Goal: Contribute content: Contribute content

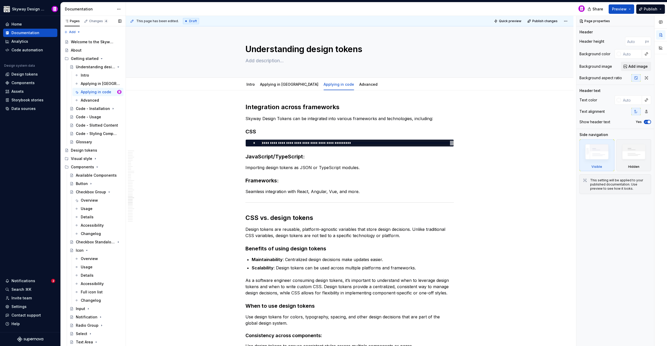
scroll to position [1443, 0]
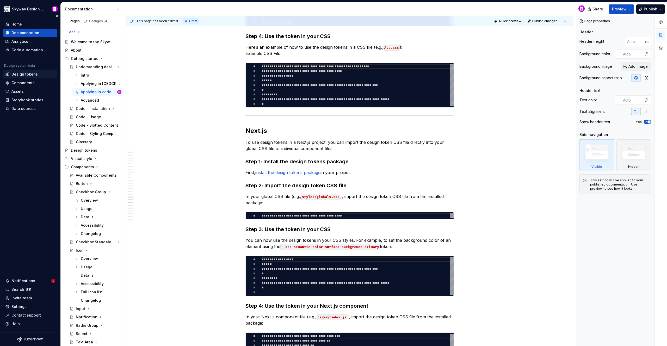
click at [27, 74] on div "Design tokens" at bounding box center [24, 74] width 26 height 5
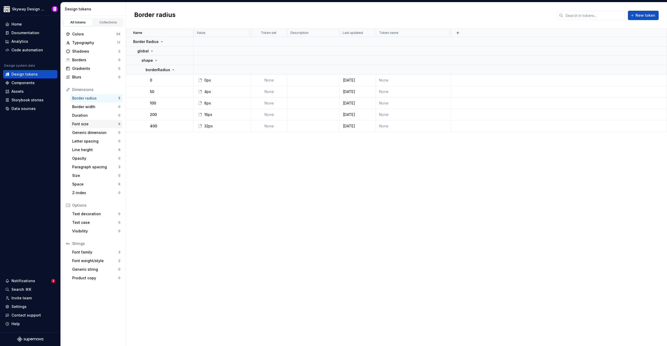
click at [85, 126] on div "Font size" at bounding box center [95, 123] width 46 height 5
click at [89, 186] on div "Space" at bounding box center [95, 184] width 46 height 5
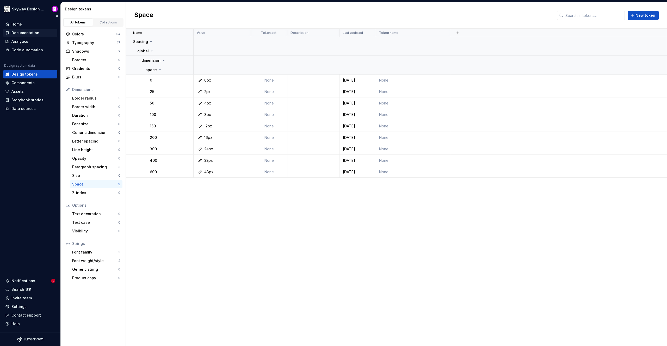
click at [26, 33] on div "Documentation" at bounding box center [25, 32] width 28 height 5
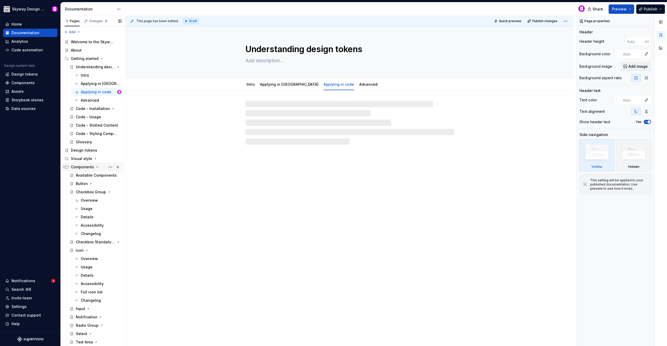
click at [84, 166] on div "Components" at bounding box center [82, 166] width 23 height 5
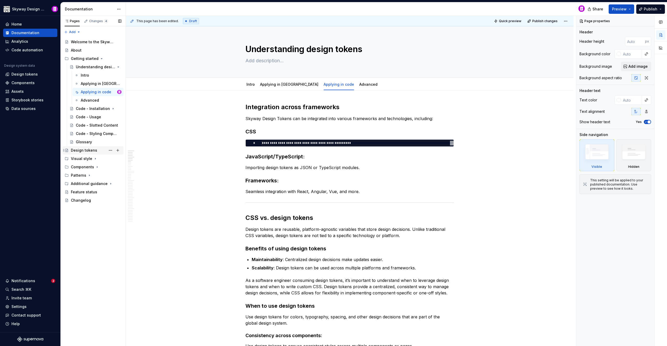
click at [86, 153] on div "Design tokens" at bounding box center [84, 150] width 26 height 5
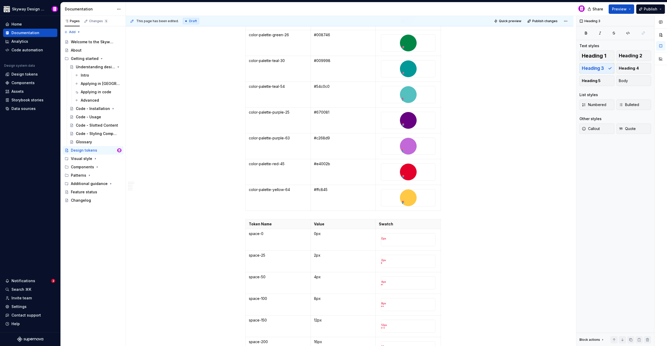
scroll to position [520, 0]
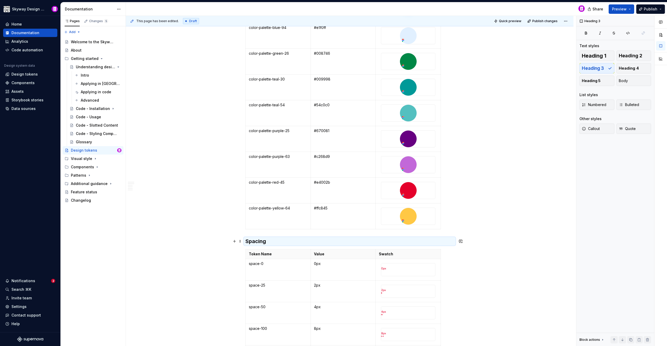
drag, startPoint x: 213, startPoint y: 239, endPoint x: 218, endPoint y: 220, distance: 19.8
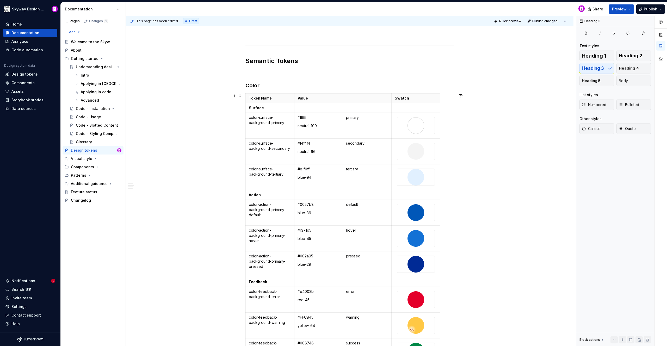
scroll to position [869, 0]
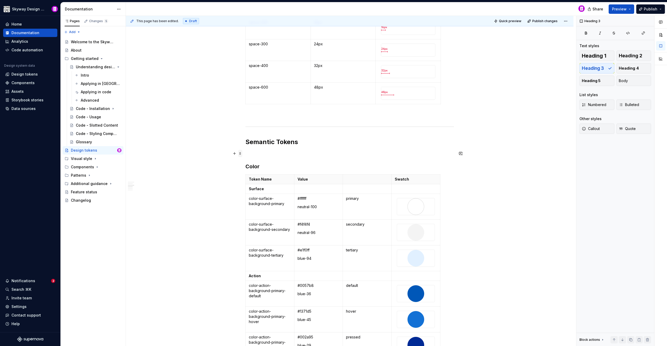
click at [241, 152] on span at bounding box center [240, 153] width 4 height 7
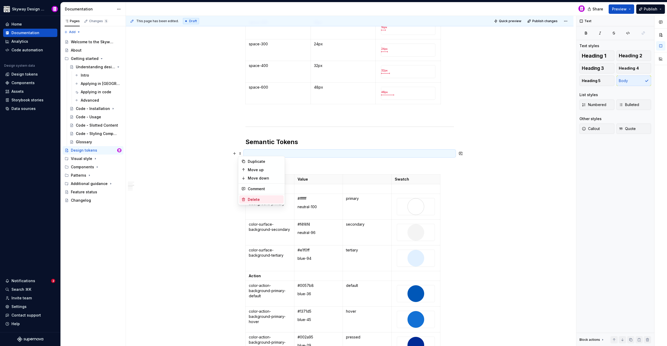
click at [249, 198] on div "Delete" at bounding box center [265, 199] width 34 height 5
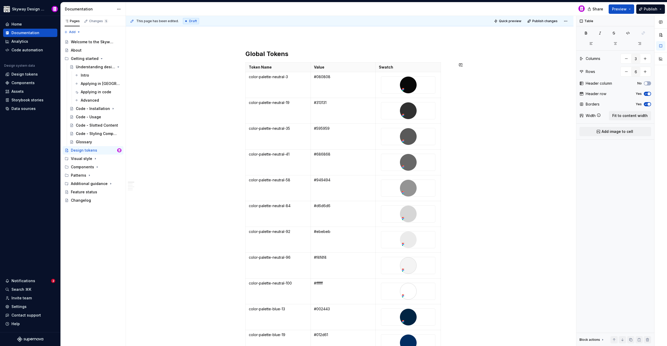
scroll to position [0, 0]
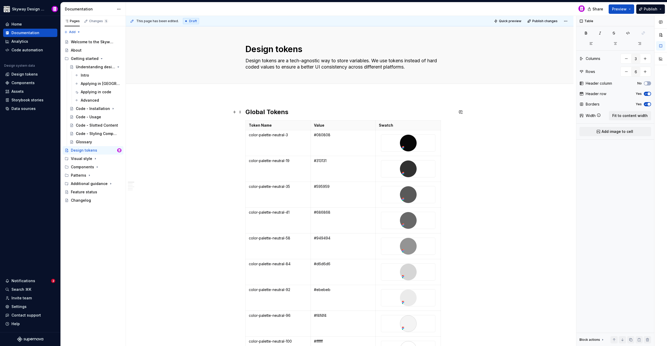
drag, startPoint x: 500, startPoint y: 110, endPoint x: 479, endPoint y: 102, distance: 22.5
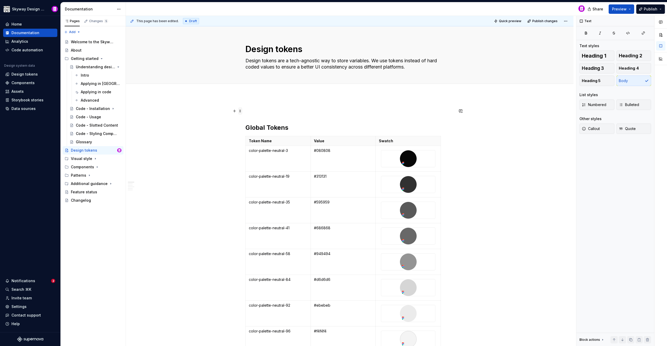
click at [242, 111] on span at bounding box center [240, 109] width 4 height 5
click at [239, 112] on span at bounding box center [240, 110] width 4 height 7
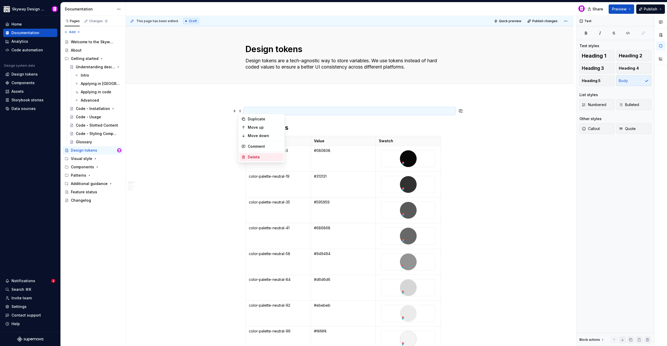
click at [247, 156] on div "Delete" at bounding box center [261, 157] width 44 height 8
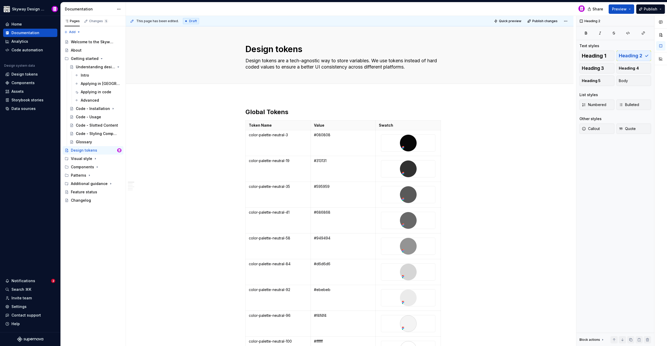
type textarea "*"
drag, startPoint x: 271, startPoint y: 113, endPoint x: 267, endPoint y: 113, distance: 3.9
click at [267, 113] on h2 "Global Tokens" at bounding box center [349, 112] width 208 height 8
click at [273, 110] on h2 "Global tokens" at bounding box center [349, 112] width 208 height 8
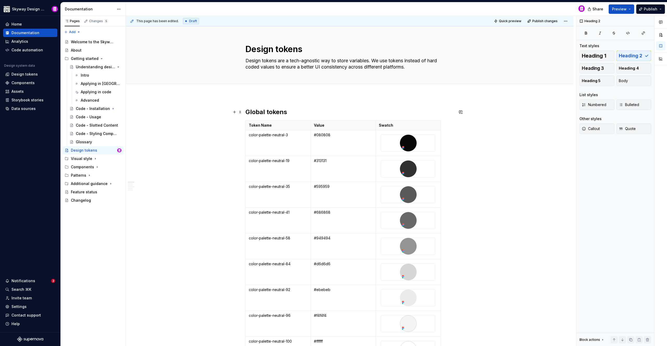
click at [271, 110] on h2 "Global tokens" at bounding box center [349, 112] width 208 height 8
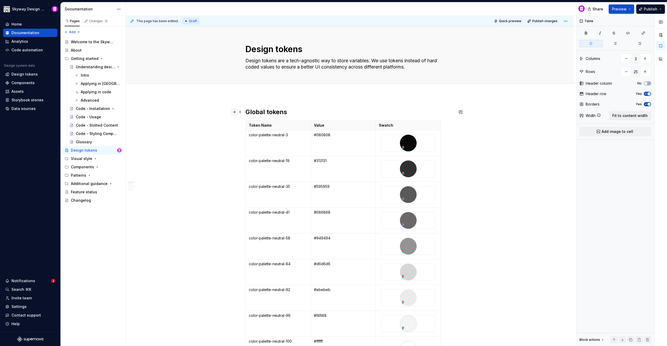
click at [234, 111] on button "button" at bounding box center [234, 111] width 7 height 7
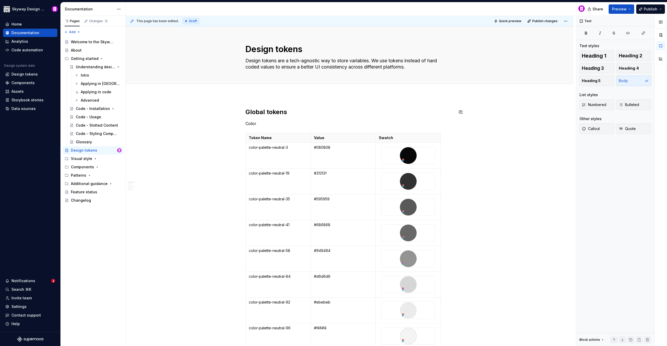
click at [252, 123] on p "Color" at bounding box center [349, 123] width 208 height 6
click at [284, 113] on button "button" at bounding box center [286, 113] width 7 height 7
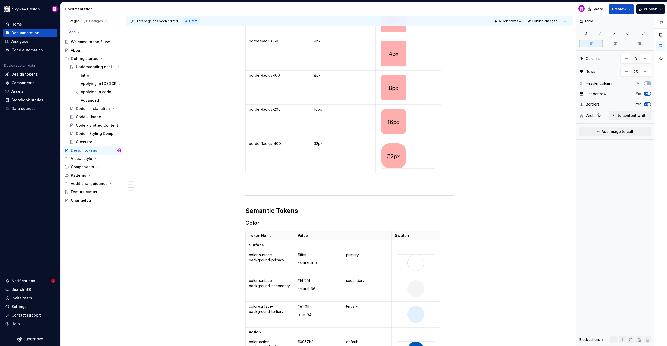
scroll to position [1037, 0]
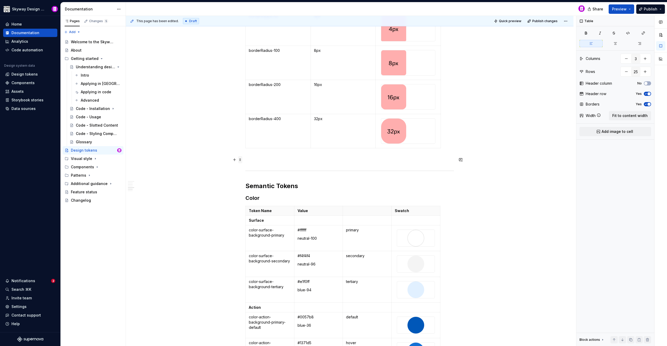
click at [240, 159] on span at bounding box center [240, 159] width 4 height 7
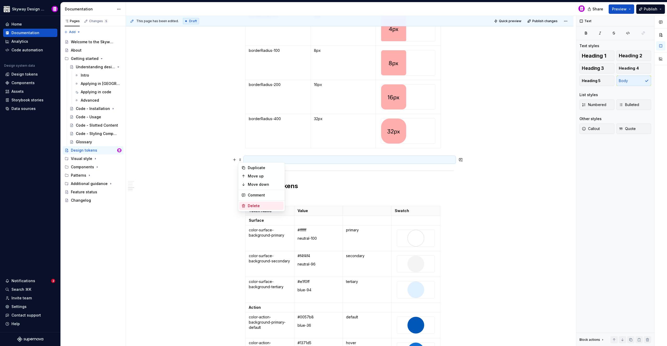
click at [254, 205] on div "Delete" at bounding box center [265, 205] width 34 height 5
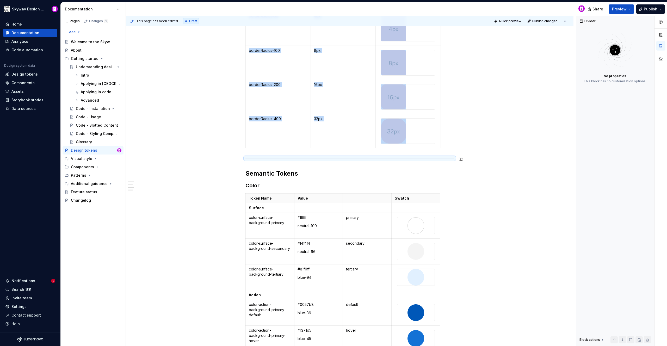
click at [219, 155] on div "This page has been edited. Draft Quick preview Publish changes Design tokens De…" at bounding box center [351, 181] width 450 height 330
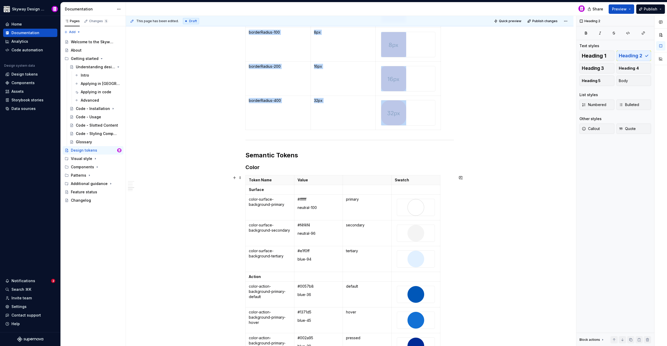
scroll to position [1125, 0]
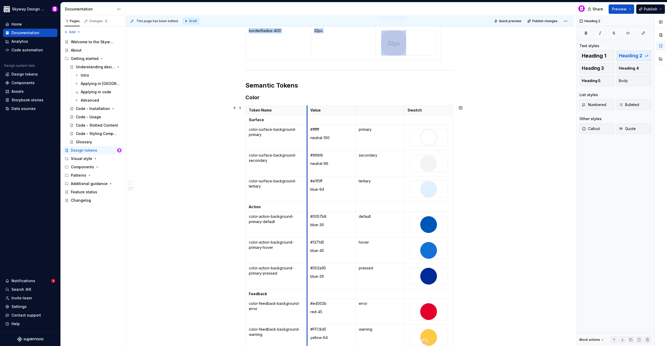
drag, startPoint x: 295, startPoint y: 108, endPoint x: 307, endPoint y: 115, distance: 14.6
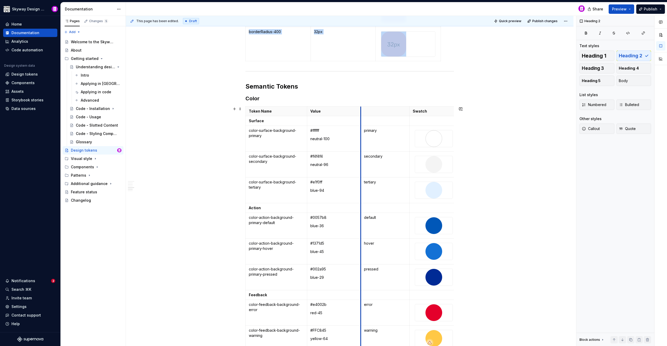
drag, startPoint x: 356, startPoint y: 112, endPoint x: 361, endPoint y: 112, distance: 5.2
click at [361, 112] on th at bounding box center [385, 112] width 49 height 10
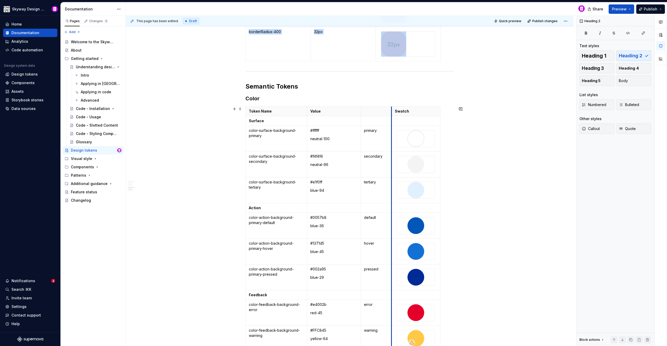
drag, startPoint x: 408, startPoint y: 112, endPoint x: 390, endPoint y: 112, distance: 18.0
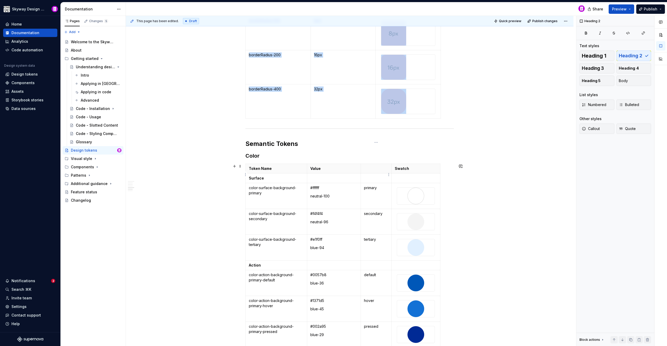
scroll to position [1088, 0]
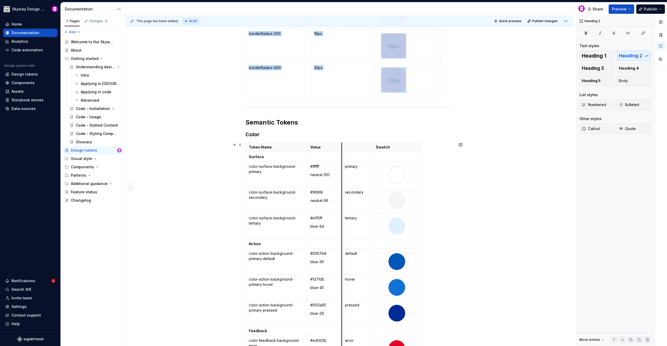
drag, startPoint x: 361, startPoint y: 147, endPoint x: 342, endPoint y: 148, distance: 19.0
click at [342, 148] on th at bounding box center [357, 147] width 31 height 10
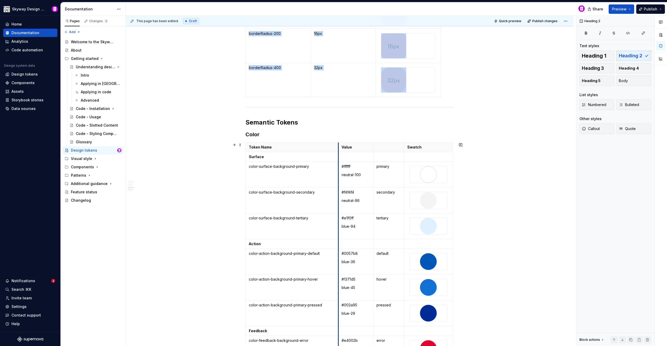
drag, startPoint x: 306, startPoint y: 145, endPoint x: 337, endPoint y: 147, distance: 31.6
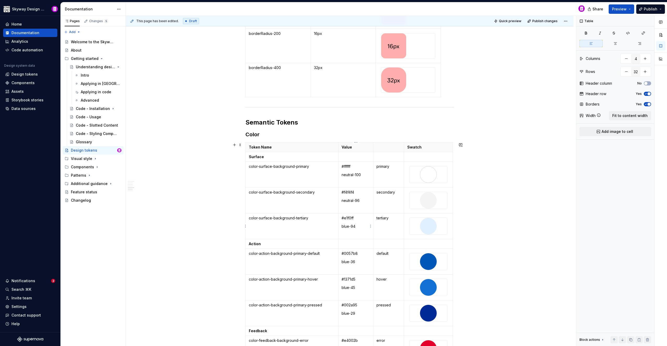
click at [364, 236] on td "#e1f0ff blue-94" at bounding box center [355, 226] width 35 height 26
click at [318, 180] on td "color-surface-background-primary" at bounding box center [292, 175] width 93 height 26
click at [316, 205] on td "color-surface-background-secondary" at bounding box center [292, 201] width 93 height 26
click at [315, 231] on td "color-surface-background-tertiary" at bounding box center [292, 226] width 93 height 26
click at [296, 261] on td "color-action-background-primary-default" at bounding box center [292, 262] width 93 height 26
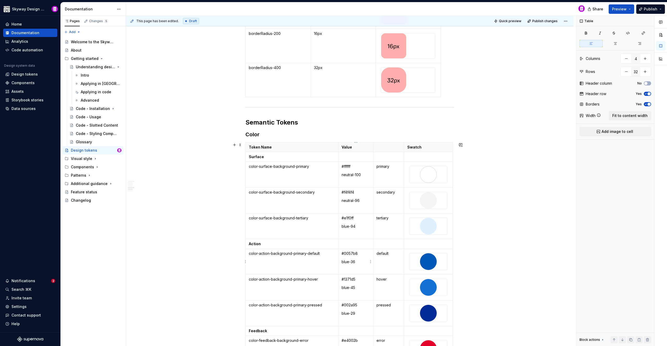
click at [354, 270] on td "#0057b8 blue-36" at bounding box center [355, 262] width 35 height 26
click at [393, 264] on td "default" at bounding box center [388, 262] width 31 height 26
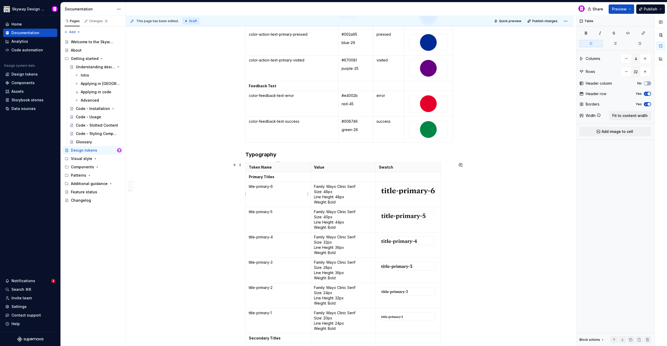
scroll to position [1767, 0]
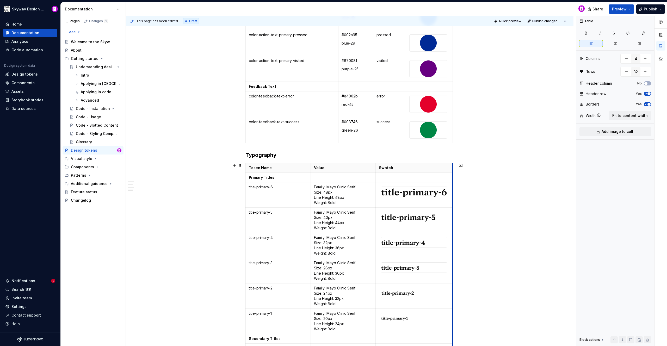
drag, startPoint x: 440, startPoint y: 168, endPoint x: 452, endPoint y: 167, distance: 12.0
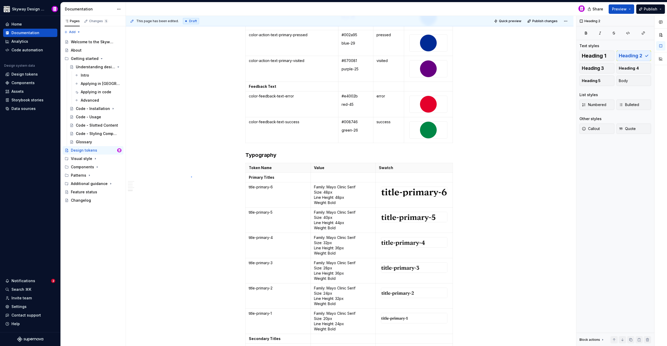
click at [191, 176] on div "This page has been edited. Draft Quick preview Publish changes Design tokens De…" at bounding box center [351, 181] width 450 height 330
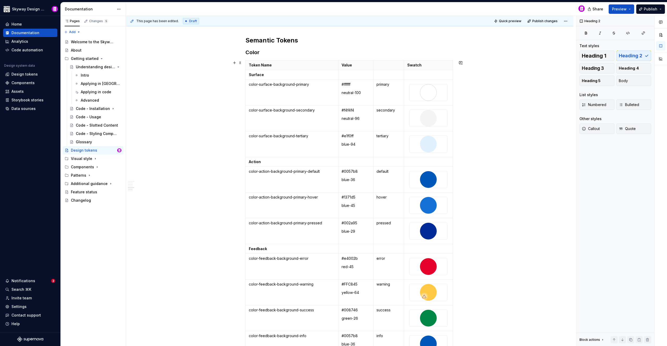
scroll to position [1143, 0]
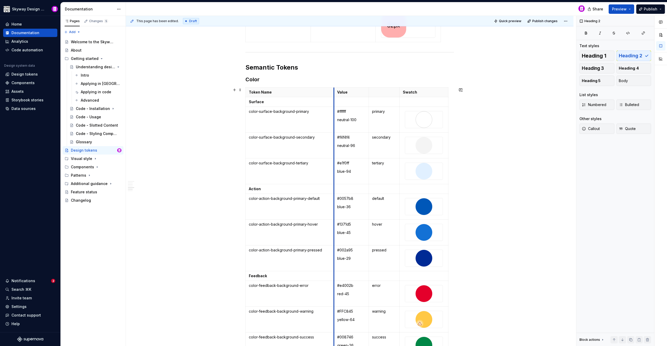
drag, startPoint x: 338, startPoint y: 94, endPoint x: 334, endPoint y: 95, distance: 4.4
click at [334, 95] on th "Value" at bounding box center [351, 93] width 35 height 10
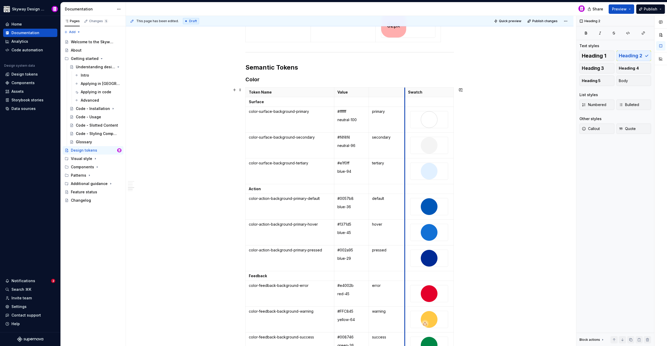
drag, startPoint x: 400, startPoint y: 92, endPoint x: 405, endPoint y: 91, distance: 5.3
click at [405, 91] on th "Swatch" at bounding box center [429, 93] width 49 height 10
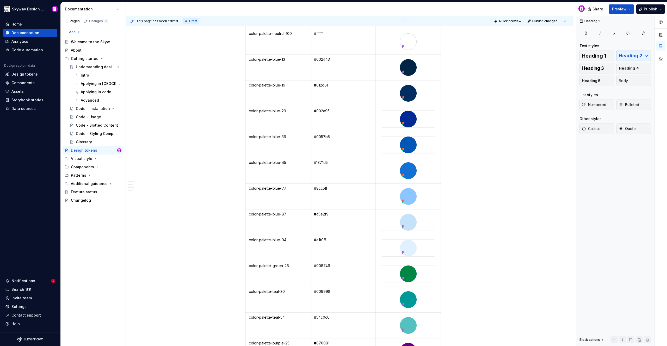
scroll to position [0, 0]
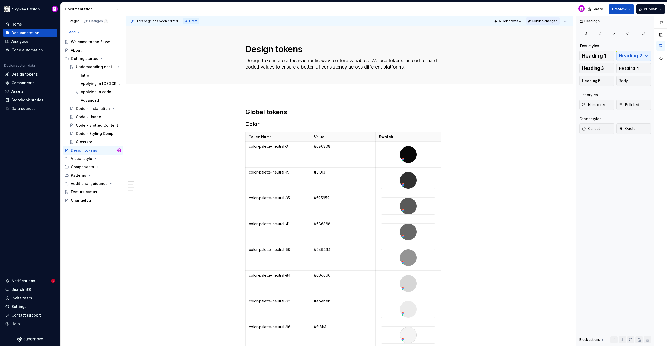
click at [550, 23] on span "Publish changes" at bounding box center [544, 21] width 25 height 4
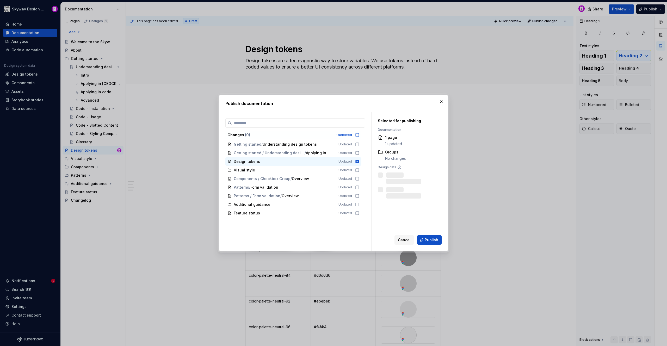
click at [434, 239] on span "Publish" at bounding box center [431, 239] width 14 height 5
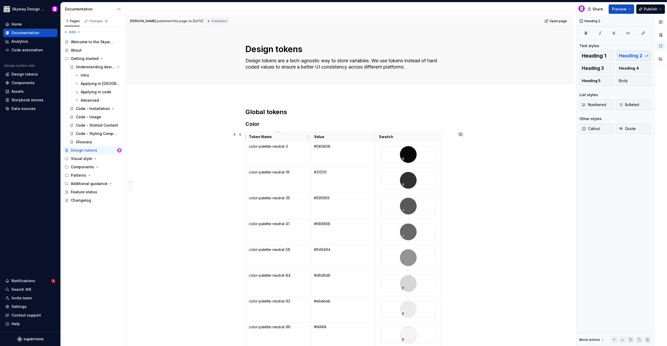
click at [276, 136] on p "Token Name" at bounding box center [278, 136] width 59 height 5
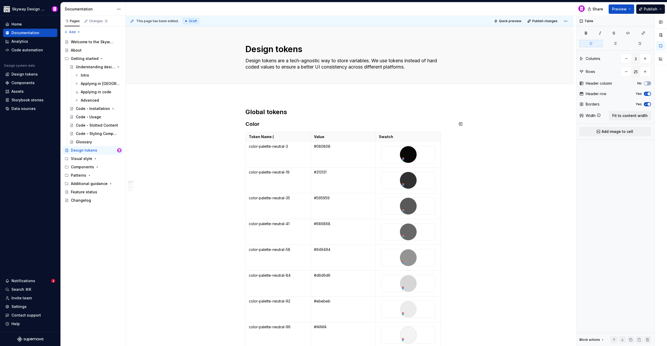
type textarea "*"
drag, startPoint x: 288, startPoint y: 137, endPoint x: 271, endPoint y: 138, distance: 16.7
click at [271, 138] on p "Token Name (Figma)" at bounding box center [278, 136] width 59 height 5
copy p "(Figma)"
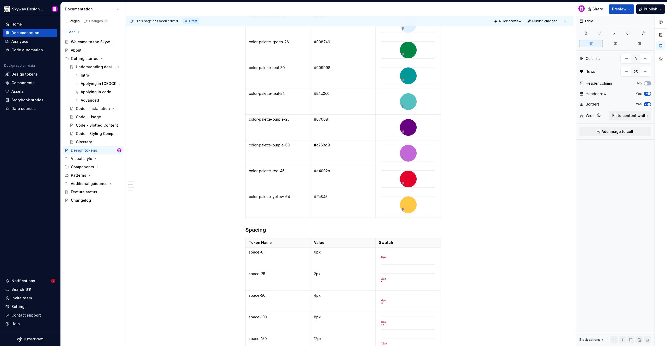
scroll to position [565, 0]
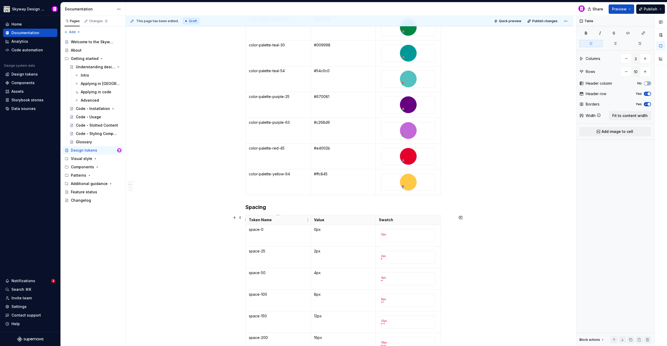
click at [273, 220] on p "Token Name" at bounding box center [278, 219] width 59 height 5
click at [273, 218] on p "Token Name (Figma)" at bounding box center [278, 219] width 59 height 5
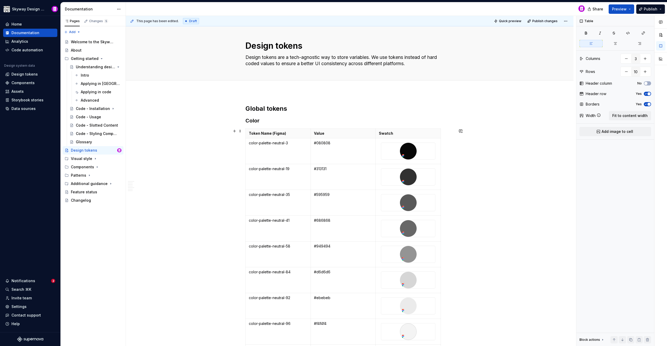
scroll to position [0, 0]
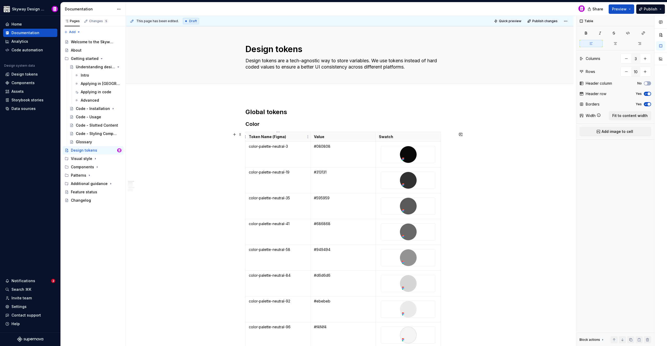
type input "25"
click at [273, 138] on p "Token Name (Figma)" at bounding box center [278, 136] width 59 height 5
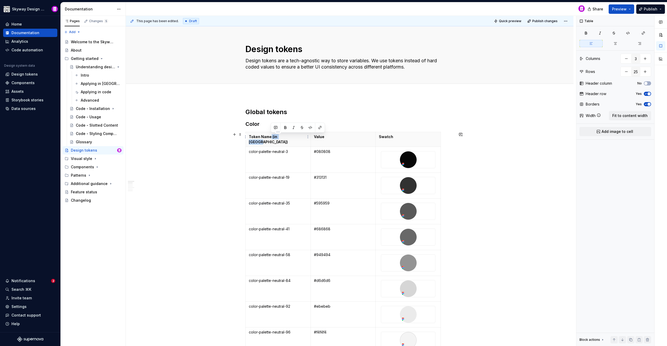
drag, startPoint x: 290, startPoint y: 136, endPoint x: 271, endPoint y: 138, distance: 18.8
click at [271, 138] on p "Token Name (in [GEOGRAPHIC_DATA])" at bounding box center [278, 139] width 59 height 10
copy p "(in [GEOGRAPHIC_DATA])"
click at [227, 182] on div "This page has been edited. Draft Quick preview Publish changes Design tokens De…" at bounding box center [351, 181] width 450 height 330
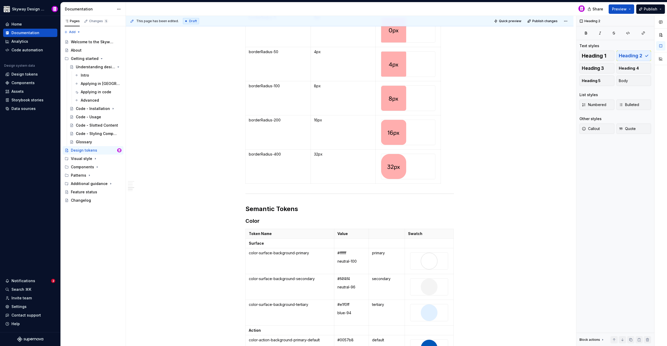
scroll to position [1069, 0]
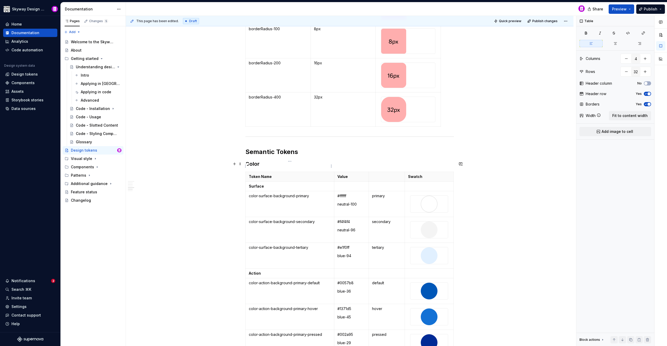
click at [284, 174] on p "Token Name" at bounding box center [290, 176] width 82 height 5
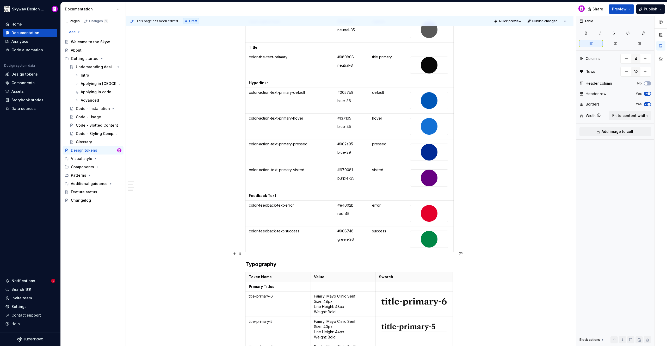
scroll to position [1705, 0]
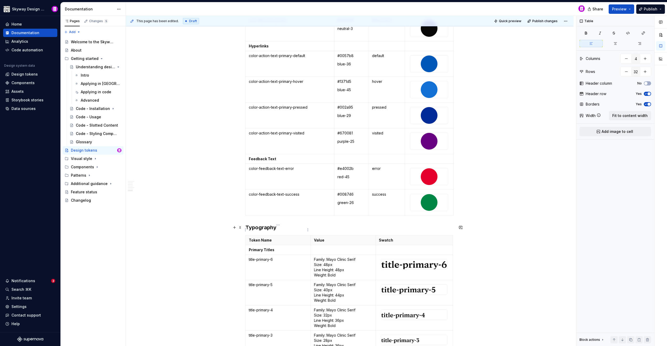
type input "3"
type input "16"
click at [286, 238] on p "Token Name" at bounding box center [278, 240] width 59 height 5
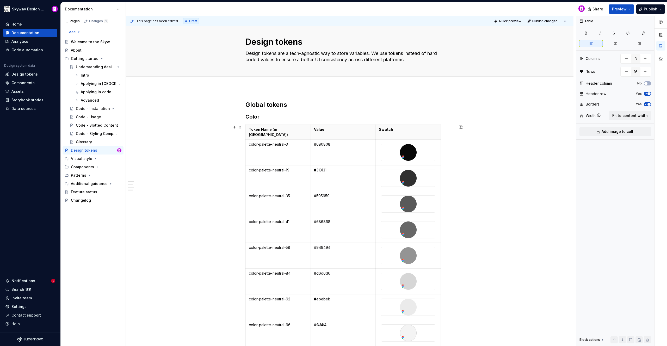
scroll to position [0, 0]
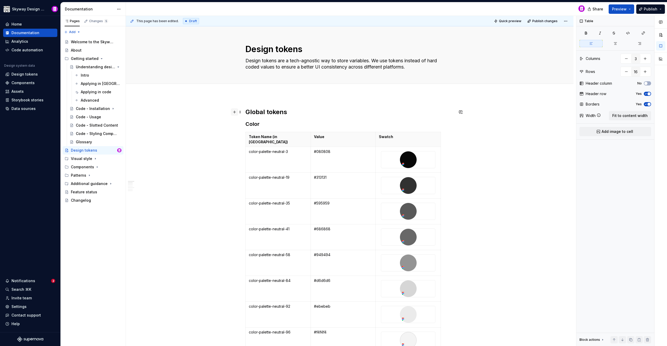
click at [234, 112] on button "button" at bounding box center [234, 111] width 7 height 7
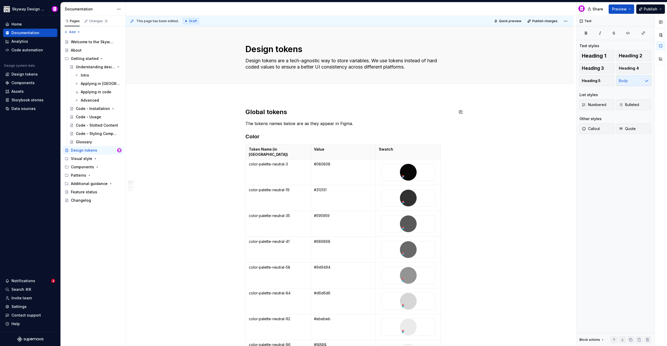
drag, startPoint x: 303, startPoint y: 123, endPoint x: 327, endPoint y: 113, distance: 26.4
click at [303, 123] on p "The tokens names below are as they appear in Figma." at bounding box center [349, 123] width 208 height 6
click at [403, 122] on p "The tokens names below are the shortened versions, as they appear in Figma." at bounding box center [349, 123] width 208 height 6
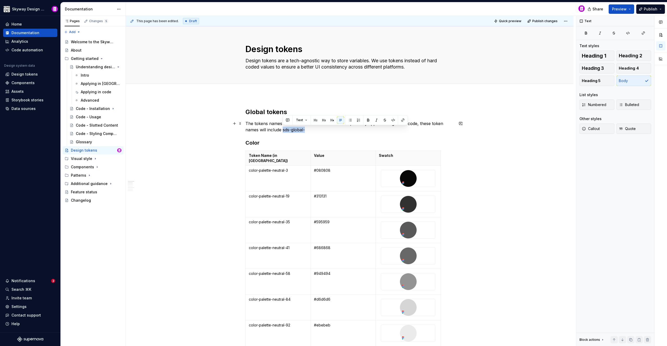
drag, startPoint x: 308, startPoint y: 130, endPoint x: 284, endPoint y: 129, distance: 24.0
click at [283, 130] on p "The tokens names below are the shortened versions, as they appear in Figma. In …" at bounding box center [349, 126] width 208 height 13
click at [392, 121] on button "button" at bounding box center [392, 119] width 7 height 7
click at [337, 131] on p "The tokens names below are the shortened versions, as they appear in Figma. In …" at bounding box center [349, 126] width 208 height 13
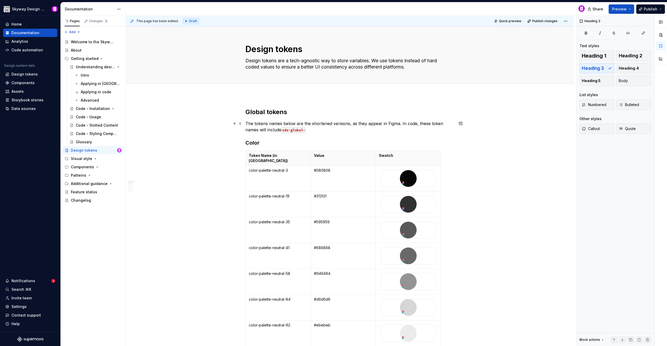
click at [326, 130] on p "The tokens names below are the shortened versions, as they appear in Figma. In …" at bounding box center [349, 126] width 208 height 13
click at [297, 131] on code "sds-global-" at bounding box center [293, 130] width 24 height 6
click at [297, 130] on code "sds-global-" at bounding box center [293, 130] width 24 height 6
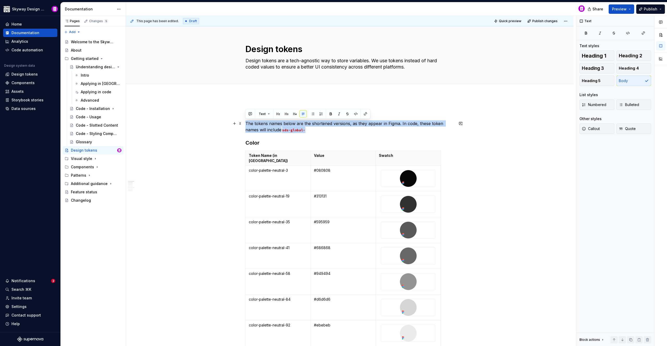
click at [303, 130] on code "sds-global-" at bounding box center [293, 130] width 24 height 6
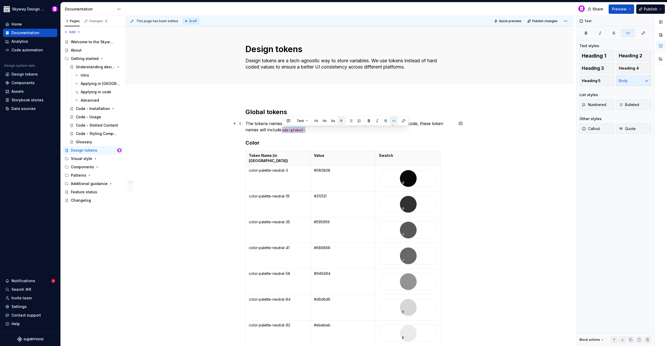
drag, startPoint x: 310, startPoint y: 131, endPoint x: 337, endPoint y: 123, distance: 27.6
click at [283, 131] on p "The tokens names below are the shortened versions, as they appear in Figma. In …" at bounding box center [349, 126] width 208 height 13
click at [394, 121] on button "button" at bounding box center [393, 120] width 7 height 7
click at [386, 132] on p "The tokens names below are the shortened versions, as they appear in Figma. In …" at bounding box center [349, 126] width 208 height 13
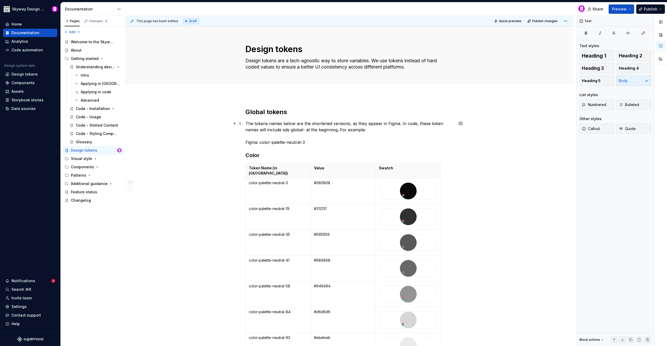
click at [271, 142] on p "The tokens names below are the shortened versions, as they appear in Figma. In …" at bounding box center [349, 132] width 208 height 25
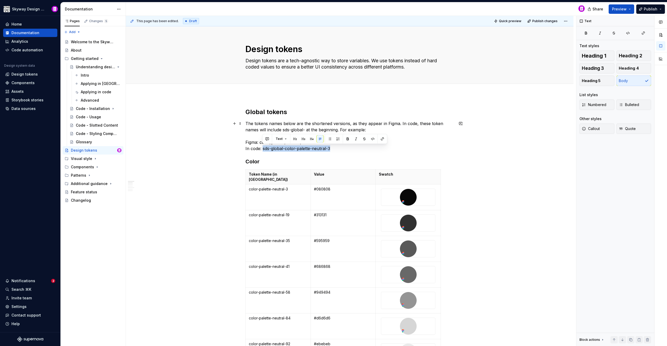
drag, startPoint x: 336, startPoint y: 148, endPoint x: 263, endPoint y: 149, distance: 74.0
click at [263, 149] on p "The tokens names below are the shortened versions, as they appear in Figma. In …" at bounding box center [349, 135] width 208 height 31
click at [371, 139] on button "button" at bounding box center [372, 138] width 7 height 7
click at [378, 138] on p "The tokens names below are the shortened versions, as they appear in Figma. In …" at bounding box center [349, 135] width 208 height 31
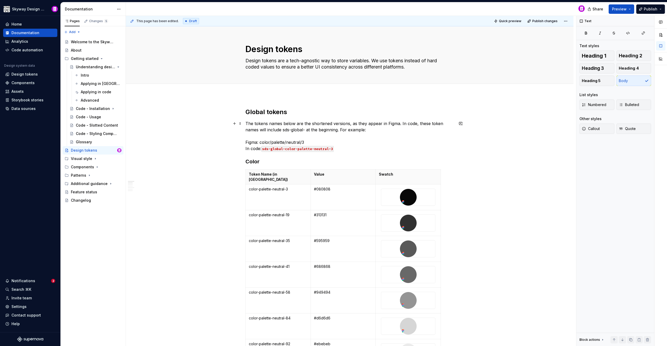
click at [266, 122] on p "The tokens names below are the shortened versions, as they appear in Figma. In …" at bounding box center [349, 135] width 208 height 31
click at [281, 122] on p "The token names below are the shortened versions, as they appear in Figma. In c…" at bounding box center [349, 135] width 208 height 31
click at [376, 124] on p "The token names in the table(s) below are the shortened versions, as they appea…" at bounding box center [349, 135] width 208 height 31
drag, startPoint x: 329, startPoint y: 130, endPoint x: 307, endPoint y: 130, distance: 22.4
click at [307, 130] on p "The token names in the table(s) below are the shortened versions as they appear…" at bounding box center [349, 135] width 208 height 31
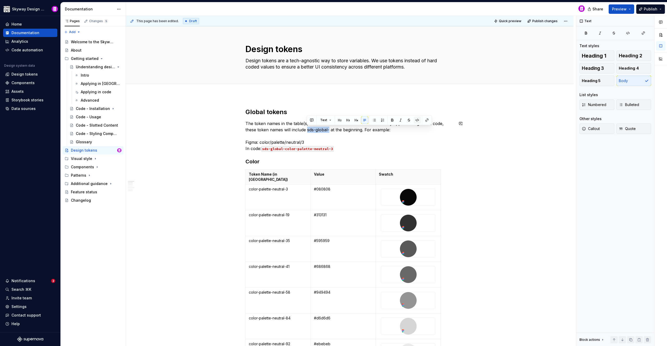
click at [415, 118] on button "button" at bounding box center [417, 119] width 7 height 7
click at [393, 130] on p "The token names in the table(s) below are the shortened versions as they appear…" at bounding box center [349, 135] width 208 height 31
drag, startPoint x: 258, startPoint y: 141, endPoint x: 245, endPoint y: 142, distance: 13.6
drag, startPoint x: 330, startPoint y: 131, endPoint x: 315, endPoint y: 138, distance: 17.1
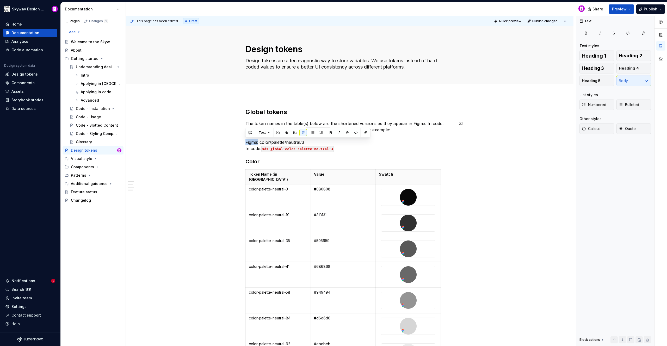
click at [330, 131] on button "button" at bounding box center [330, 132] width 7 height 7
drag, startPoint x: 261, startPoint y: 148, endPoint x: 258, endPoint y: 148, distance: 3.2
click at [331, 139] on button "button" at bounding box center [330, 138] width 7 height 7
click at [405, 131] on p "The token names in the table(s) below are the shortened versions as they appear…" at bounding box center [349, 135] width 208 height 31
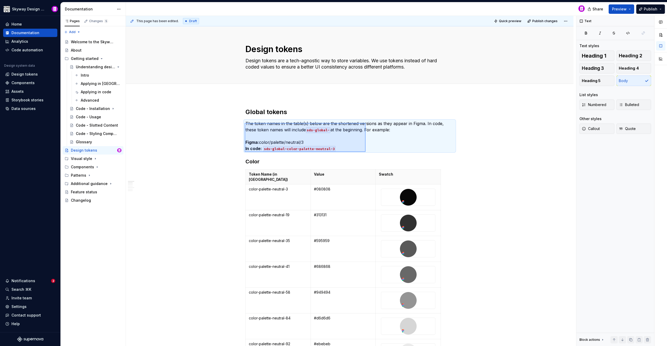
drag, startPoint x: 245, startPoint y: 123, endPoint x: 366, endPoint y: 151, distance: 124.4
click at [365, 152] on div "This page has been edited. Draft Quick preview Publish changes Design tokens De…" at bounding box center [351, 181] width 450 height 330
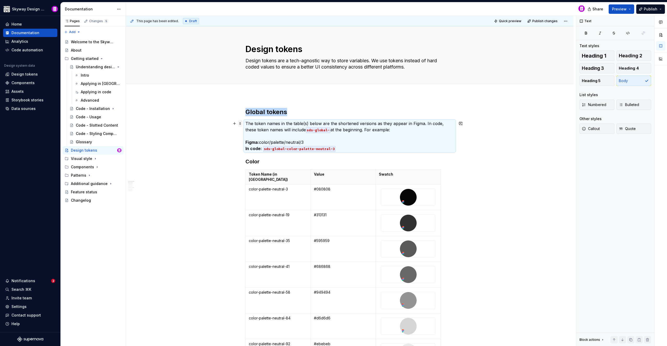
click at [240, 124] on span at bounding box center [240, 123] width 4 height 7
click at [253, 132] on div "Duplicate" at bounding box center [265, 131] width 34 height 5
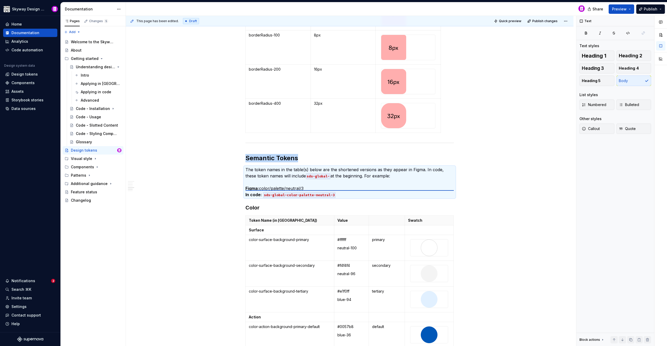
scroll to position [1066, 0]
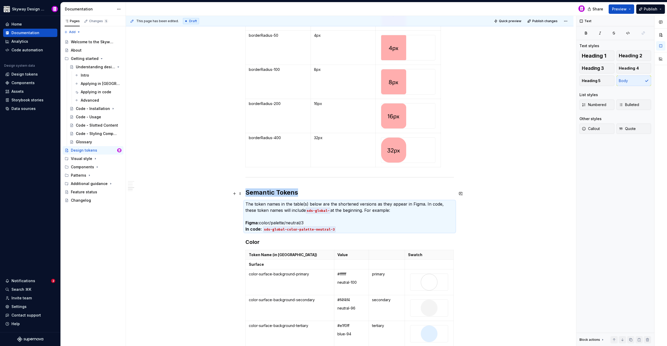
click at [261, 201] on p "The token names in the table(s) below are the shortened versions as they appear…" at bounding box center [349, 216] width 208 height 31
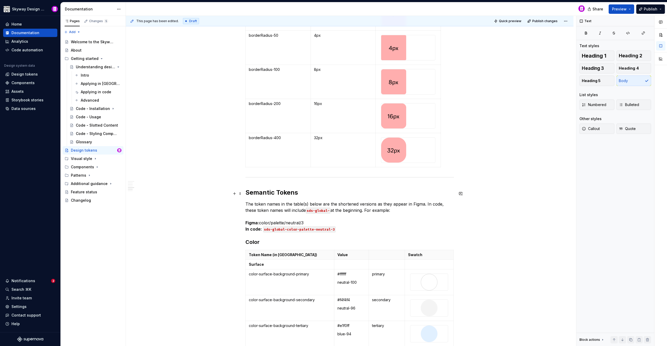
click at [320, 208] on code "sds-global-" at bounding box center [318, 211] width 24 height 6
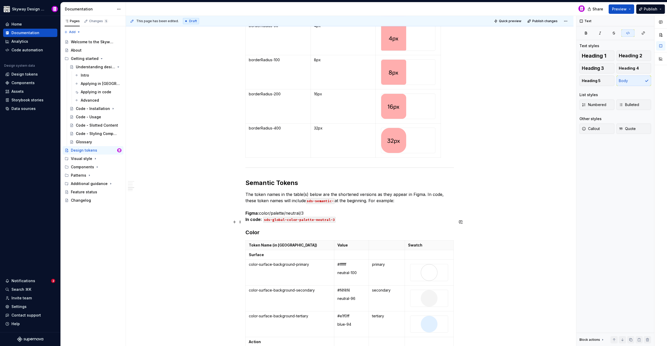
scroll to position [1084, 0]
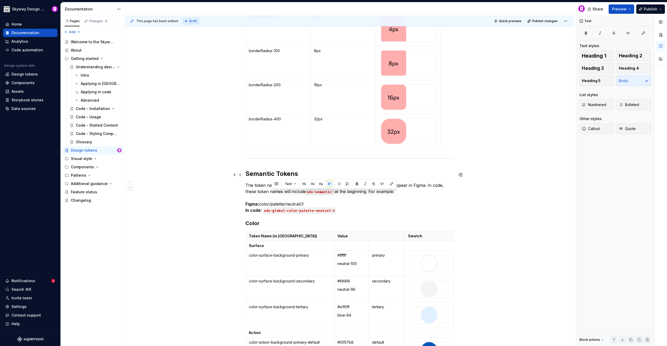
drag, startPoint x: 305, startPoint y: 192, endPoint x: 272, endPoint y: 192, distance: 32.8
click at [272, 192] on p "The token names in the table(s) below are the shortened versions as they appear…" at bounding box center [349, 197] width 208 height 31
click at [404, 182] on p "The token names in the table(s) below are the shortened versions as they appear…" at bounding box center [349, 197] width 208 height 31
click at [201, 185] on div "Global tokens The token names in the table(s) below are the shortened versions …" at bounding box center [349, 253] width 447 height 2484
click at [272, 193] on p "The token names in the table(s) below are the shortened versions as they appear…" at bounding box center [349, 197] width 208 height 31
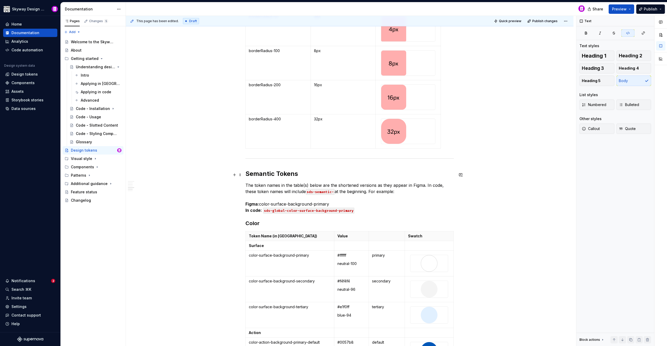
click at [400, 197] on p "The token names in the table(s) below are the shortened versions as they appear…" at bounding box center [349, 197] width 208 height 31
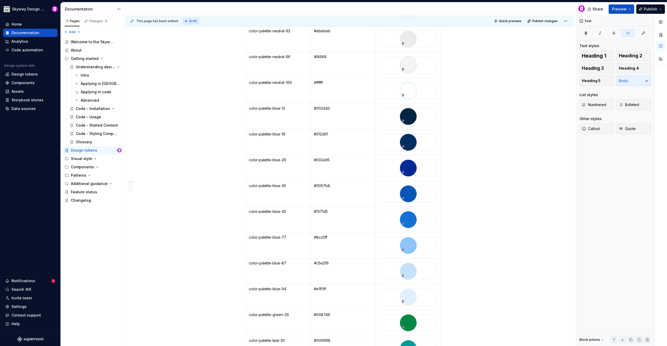
scroll to position [0, 0]
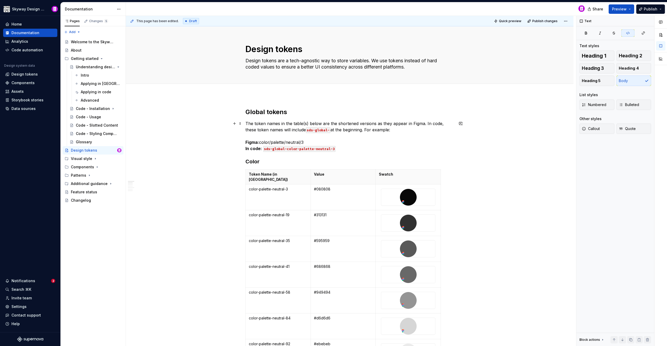
click at [305, 141] on p "The token names in the table(s) below are the shortened versions as they appear…" at bounding box center [349, 135] width 208 height 31
click at [421, 132] on p "The token names in the table(s) below are the shortened versions as they appear…" at bounding box center [349, 135] width 208 height 31
click at [246, 140] on strong "Figma:" at bounding box center [252, 142] width 14 height 5
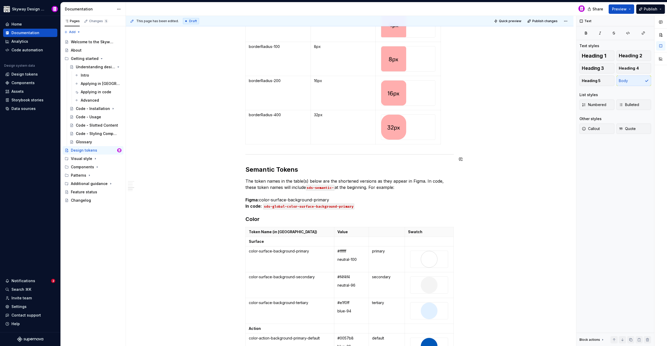
scroll to position [1091, 0]
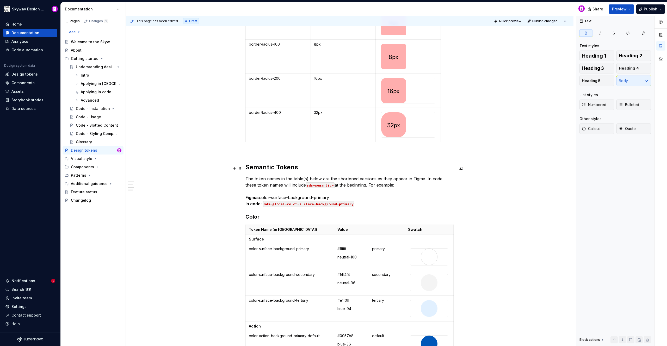
drag, startPoint x: 248, startPoint y: 185, endPoint x: 266, endPoint y: 193, distance: 19.8
click at [248, 195] on strong "Figma:" at bounding box center [252, 197] width 14 height 5
click at [416, 176] on p "The token names in the table(s) below are the shortened versions as they appear…" at bounding box center [349, 191] width 208 height 31
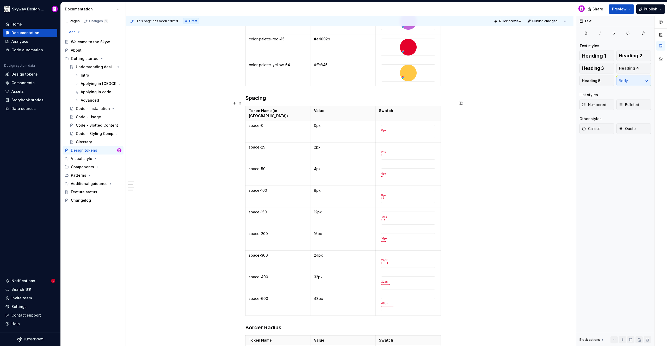
scroll to position [709, 0]
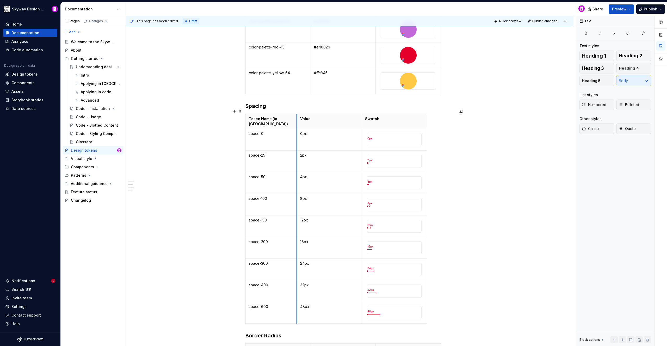
drag, startPoint x: 310, startPoint y: 112, endPoint x: 296, endPoint y: 111, distance: 13.8
click at [297, 114] on th "Value" at bounding box center [329, 121] width 65 height 15
click at [290, 116] on p "Token Name (in [GEOGRAPHIC_DATA])" at bounding box center [271, 121] width 45 height 10
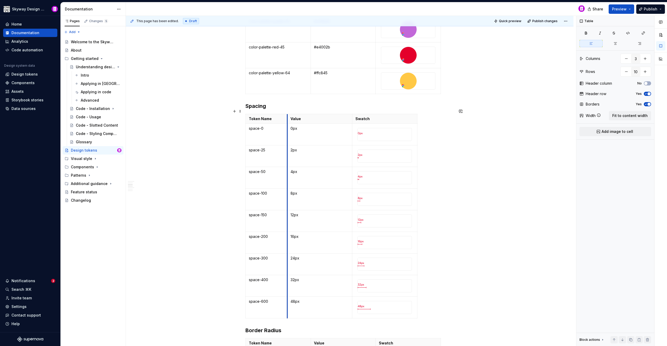
drag, startPoint x: 297, startPoint y: 113, endPoint x: 288, endPoint y: 115, distance: 9.8
click at [288, 115] on th "Value" at bounding box center [319, 119] width 65 height 10
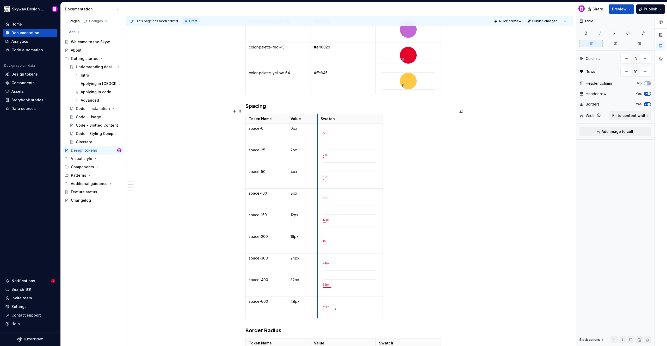
drag, startPoint x: 351, startPoint y: 112, endPoint x: 316, endPoint y: 111, distance: 34.9
drag, startPoint x: 382, startPoint y: 114, endPoint x: 349, endPoint y: 111, distance: 33.1
click at [373, 114] on div "Token Name Value Swatch space-0 0px space-25 2px space-50 4px space-100 8px spa…" at bounding box center [349, 217] width 208 height 207
type textarea "*"
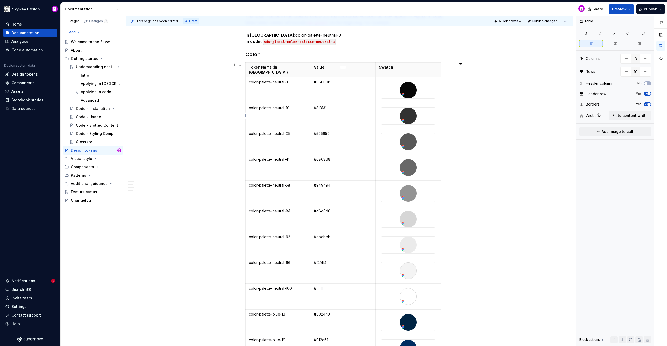
scroll to position [102, 0]
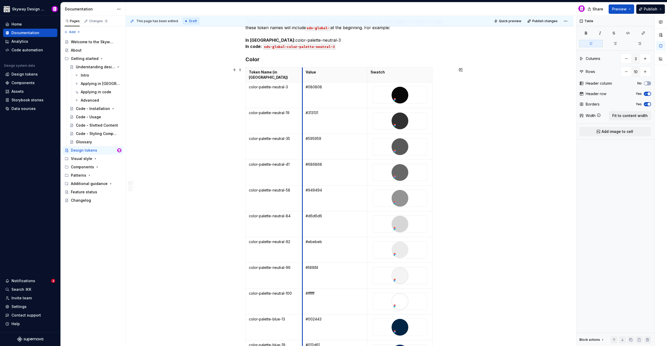
drag, startPoint x: 311, startPoint y: 69, endPoint x: 302, endPoint y: 70, distance: 8.4
click at [302, 70] on th "Value" at bounding box center [334, 74] width 65 height 15
type input "25"
click at [293, 72] on p "Token Name (in [GEOGRAPHIC_DATA])" at bounding box center [274, 75] width 50 height 10
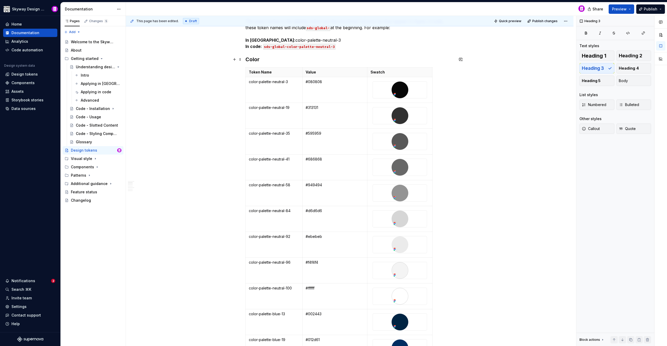
click at [326, 57] on h3 "Color" at bounding box center [349, 59] width 208 height 7
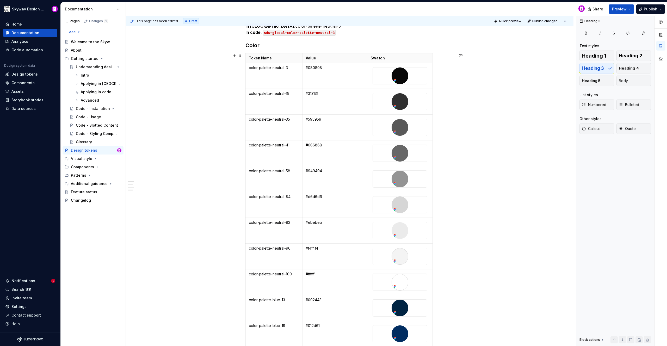
scroll to position [89, 0]
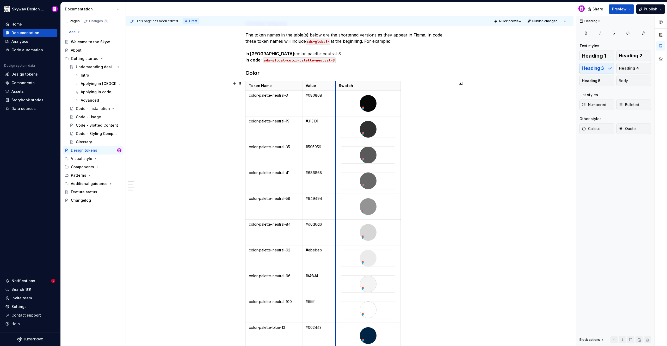
drag, startPoint x: 367, startPoint y: 83, endPoint x: 336, endPoint y: 86, distance: 31.6
click at [336, 86] on th "Swatch" at bounding box center [367, 86] width 65 height 10
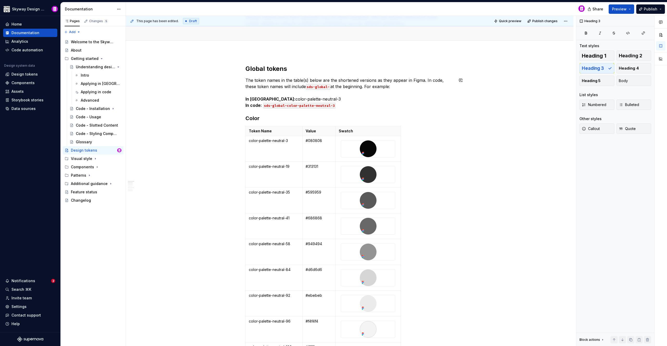
scroll to position [92, 0]
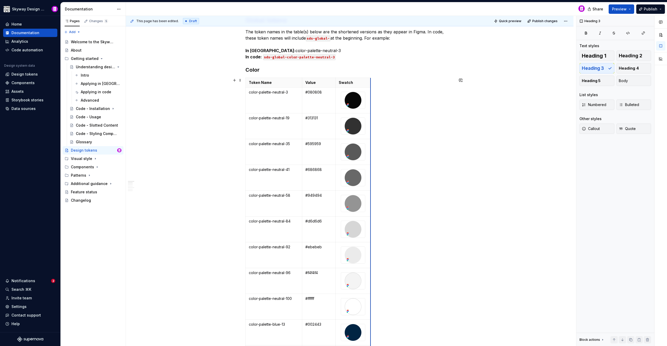
drag, startPoint x: 400, startPoint y: 82, endPoint x: 370, endPoint y: 82, distance: 29.9
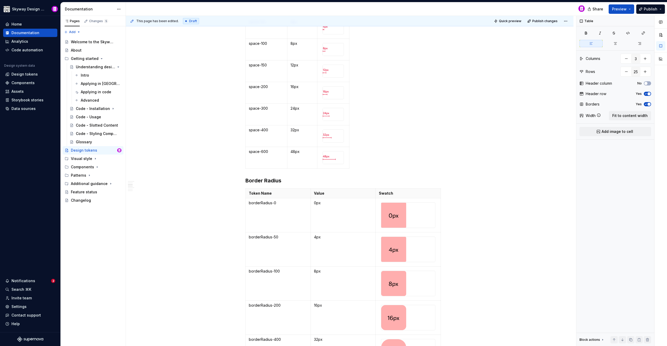
scroll to position [915, 0]
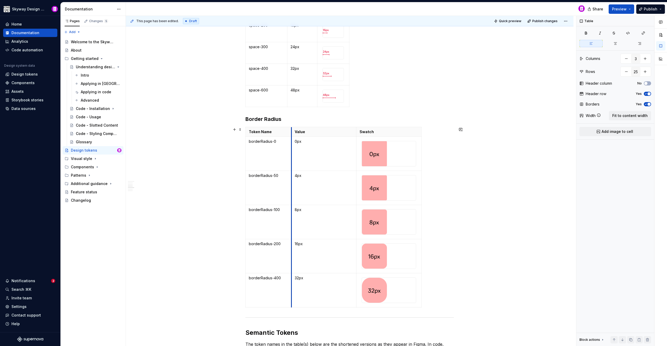
drag, startPoint x: 310, startPoint y: 130, endPoint x: 296, endPoint y: 129, distance: 14.4
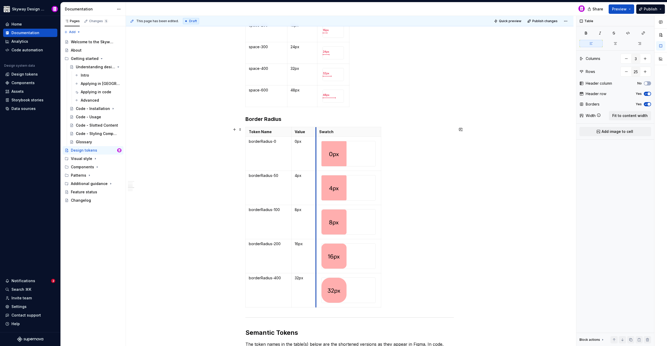
drag, startPoint x: 357, startPoint y: 130, endPoint x: 316, endPoint y: 127, distance: 40.4
click at [316, 127] on th "Swatch" at bounding box center [348, 132] width 65 height 10
type input "6"
click at [380, 134] on table "Token Name Value Swatch borderRadius-0 0px borderRadius-50 4px borderRadius-100…" at bounding box center [313, 217] width 136 height 180
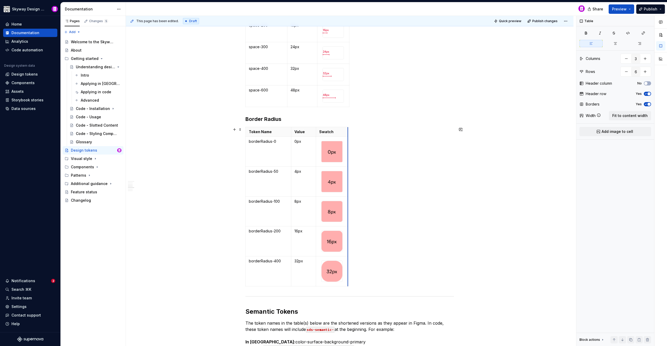
drag, startPoint x: 380, startPoint y: 134, endPoint x: 347, endPoint y: 131, distance: 33.2
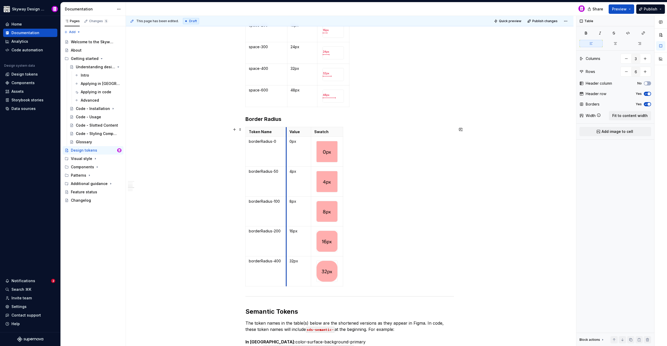
drag, startPoint x: 291, startPoint y: 130, endPoint x: 286, endPoint y: 130, distance: 4.9
click at [286, 130] on th "Value" at bounding box center [298, 132] width 25 height 10
click at [359, 121] on h3 "Border Radius" at bounding box center [349, 118] width 208 height 7
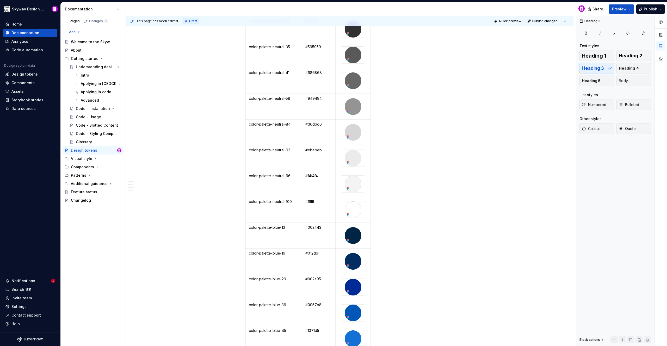
scroll to position [27, 0]
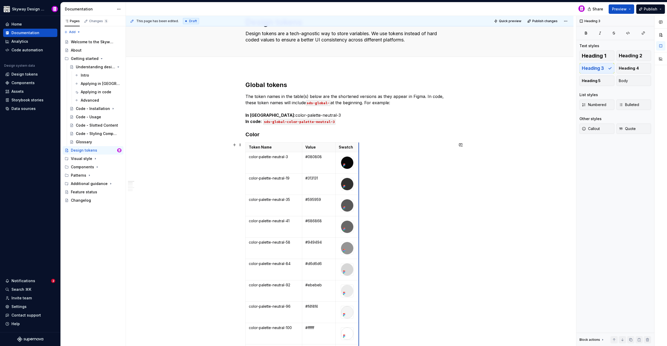
drag, startPoint x: 370, startPoint y: 147, endPoint x: 358, endPoint y: 143, distance: 12.4
type textarea "*"
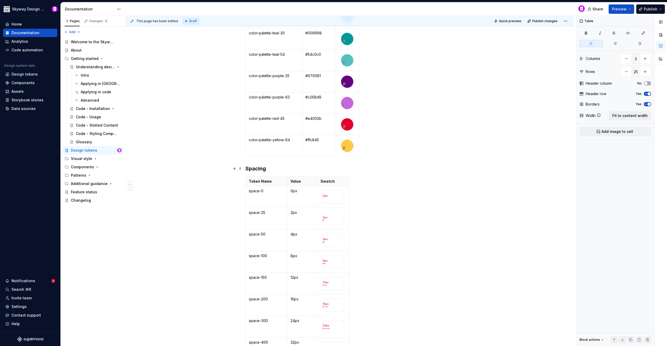
scroll to position [561, 0]
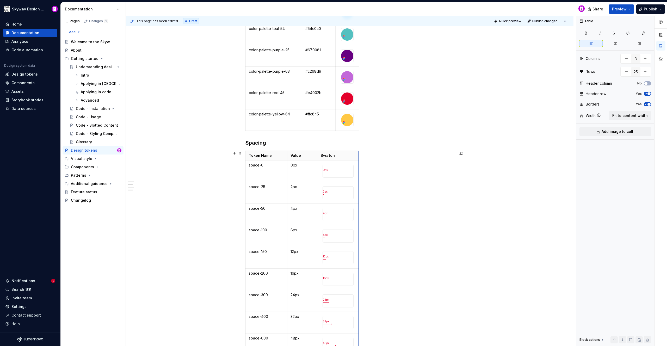
drag, startPoint x: 348, startPoint y: 157, endPoint x: 358, endPoint y: 155, distance: 9.8
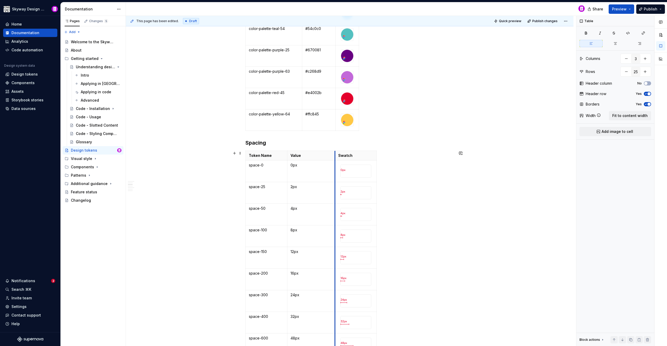
drag, startPoint x: 318, startPoint y: 153, endPoint x: 336, endPoint y: 152, distance: 17.8
click at [336, 152] on th "Swatch" at bounding box center [356, 156] width 42 height 10
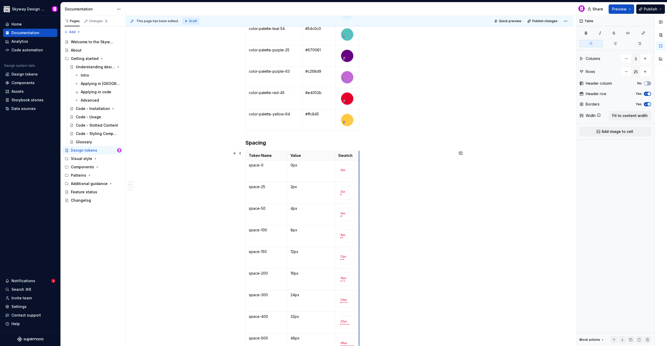
drag, startPoint x: 376, startPoint y: 154, endPoint x: 358, endPoint y: 153, distance: 17.5
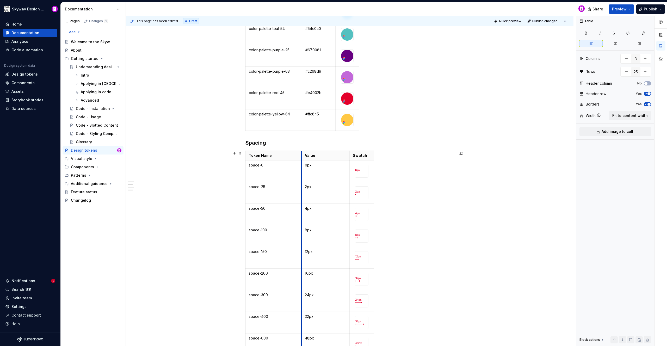
drag, startPoint x: 287, startPoint y: 153, endPoint x: 302, endPoint y: 151, distance: 14.7
click at [302, 151] on th "Value" at bounding box center [326, 156] width 48 height 10
click at [348, 153] on th "Value" at bounding box center [326, 156] width 48 height 10
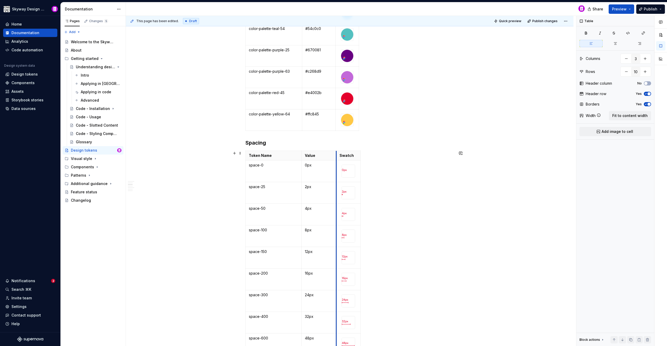
drag, startPoint x: 349, startPoint y: 154, endPoint x: 335, endPoint y: 153, distance: 13.3
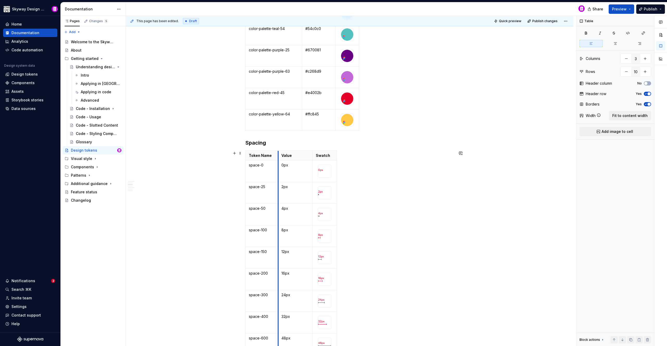
drag, startPoint x: 302, startPoint y: 154, endPoint x: 279, endPoint y: 157, distance: 23.3
click at [278, 157] on th "Value" at bounding box center [295, 156] width 35 height 10
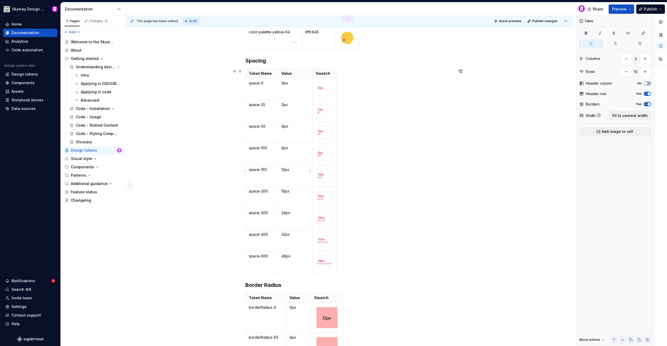
scroll to position [629, 0]
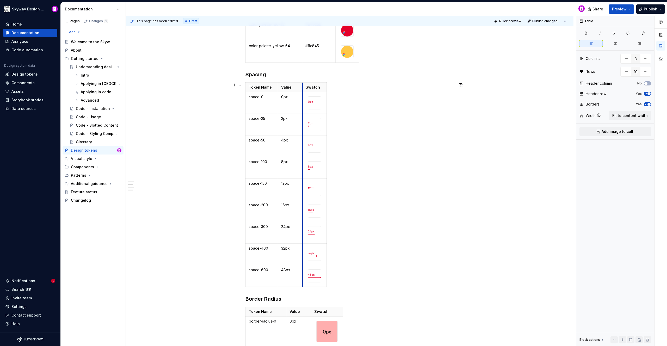
drag, startPoint x: 313, startPoint y: 87, endPoint x: 303, endPoint y: 88, distance: 10.2
click at [303, 88] on th "Swatch" at bounding box center [314, 88] width 24 height 10
click at [348, 118] on div "Token Name Value Swatch space-0 0px space-25 2px space-50 4px space-100 8px spa…" at bounding box center [349, 185] width 208 height 207
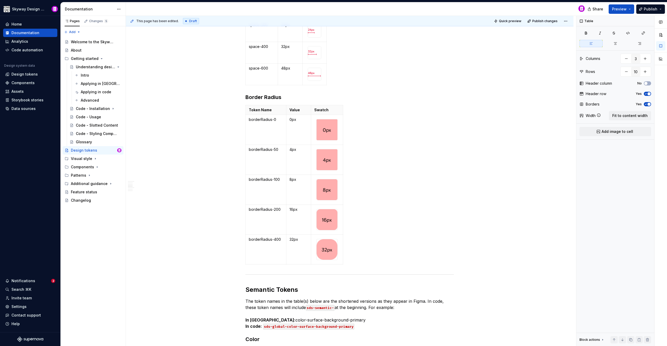
scroll to position [852, 0]
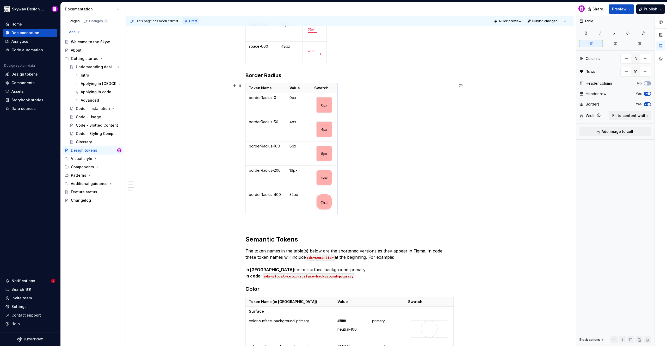
drag, startPoint x: 342, startPoint y: 86, endPoint x: 336, endPoint y: 87, distance: 5.8
click at [355, 88] on div "Token Name Value Swatch borderRadius-0 0px borderRadius-50 4px borderRadius-100…" at bounding box center [349, 149] width 208 height 133
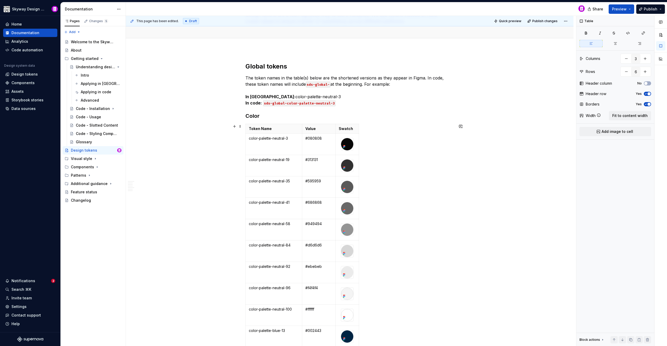
scroll to position [44, 0]
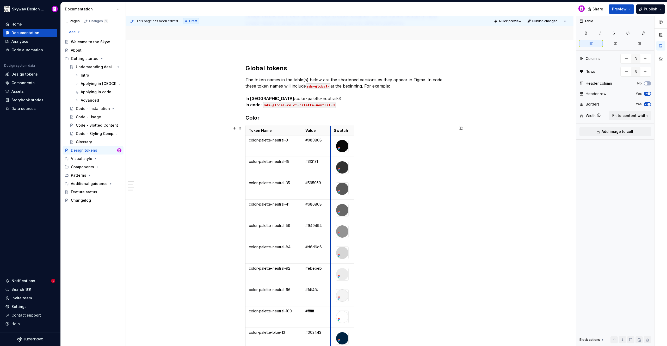
drag, startPoint x: 335, startPoint y: 127, endPoint x: 330, endPoint y: 127, distance: 5.0
click at [330, 127] on th "Swatch" at bounding box center [341, 131] width 23 height 10
type input "25"
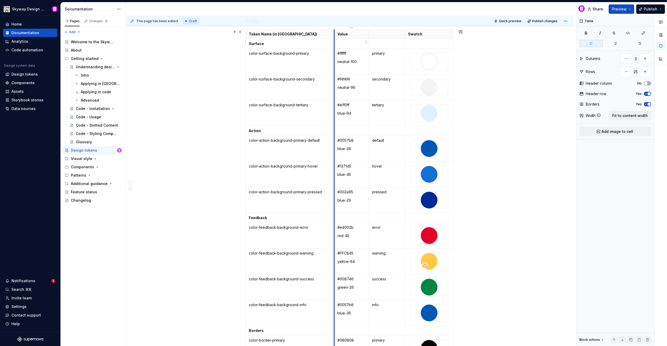
scroll to position [1119, 0]
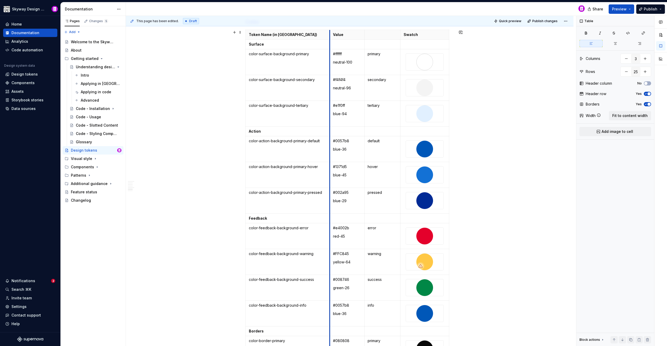
drag, startPoint x: 334, startPoint y: 38, endPoint x: 329, endPoint y: 38, distance: 4.4
click at [329, 38] on th "Value" at bounding box center [346, 35] width 35 height 10
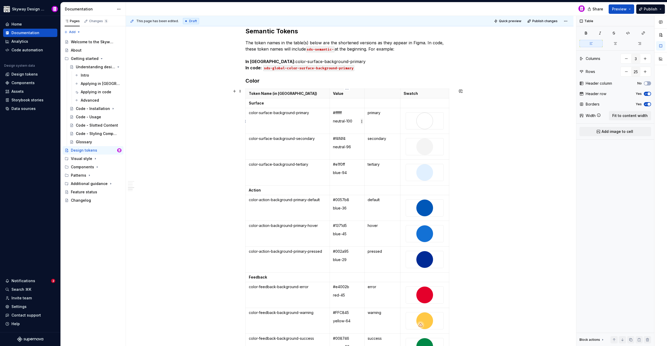
scroll to position [1046, 0]
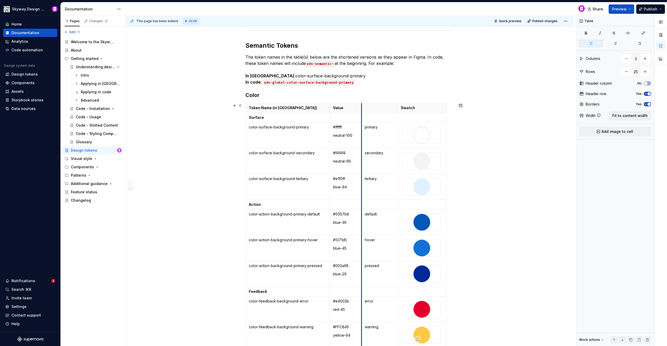
drag, startPoint x: 364, startPoint y: 108, endPoint x: 361, endPoint y: 108, distance: 2.9
click at [361, 108] on th at bounding box center [379, 108] width 36 height 10
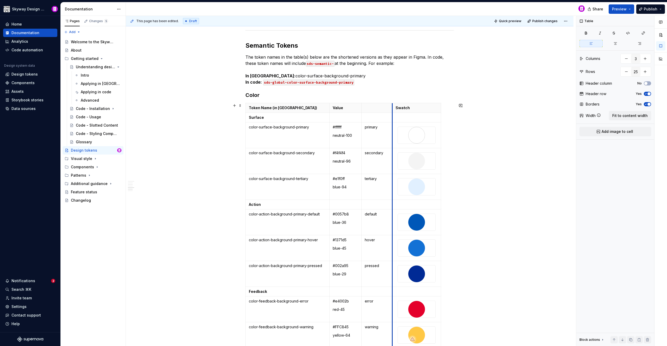
drag, startPoint x: 398, startPoint y: 109, endPoint x: 392, endPoint y: 108, distance: 5.2
click at [392, 108] on th "Swatch" at bounding box center [416, 108] width 49 height 10
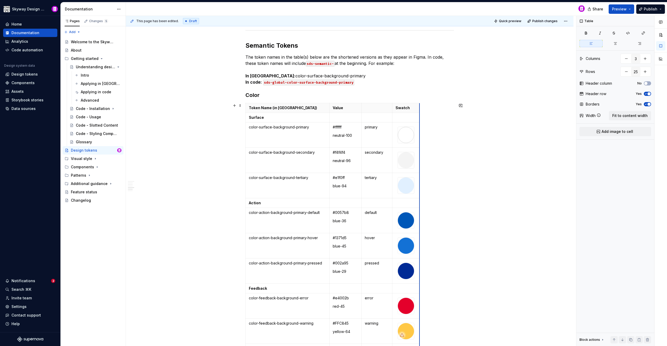
drag, startPoint x: 439, startPoint y: 107, endPoint x: 419, endPoint y: 106, distance: 19.6
type textarea "*"
type input "4"
type input "32"
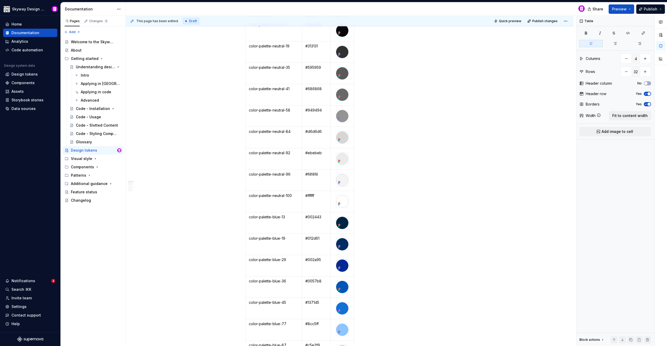
scroll to position [51, 0]
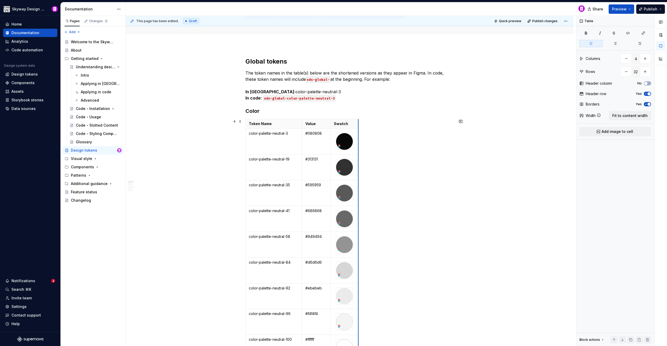
drag, startPoint x: 353, startPoint y: 125, endPoint x: 358, endPoint y: 126, distance: 4.6
type input "3"
type input "25"
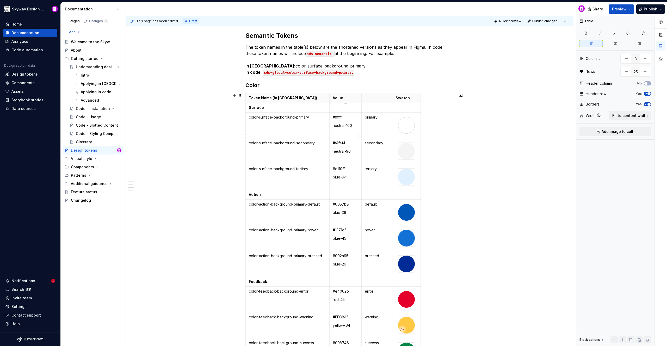
scroll to position [1107, 0]
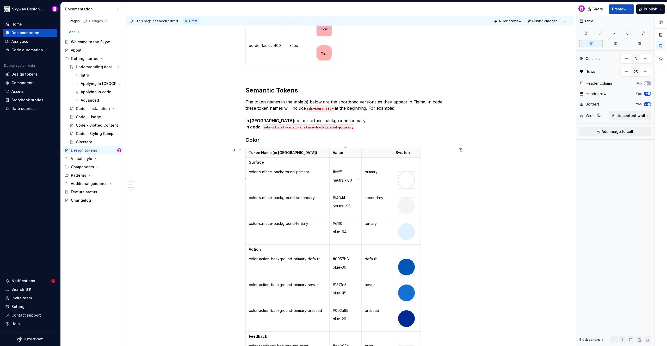
type input "4"
type input "32"
click at [345, 169] on p "#ffffff" at bounding box center [346, 171] width 26 height 5
click at [346, 171] on p "#ffffff" at bounding box center [346, 171] width 26 height 5
click at [346, 175] on td "#ffffff neutral-100" at bounding box center [345, 180] width 32 height 26
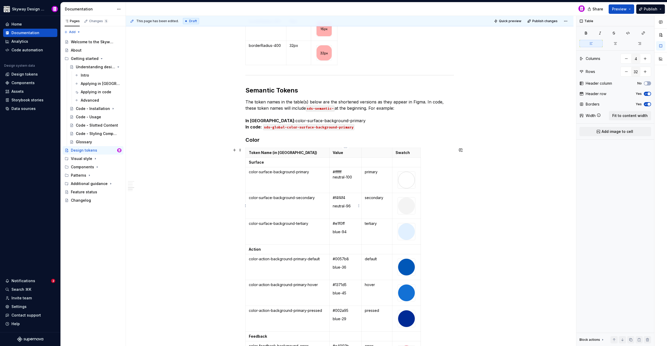
click at [333, 207] on p "neutral-96" at bounding box center [346, 205] width 26 height 5
drag, startPoint x: 332, startPoint y: 231, endPoint x: 339, endPoint y: 233, distance: 6.8
click at [332, 231] on td "#e1f0ff blue-94" at bounding box center [345, 231] width 32 height 26
click at [333, 265] on p "blue-36" at bounding box center [346, 267] width 26 height 5
drag, startPoint x: 333, startPoint y: 227, endPoint x: 342, endPoint y: 230, distance: 9.6
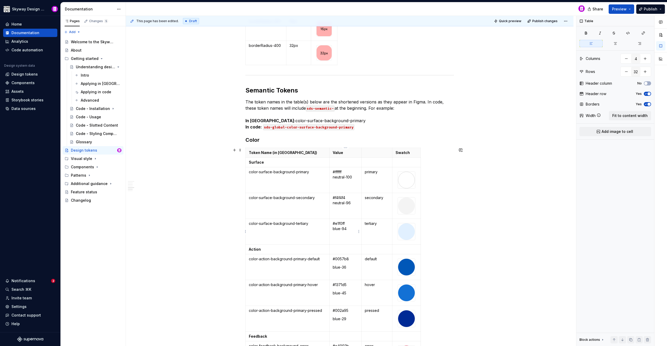
click at [333, 227] on p "#e1f0ff blue-94" at bounding box center [346, 226] width 26 height 10
click at [332, 204] on td "#f4f4f4 neutral-96" at bounding box center [345, 206] width 32 height 26
drag, startPoint x: 333, startPoint y: 177, endPoint x: 340, endPoint y: 194, distance: 19.3
click at [333, 177] on p "#ffffff neutral-100" at bounding box center [346, 174] width 26 height 10
type textarea "*"
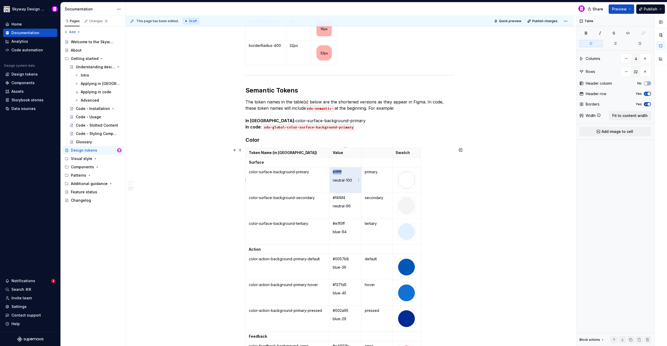
drag, startPoint x: 345, startPoint y: 171, endPoint x: 333, endPoint y: 172, distance: 12.0
click at [333, 172] on p "#ffffff" at bounding box center [346, 171] width 26 height 5
click at [348, 175] on td "#ffffff neutral-100" at bounding box center [345, 180] width 32 height 26
click at [346, 171] on p "#ffffff" at bounding box center [346, 171] width 26 height 5
drag, startPoint x: 346, startPoint y: 171, endPoint x: 332, endPoint y: 171, distance: 13.6
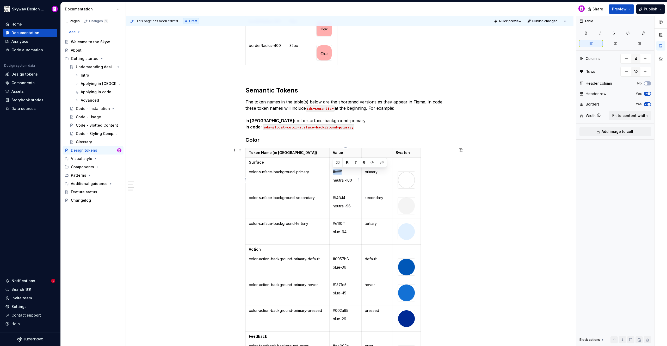
click at [332, 171] on td "#ffffff neutral-100" at bounding box center [345, 180] width 32 height 26
click at [353, 173] on p "neutral-100" at bounding box center [346, 171] width 26 height 5
drag, startPoint x: 347, startPoint y: 198, endPoint x: 335, endPoint y: 197, distance: 12.0
click at [335, 197] on p "#f4f4f4" at bounding box center [346, 197] width 26 height 5
drag, startPoint x: 335, startPoint y: 197, endPoint x: 340, endPoint y: 199, distance: 5.6
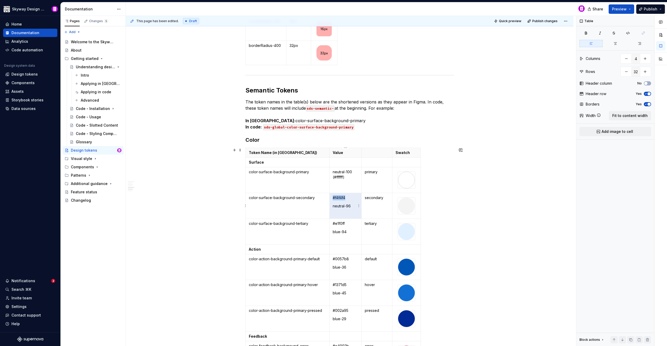
click at [335, 197] on p "#f4f4f4" at bounding box center [346, 197] width 26 height 5
drag, startPoint x: 345, startPoint y: 197, endPoint x: 333, endPoint y: 197, distance: 12.5
click at [333, 197] on p "#f4f4f4" at bounding box center [346, 197] width 26 height 5
click at [457, 190] on div "Global tokens The token names in the table(s) below are the shortened versions …" at bounding box center [349, 199] width 447 height 2423
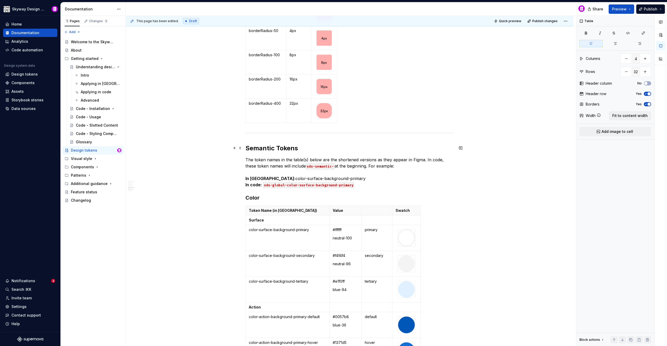
scroll to position [1128, 0]
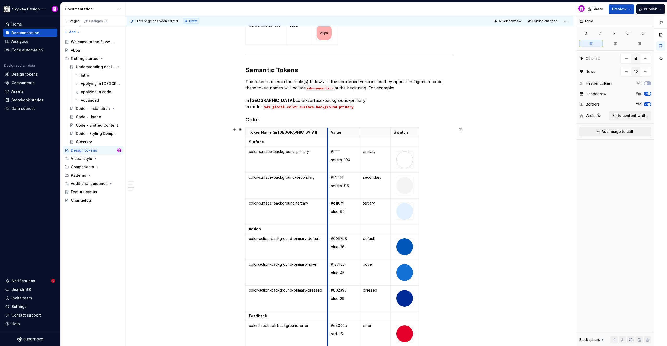
click at [328, 129] on th "Value" at bounding box center [344, 132] width 32 height 10
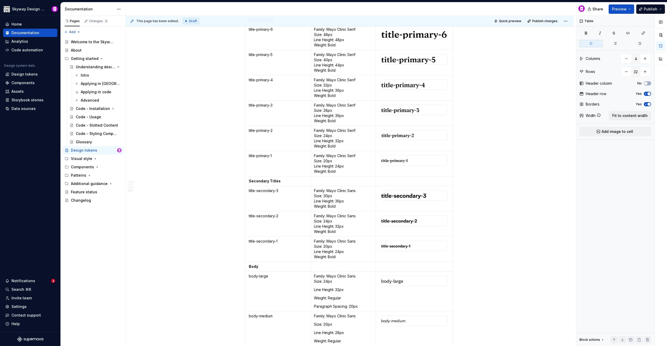
scroll to position [1827, 0]
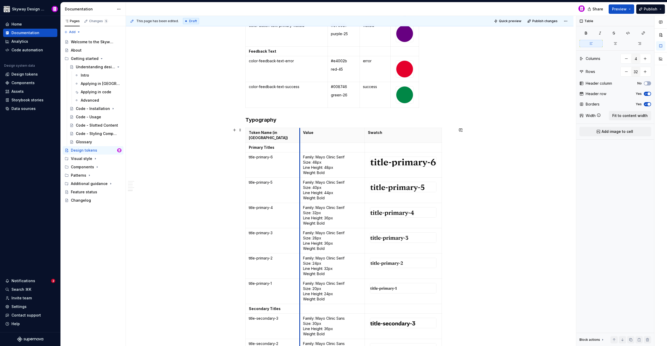
drag, startPoint x: 310, startPoint y: 129, endPoint x: 299, endPoint y: 129, distance: 10.9
type input "3"
type input "16"
click at [291, 130] on p "Token Name (in [GEOGRAPHIC_DATA])" at bounding box center [273, 135] width 48 height 10
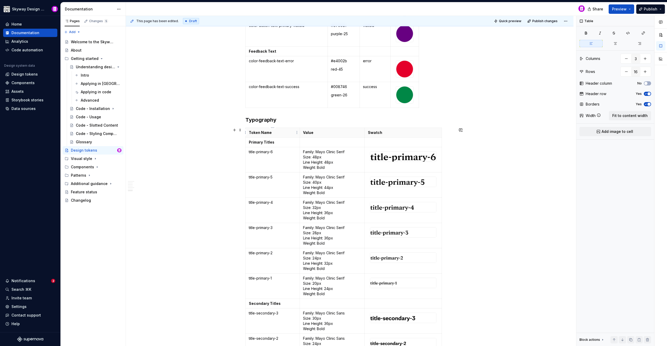
click at [262, 132] on p "Token Name" at bounding box center [273, 132] width 48 height 5
click at [264, 143] on strong "Primary Titles" at bounding box center [262, 142] width 26 height 4
click at [269, 303] on strong "Secondary Titles" at bounding box center [265, 303] width 32 height 4
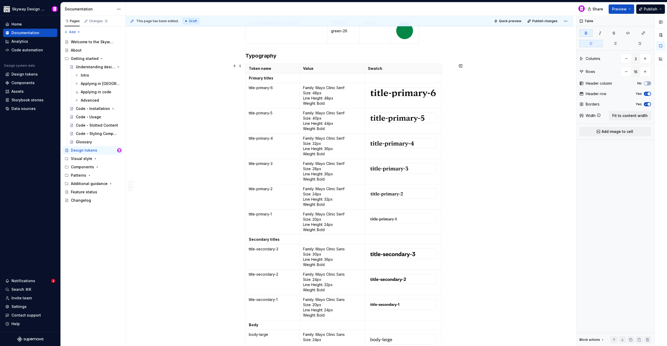
scroll to position [2022, 0]
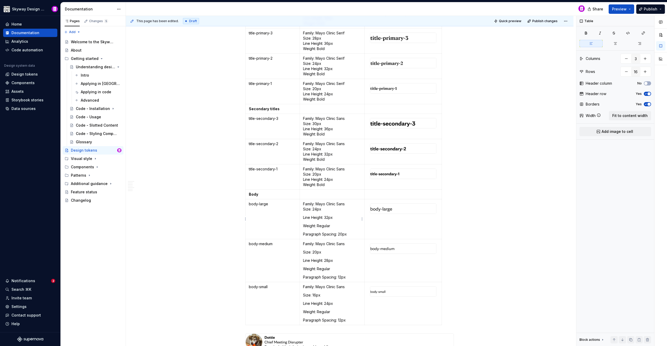
click at [330, 210] on p "Family: Mayo Clinic Sans  Size: 24px" at bounding box center [332, 206] width 59 height 10
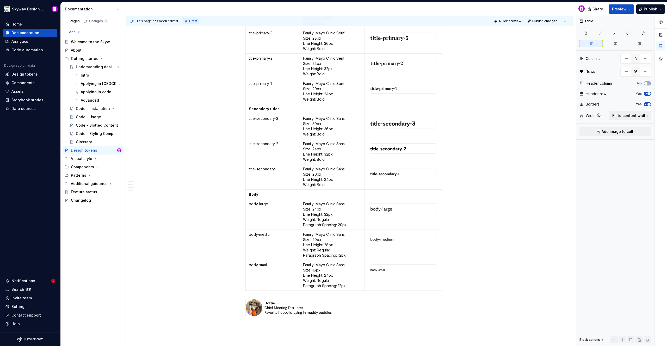
click at [470, 157] on div "This page has been edited. Draft Quick preview Publish changes Design tokens De…" at bounding box center [351, 181] width 450 height 330
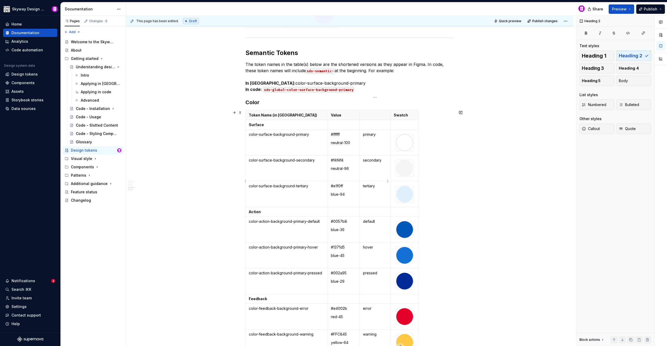
scroll to position [1158, 0]
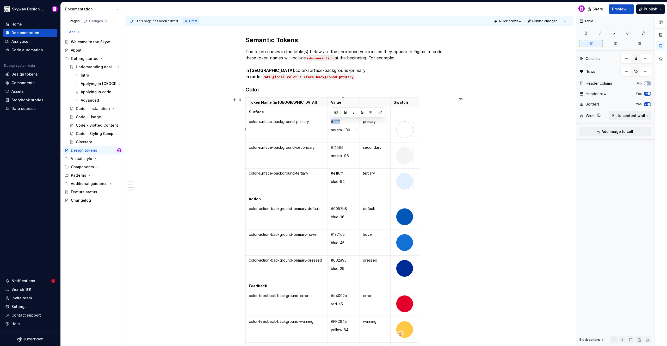
drag, startPoint x: 341, startPoint y: 121, endPoint x: 331, endPoint y: 122, distance: 9.9
click at [331, 122] on p "#ffffff" at bounding box center [344, 121] width 26 height 5
click at [352, 120] on p "neutral-100" at bounding box center [344, 121] width 26 height 5
drag, startPoint x: 344, startPoint y: 147, endPoint x: 330, endPoint y: 149, distance: 14.0
click at [330, 149] on td "#f4f4f4 neutral-96" at bounding box center [344, 155] width 32 height 26
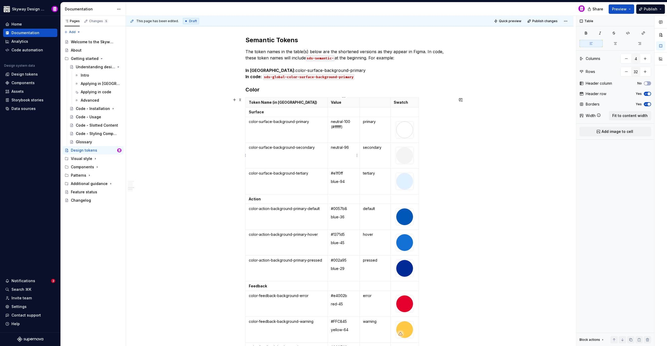
click at [349, 146] on p "neutral-96" at bounding box center [344, 147] width 26 height 5
drag, startPoint x: 344, startPoint y: 172, endPoint x: 331, endPoint y: 172, distance: 13.3
click at [331, 172] on p "#e1f0ff" at bounding box center [344, 173] width 26 height 5
drag, startPoint x: 346, startPoint y: 174, endPoint x: 356, endPoint y: 172, distance: 9.9
click at [346, 174] on p "blue-94" at bounding box center [344, 173] width 26 height 5
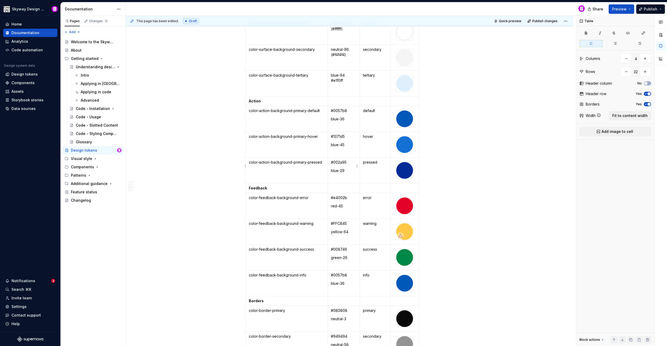
scroll to position [1260, 0]
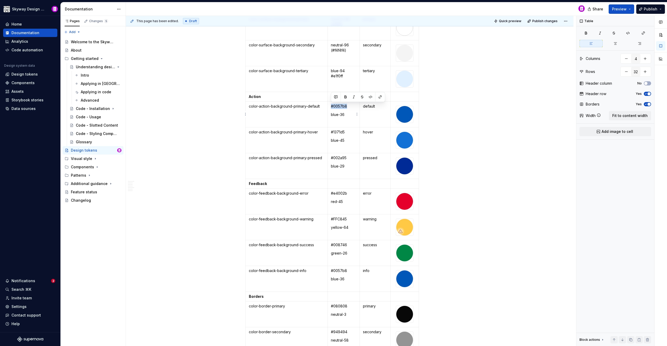
drag, startPoint x: 346, startPoint y: 106, endPoint x: 331, endPoint y: 106, distance: 15.4
click at [331, 106] on p "#0057b8" at bounding box center [344, 106] width 26 height 5
drag, startPoint x: 330, startPoint y: 113, endPoint x: 339, endPoint y: 117, distance: 9.8
click at [331, 113] on p "blue-36" at bounding box center [344, 114] width 26 height 5
click at [347, 105] on p "blue-36" at bounding box center [344, 106] width 26 height 5
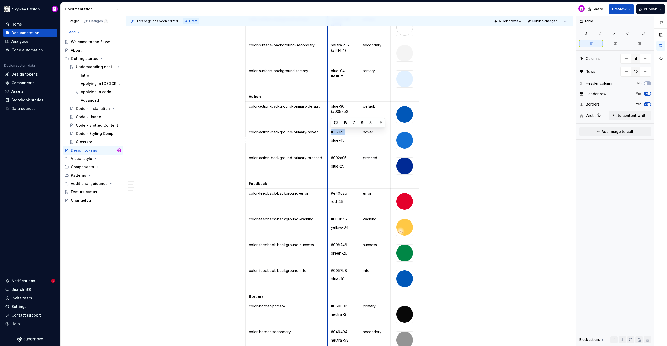
drag, startPoint x: 339, startPoint y: 131, endPoint x: 329, endPoint y: 130, distance: 10.7
click at [329, 130] on td "#1371d5 blue-45" at bounding box center [344, 140] width 32 height 26
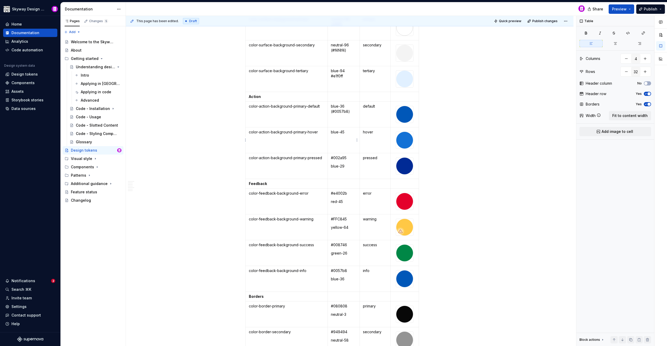
drag, startPoint x: 346, startPoint y: 132, endPoint x: 357, endPoint y: 136, distance: 10.9
click at [346, 132] on p "blue-45" at bounding box center [344, 131] width 26 height 5
drag, startPoint x: 346, startPoint y: 157, endPoint x: 331, endPoint y: 157, distance: 14.9
click at [331, 157] on p "#002a95" at bounding box center [344, 157] width 26 height 5
click at [331, 167] on td "blue-29" at bounding box center [344, 166] width 32 height 26
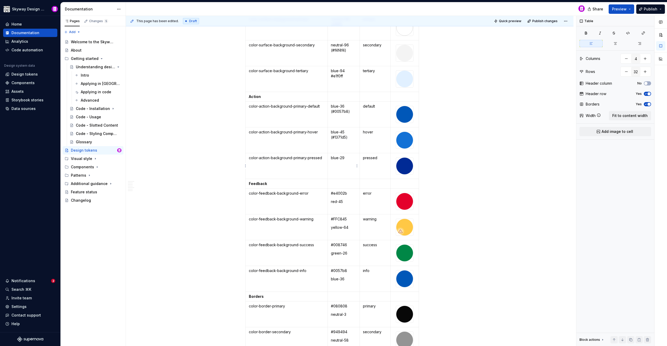
drag, startPoint x: 348, startPoint y: 159, endPoint x: 365, endPoint y: 159, distance: 17.4
click at [349, 159] on p "blue-29" at bounding box center [344, 157] width 26 height 5
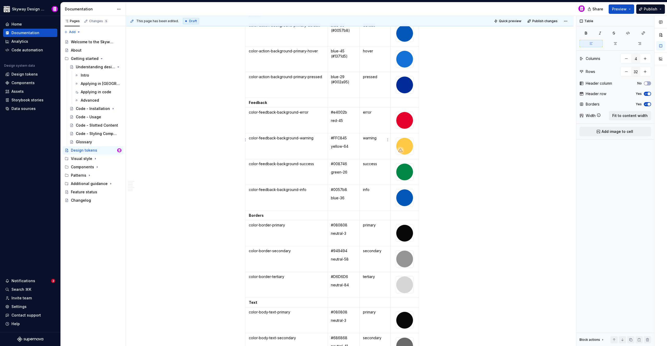
scroll to position [1355, 0]
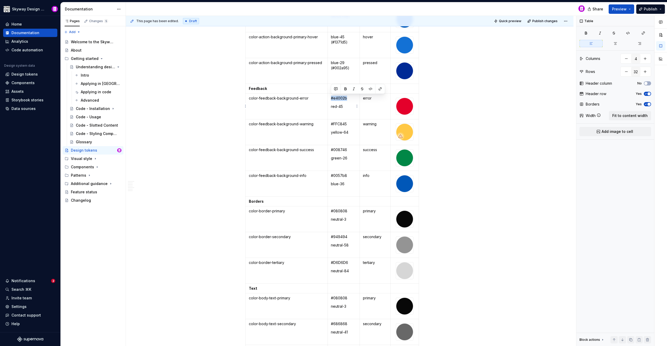
drag, startPoint x: 347, startPoint y: 97, endPoint x: 331, endPoint y: 97, distance: 15.9
click at [331, 97] on p "#e4002b" at bounding box center [344, 98] width 26 height 5
drag, startPoint x: 331, startPoint y: 107, endPoint x: 334, endPoint y: 108, distance: 3.4
click at [331, 107] on p "red-45" at bounding box center [344, 106] width 26 height 5
drag, startPoint x: 346, startPoint y: 124, endPoint x: 329, endPoint y: 122, distance: 17.0
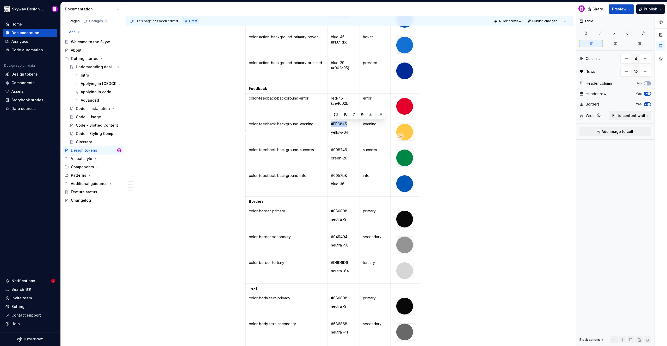
click at [329, 122] on td "#FFC845 yellow-64" at bounding box center [344, 132] width 32 height 26
drag, startPoint x: 346, startPoint y: 149, endPoint x: 331, endPoint y: 150, distance: 14.8
click at [331, 150] on p "#008746" at bounding box center [344, 149] width 26 height 5
click at [332, 159] on p "green-26" at bounding box center [344, 157] width 26 height 5
click at [348, 148] on p "green-26" at bounding box center [344, 149] width 26 height 5
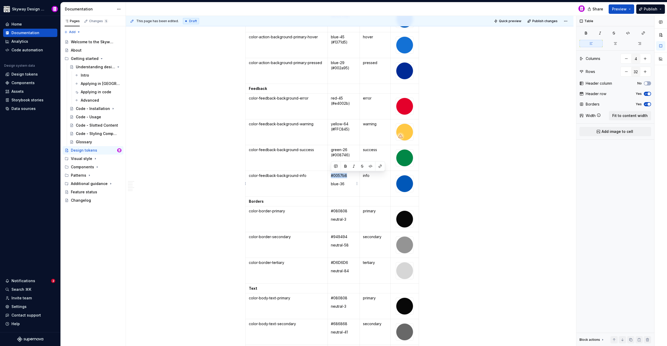
drag, startPoint x: 346, startPoint y: 176, endPoint x: 330, endPoint y: 175, distance: 15.7
click at [331, 175] on p "#0057b8" at bounding box center [344, 175] width 26 height 5
click at [332, 183] on p "blue-36" at bounding box center [344, 183] width 26 height 5
click at [348, 178] on td "blue-36" at bounding box center [344, 184] width 32 height 26
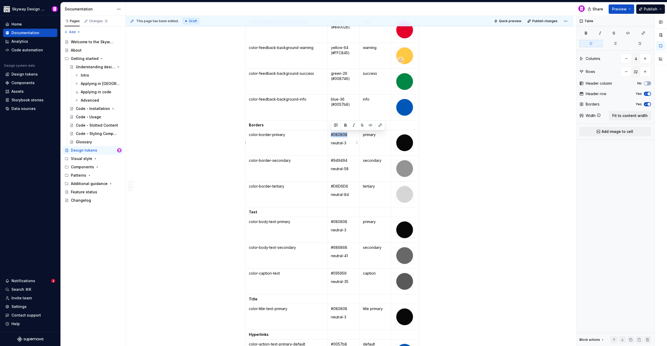
drag, startPoint x: 346, startPoint y: 134, endPoint x: 330, endPoint y: 133, distance: 16.0
click at [330, 133] on td "#080808 neutral-3" at bounding box center [344, 143] width 32 height 26
click at [331, 142] on p "neutral-3" at bounding box center [344, 142] width 26 height 5
click at [348, 135] on p "neutral-3" at bounding box center [344, 134] width 26 height 5
drag, startPoint x: 347, startPoint y: 159, endPoint x: 329, endPoint y: 159, distance: 18.2
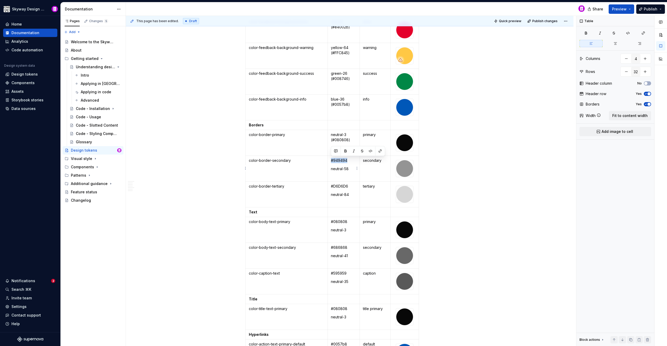
click at [329, 159] on td "#949494 neutral-58" at bounding box center [344, 168] width 32 height 26
drag, startPoint x: 331, startPoint y: 168, endPoint x: 347, endPoint y: 168, distance: 15.9
click at [331, 168] on p "neutral-58" at bounding box center [344, 168] width 26 height 5
drag, startPoint x: 351, startPoint y: 160, endPoint x: 357, endPoint y: 160, distance: 6.3
click at [351, 160] on p "neutral-58" at bounding box center [344, 160] width 26 height 5
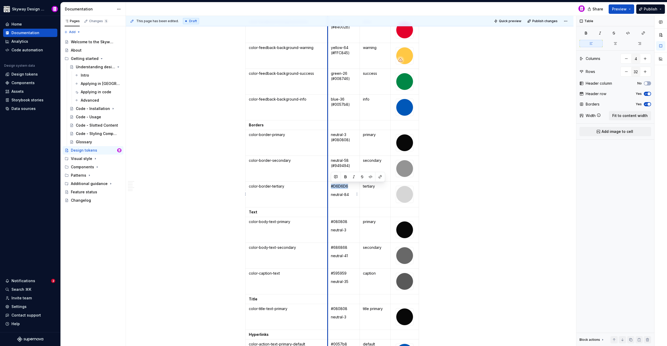
drag, startPoint x: 348, startPoint y: 185, endPoint x: 328, endPoint y: 183, distance: 19.4
click at [328, 183] on td "#D6D6D6 neutral-84" at bounding box center [344, 194] width 32 height 26
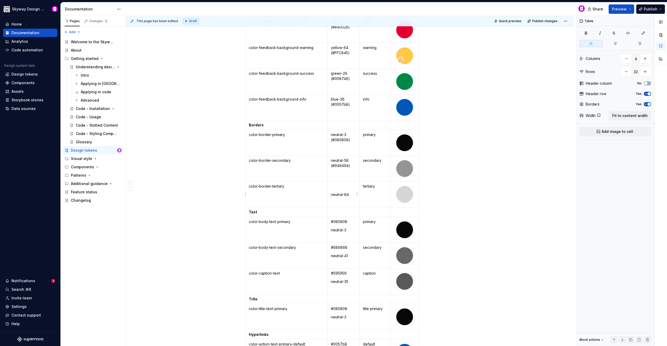
click at [331, 194] on p "neutral-84" at bounding box center [344, 194] width 26 height 5
click at [349, 190] on td "neutral-84" at bounding box center [344, 194] width 32 height 26
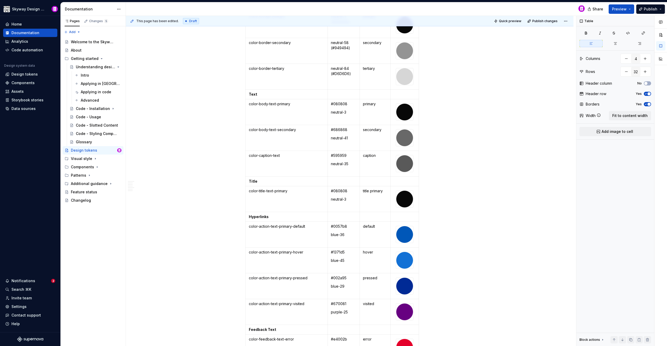
scroll to position [1580, 0]
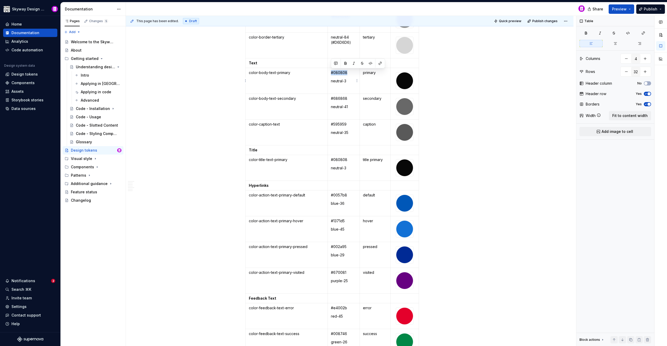
drag, startPoint x: 347, startPoint y: 72, endPoint x: 331, endPoint y: 72, distance: 15.6
click at [331, 72] on p "#080808" at bounding box center [344, 72] width 26 height 5
click at [346, 72] on p "neutral-3" at bounding box center [344, 72] width 26 height 5
drag, startPoint x: 347, startPoint y: 98, endPoint x: 337, endPoint y: 100, distance: 10.1
click at [330, 98] on td "#686868 neutral-41" at bounding box center [344, 106] width 32 height 26
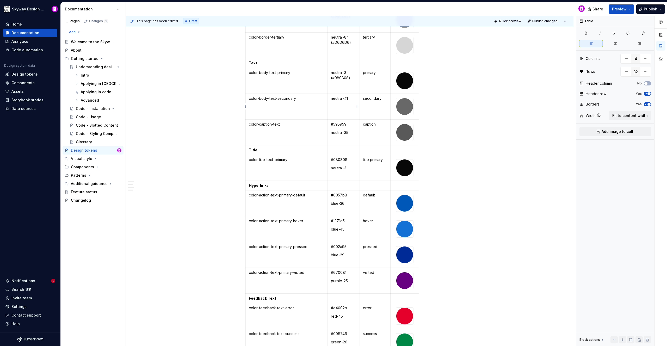
click at [351, 98] on p "neutral-41" at bounding box center [344, 98] width 26 height 5
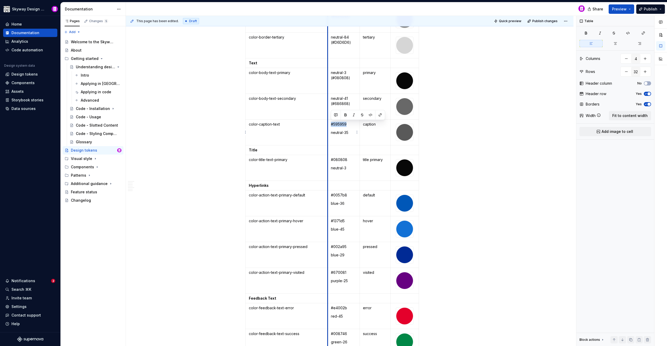
drag, startPoint x: 347, startPoint y: 124, endPoint x: 328, endPoint y: 126, distance: 19.4
click at [328, 126] on td "#595959 neutral-35" at bounding box center [344, 132] width 32 height 26
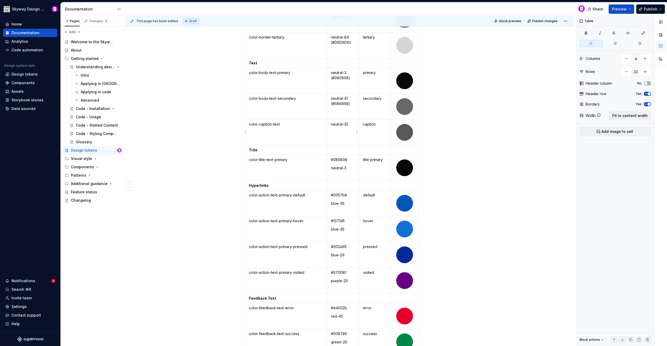
click at [351, 124] on p "neutral-35" at bounding box center [344, 124] width 26 height 5
drag, startPoint x: 348, startPoint y: 159, endPoint x: 331, endPoint y: 158, distance: 16.7
click at [331, 158] on p "#080808" at bounding box center [344, 159] width 26 height 5
click at [349, 160] on p "neutral-3" at bounding box center [344, 159] width 26 height 5
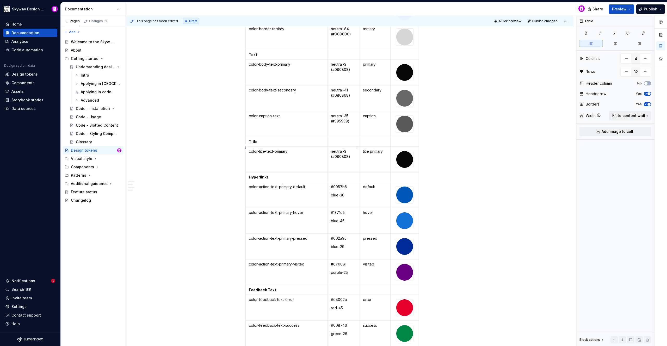
scroll to position [1636, 0]
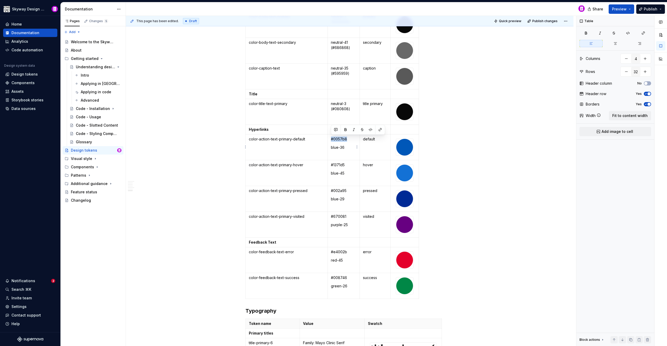
drag, startPoint x: 347, startPoint y: 139, endPoint x: 331, endPoint y: 139, distance: 16.1
click at [331, 139] on p "#0057b8" at bounding box center [344, 138] width 26 height 5
click at [345, 140] on p "blue-36" at bounding box center [344, 138] width 26 height 5
drag, startPoint x: 346, startPoint y: 163, endPoint x: 331, endPoint y: 163, distance: 14.3
click at [331, 163] on p "#1371d5" at bounding box center [344, 164] width 26 height 5
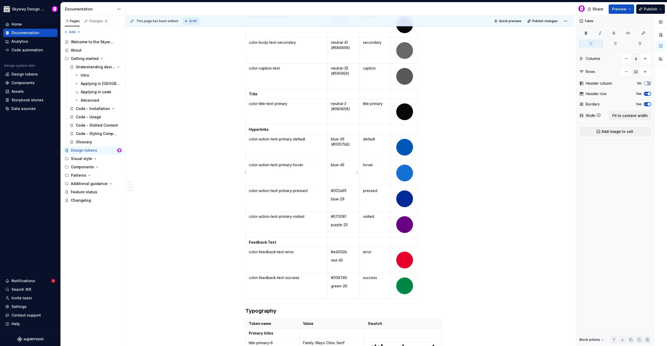
click at [348, 165] on p "blue-45" at bounding box center [344, 164] width 26 height 5
drag, startPoint x: 345, startPoint y: 190, endPoint x: 330, endPoint y: 190, distance: 14.8
click at [330, 190] on td "#002a95 blue-29" at bounding box center [344, 199] width 32 height 26
click at [345, 191] on p "blue-29" at bounding box center [344, 190] width 26 height 5
drag, startPoint x: 347, startPoint y: 216, endPoint x: 335, endPoint y: 217, distance: 11.5
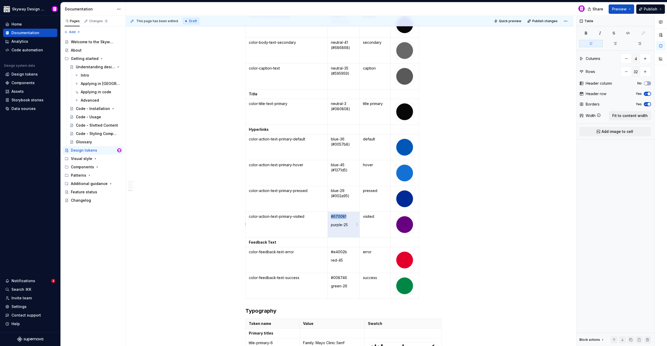
click at [333, 217] on p "#670081" at bounding box center [344, 216] width 26 height 5
click at [346, 216] on p "#670081" at bounding box center [344, 216] width 26 height 5
drag, startPoint x: 347, startPoint y: 215, endPoint x: 332, endPoint y: 214, distance: 15.7
click at [331, 215] on p "#670081" at bounding box center [344, 216] width 26 height 5
click at [350, 215] on p "purple-25" at bounding box center [344, 216] width 26 height 5
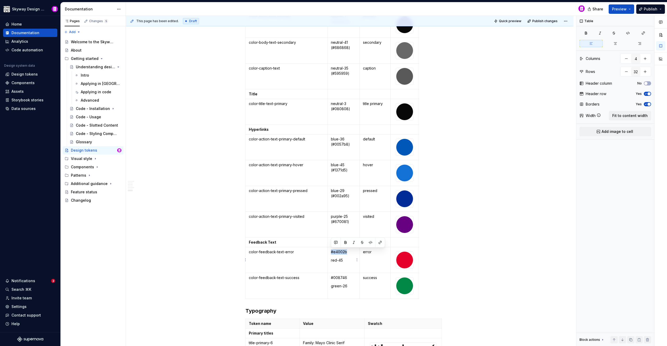
drag, startPoint x: 347, startPoint y: 252, endPoint x: 331, endPoint y: 250, distance: 16.3
click at [331, 250] on p "#e4002b" at bounding box center [344, 251] width 26 height 5
click at [347, 253] on p "red-45" at bounding box center [344, 251] width 26 height 5
drag, startPoint x: 343, startPoint y: 277, endPoint x: 331, endPoint y: 276, distance: 11.5
click at [331, 277] on p "#008746" at bounding box center [344, 277] width 26 height 5
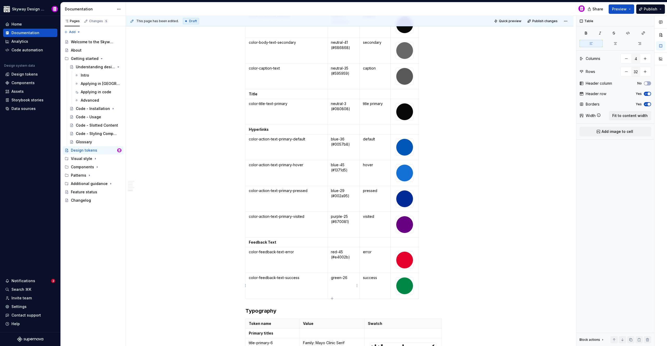
click at [349, 275] on p "green-26" at bounding box center [344, 277] width 26 height 5
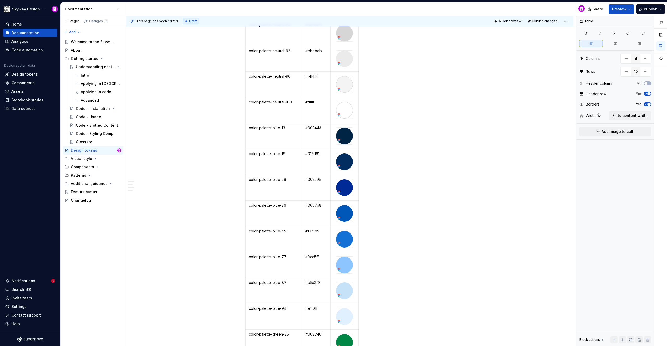
scroll to position [0, 0]
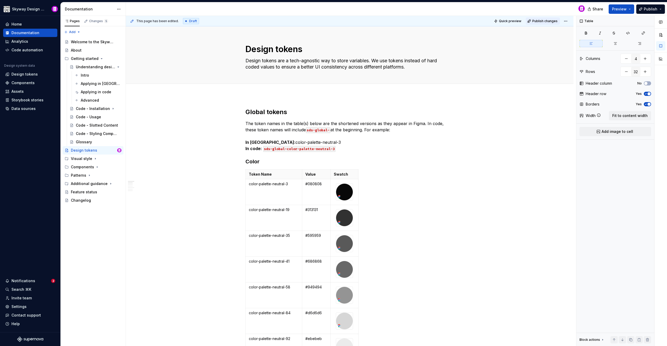
click at [543, 19] on span "Publish changes" at bounding box center [544, 21] width 25 height 4
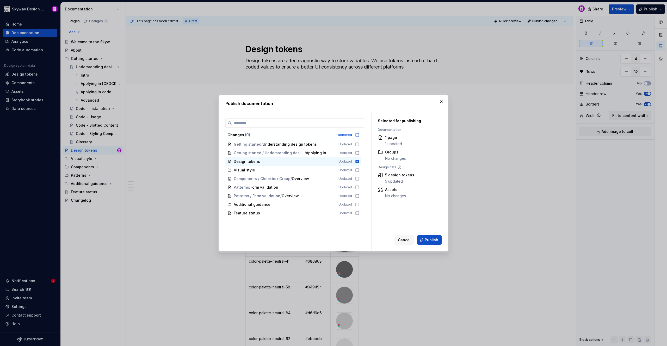
click at [433, 239] on span "Publish" at bounding box center [431, 239] width 14 height 5
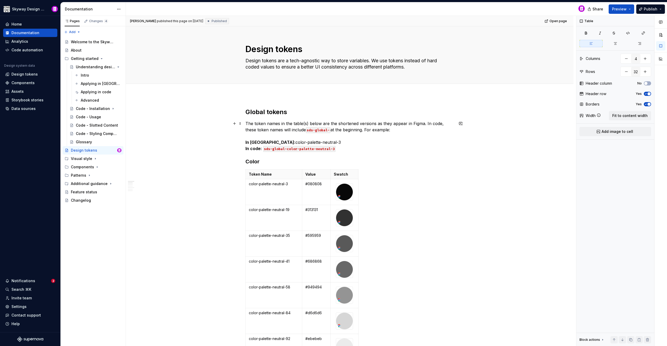
click at [292, 142] on p "The token names in the table(s) below are the shortened versions as they appear…" at bounding box center [349, 135] width 208 height 31
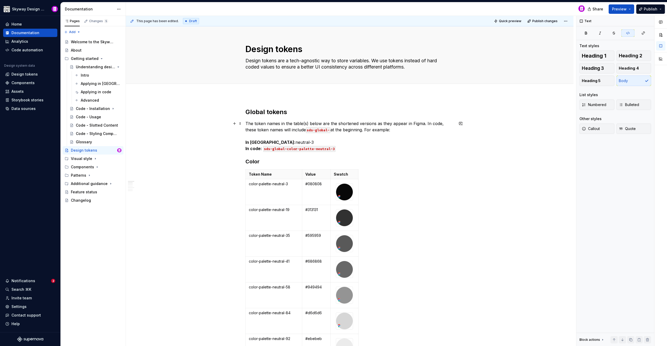
click at [328, 130] on code "sds-global-" at bounding box center [318, 130] width 24 height 6
click at [295, 141] on p "The token names in the table(s) below are the shortened versions as they appear…" at bounding box center [349, 135] width 208 height 31
click at [273, 184] on p "color-palette-neutral-3" at bounding box center [274, 183] width 50 height 5
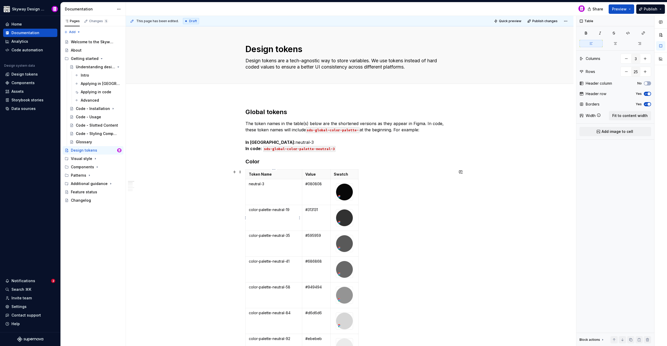
click at [273, 210] on p "color-palette-neutral-19" at bounding box center [274, 209] width 50 height 5
drag, startPoint x: 273, startPoint y: 235, endPoint x: 249, endPoint y: 236, distance: 24.2
click at [249, 236] on p "color-palette-neutral-35" at bounding box center [274, 235] width 50 height 5
drag, startPoint x: 272, startPoint y: 262, endPoint x: 249, endPoint y: 262, distance: 23.2
click at [249, 262] on p "color-palette-neutral-41" at bounding box center [274, 261] width 50 height 5
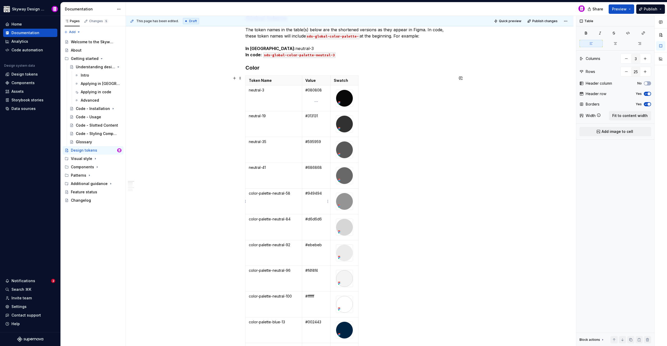
scroll to position [126, 0]
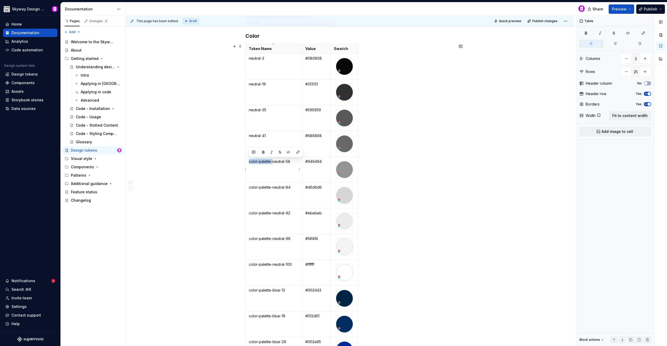
drag, startPoint x: 272, startPoint y: 162, endPoint x: 249, endPoint y: 163, distance: 22.7
click at [249, 163] on p "color-palette-neutral-58" at bounding box center [274, 161] width 50 height 5
drag, startPoint x: 272, startPoint y: 189, endPoint x: 248, endPoint y: 188, distance: 24.2
click at [246, 188] on td "color-palette-neutral-84" at bounding box center [274, 195] width 57 height 26
drag, startPoint x: 272, startPoint y: 213, endPoint x: 249, endPoint y: 215, distance: 23.2
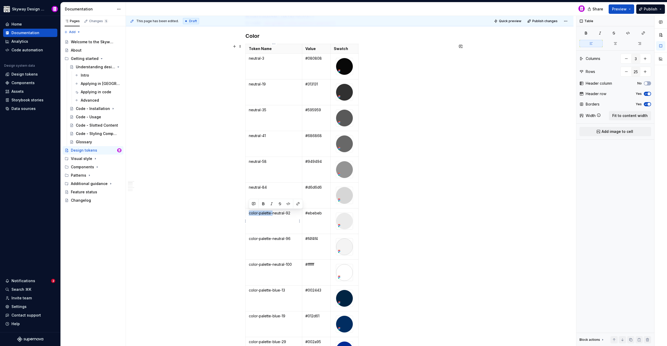
click at [249, 215] on p "color-palette-neutral-92" at bounding box center [274, 212] width 50 height 5
drag, startPoint x: 272, startPoint y: 239, endPoint x: 249, endPoint y: 236, distance: 23.6
click at [249, 236] on p "color-palette-neutral-96" at bounding box center [274, 238] width 50 height 5
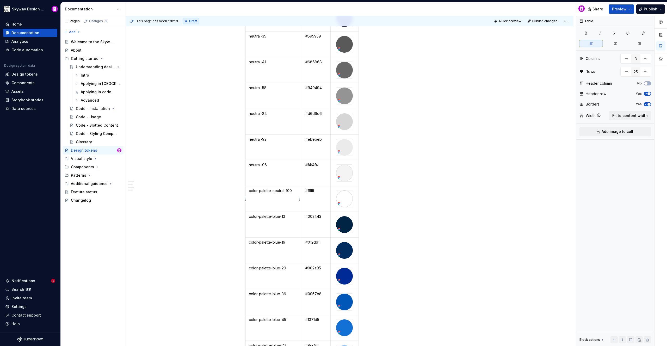
scroll to position [199, 0]
drag, startPoint x: 272, startPoint y: 191, endPoint x: 248, endPoint y: 192, distance: 24.2
click at [248, 192] on td "color-palette-neutral-100" at bounding box center [274, 199] width 57 height 26
drag, startPoint x: 272, startPoint y: 216, endPoint x: 248, endPoint y: 216, distance: 24.5
click at [248, 216] on td "color-palette-blue-13" at bounding box center [274, 224] width 57 height 26
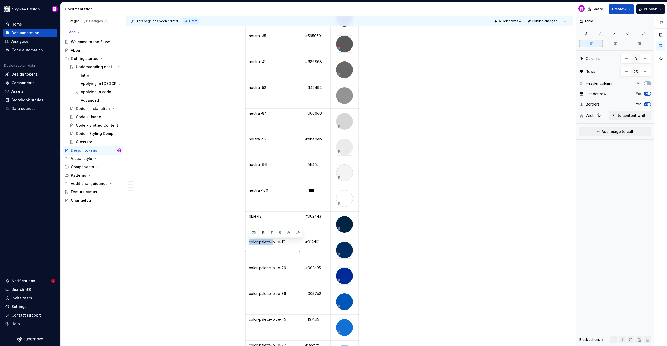
drag, startPoint x: 272, startPoint y: 242, endPoint x: 249, endPoint y: 240, distance: 23.2
click at [249, 240] on p "color-palette-blue-19" at bounding box center [274, 241] width 50 height 5
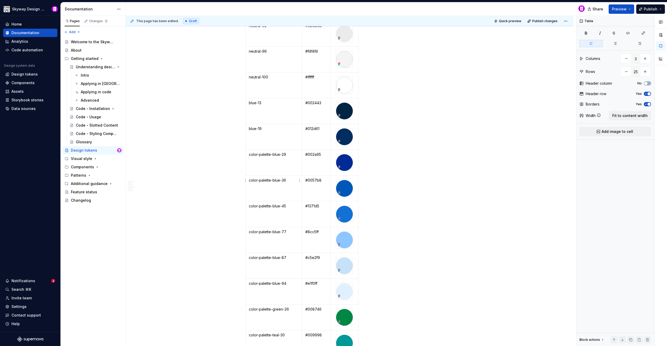
scroll to position [346, 0]
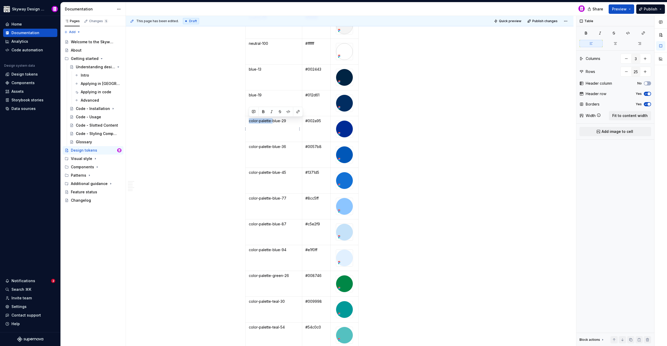
drag, startPoint x: 273, startPoint y: 121, endPoint x: 249, endPoint y: 123, distance: 23.8
click at [249, 123] on p "color-palette-blue-29" at bounding box center [274, 120] width 50 height 5
drag, startPoint x: 272, startPoint y: 147, endPoint x: 249, endPoint y: 148, distance: 23.2
click at [249, 148] on p "color-palette-blue-36" at bounding box center [274, 146] width 50 height 5
drag, startPoint x: 272, startPoint y: 172, endPoint x: 249, endPoint y: 174, distance: 23.2
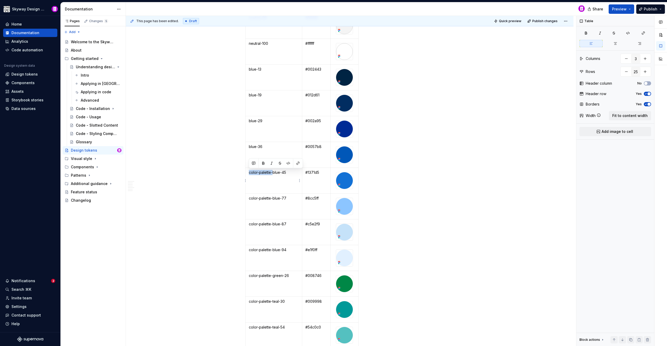
click at [249, 174] on p "color-palette-blue-45" at bounding box center [274, 172] width 50 height 5
drag, startPoint x: 272, startPoint y: 198, endPoint x: 248, endPoint y: 198, distance: 24.2
click at [248, 198] on td "color-palette-blue-77" at bounding box center [274, 206] width 57 height 26
drag, startPoint x: 272, startPoint y: 224, endPoint x: 247, endPoint y: 222, distance: 24.9
click at [247, 222] on td "color-palette-blue-87" at bounding box center [274, 232] width 57 height 26
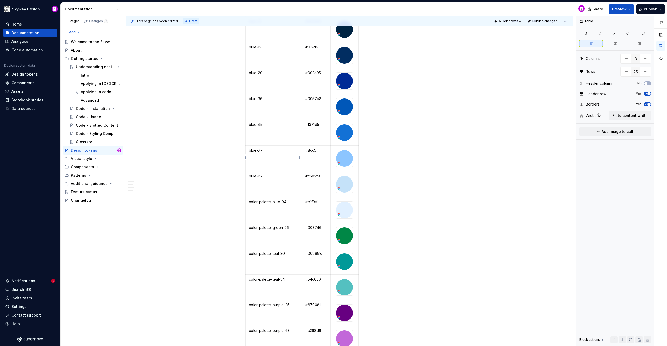
scroll to position [396, 0]
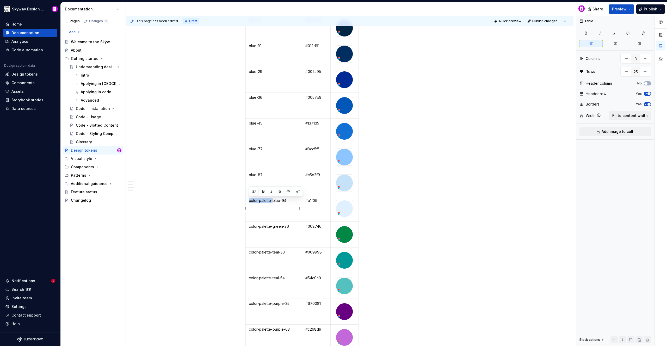
drag, startPoint x: 265, startPoint y: 201, endPoint x: 248, endPoint y: 202, distance: 17.5
click at [248, 202] on td "color-palette-blue-94" at bounding box center [274, 209] width 57 height 26
drag, startPoint x: 273, startPoint y: 226, endPoint x: 249, endPoint y: 228, distance: 23.7
click at [249, 228] on p "color-palette-green-26" at bounding box center [274, 226] width 50 height 5
drag, startPoint x: 272, startPoint y: 253, endPoint x: 246, endPoint y: 250, distance: 25.9
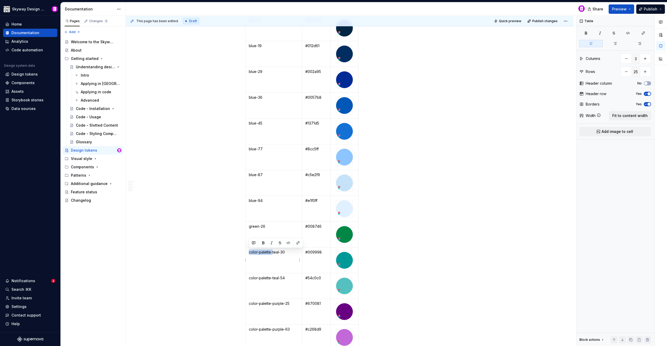
click at [246, 250] on td "color-palette-teal-30" at bounding box center [274, 260] width 57 height 26
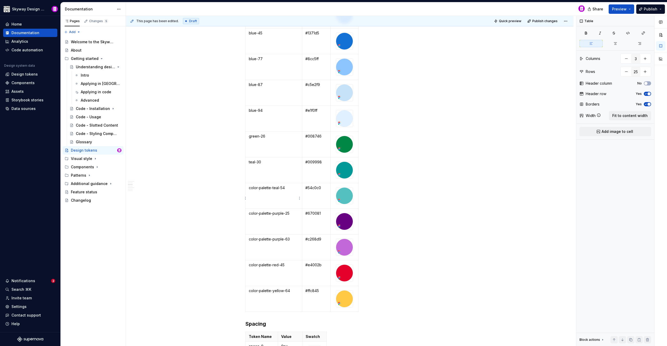
scroll to position [486, 0]
drag, startPoint x: 272, startPoint y: 187, endPoint x: 249, endPoint y: 189, distance: 22.7
click at [249, 189] on p "color-palette-teal-54" at bounding box center [274, 187] width 50 height 5
drag, startPoint x: 272, startPoint y: 213, endPoint x: 247, endPoint y: 212, distance: 25.5
click at [247, 212] on td "color-palette-purple-25" at bounding box center [274, 221] width 57 height 26
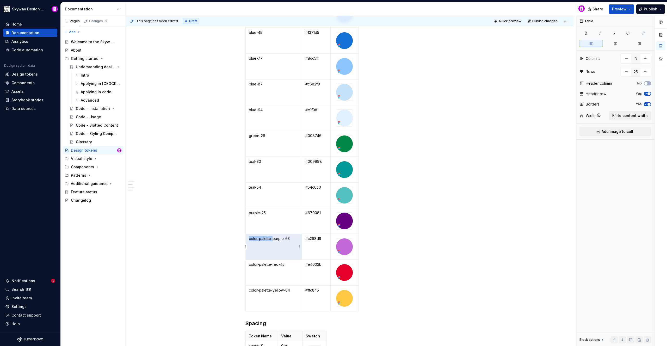
drag, startPoint x: 273, startPoint y: 237, endPoint x: 249, endPoint y: 238, distance: 23.7
click at [249, 238] on p "color-palette-purple-63" at bounding box center [274, 238] width 50 height 5
click at [260, 245] on td "color-palette-purple-63" at bounding box center [274, 247] width 57 height 26
drag, startPoint x: 272, startPoint y: 239, endPoint x: 249, endPoint y: 239, distance: 23.2
click at [249, 239] on p "color-palette-purple-63" at bounding box center [274, 238] width 50 height 5
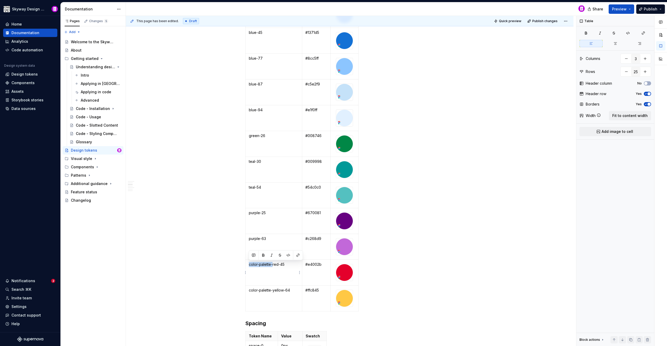
drag, startPoint x: 272, startPoint y: 265, endPoint x: 249, endPoint y: 265, distance: 23.4
click at [249, 265] on p "color-palette-red-45" at bounding box center [274, 264] width 50 height 5
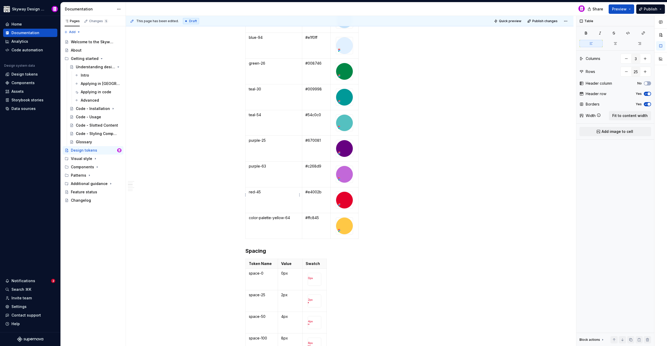
scroll to position [566, 0]
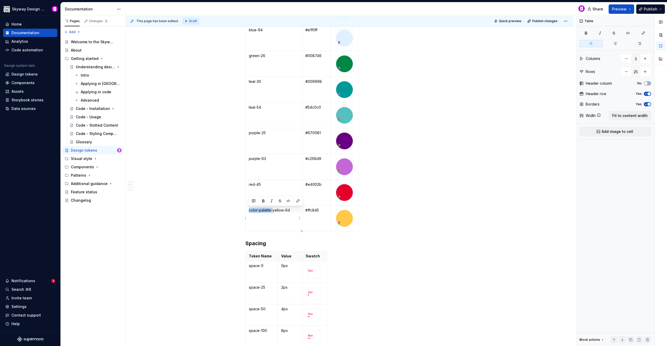
drag, startPoint x: 273, startPoint y: 211, endPoint x: 249, endPoint y: 212, distance: 24.0
click at [249, 212] on p "color-palette-yellow-64" at bounding box center [274, 210] width 50 height 5
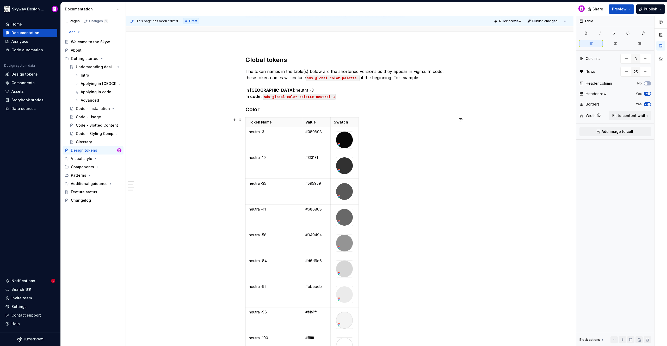
scroll to position [52, 0]
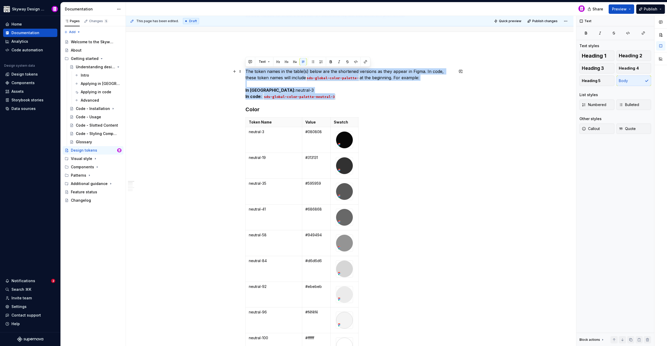
drag, startPoint x: 349, startPoint y: 97, endPoint x: 244, endPoint y: 71, distance: 108.5
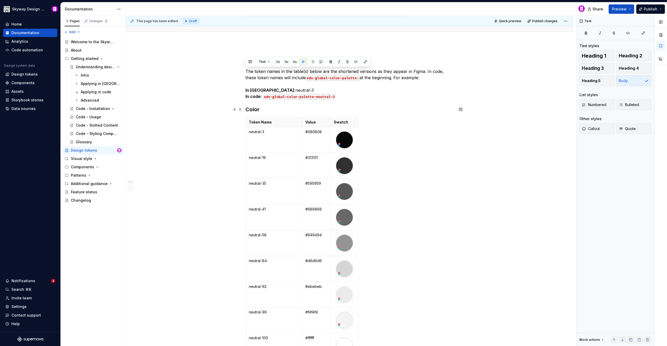
click at [353, 106] on h3 "Color" at bounding box center [349, 109] width 208 height 7
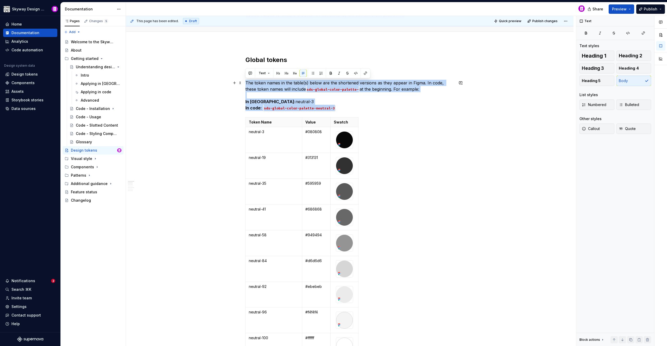
drag, startPoint x: 347, startPoint y: 108, endPoint x: 243, endPoint y: 84, distance: 106.6
copy p "The token names in the table(s) below are the shortened versions as they appear…"
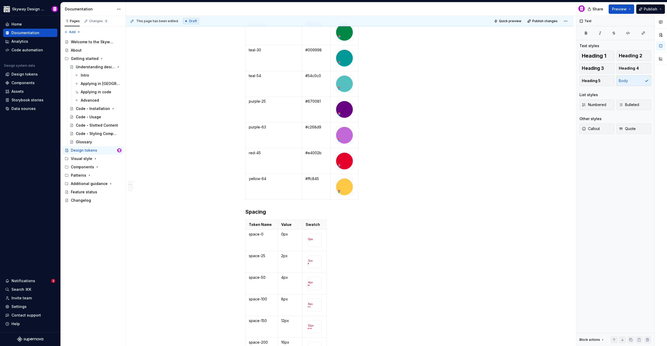
scroll to position [631, 0]
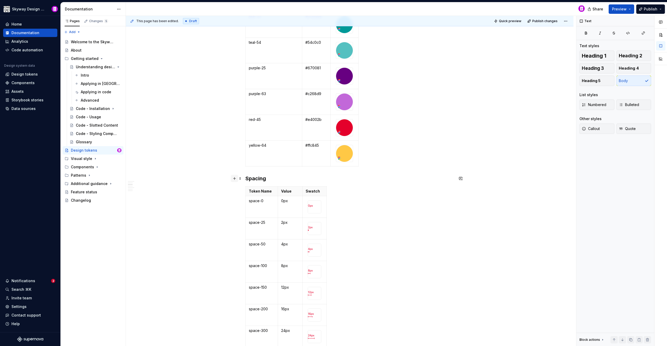
click at [234, 179] on button "button" at bounding box center [234, 178] width 7 height 7
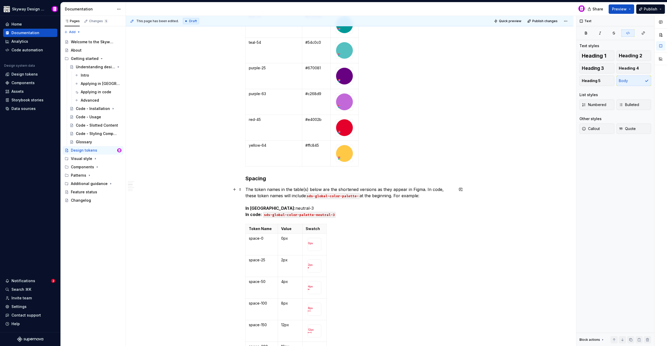
click at [358, 211] on p "The token names in the table(s) below are the shortened versions as they appear…" at bounding box center [349, 201] width 208 height 31
click at [340, 196] on code "sds-global-color-palette-" at bounding box center [333, 196] width 54 height 6
click at [288, 208] on p "The token names in the table(s) below are the shortened versions as they appear…" at bounding box center [349, 201] width 208 height 31
click at [338, 215] on p "The token names in the table(s) below are the shortened versions as they appear…" at bounding box center [349, 201] width 208 height 31
click at [364, 227] on div "Token Name Value Swatch space-0 0px space-25 2px space-50 4px space-100 8px spa…" at bounding box center [349, 327] width 208 height 207
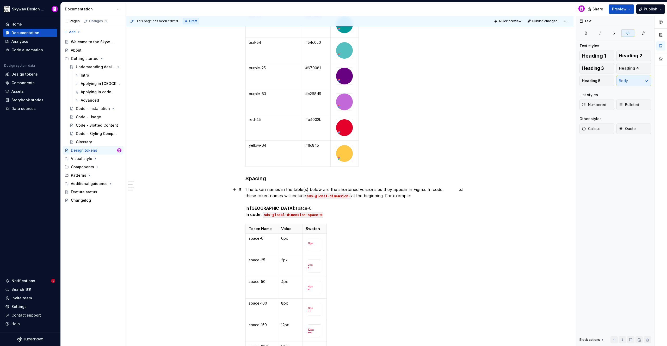
click at [309, 196] on code "sds-global-dimension-" at bounding box center [328, 196] width 45 height 6
click at [376, 207] on p "The token names in the table(s) below are the shortened versions as they appear…" at bounding box center [349, 201] width 208 height 31
click at [268, 215] on code "sds-global-dimension-space-0" at bounding box center [293, 215] width 60 height 6
click at [417, 217] on p "The token names in the table(s) below are the shortened versions as they appear…" at bounding box center [349, 201] width 208 height 31
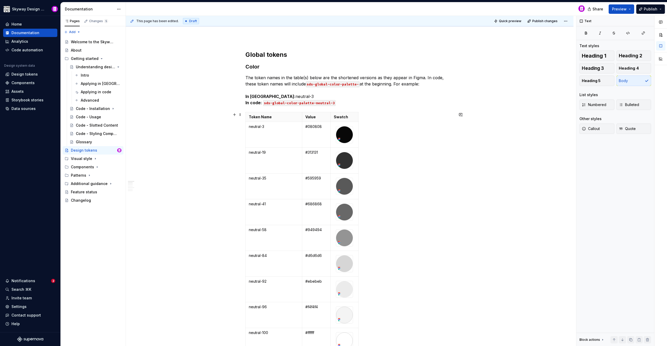
scroll to position [0, 0]
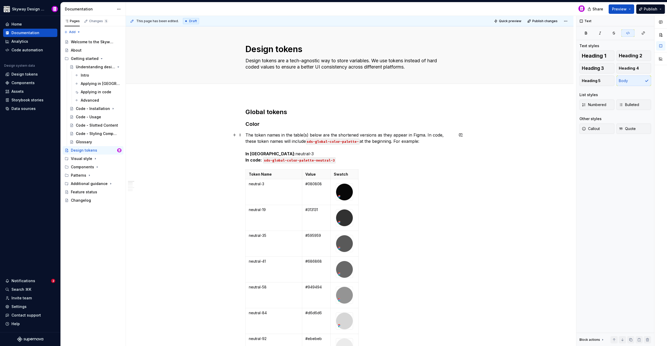
drag, startPoint x: 310, startPoint y: 140, endPoint x: 330, endPoint y: 158, distance: 27.7
click at [310, 140] on code "sds-global-color-palette-" at bounding box center [333, 142] width 54 height 6
click at [266, 160] on code "sds-global-color-palette-neutral-3" at bounding box center [299, 160] width 72 height 6
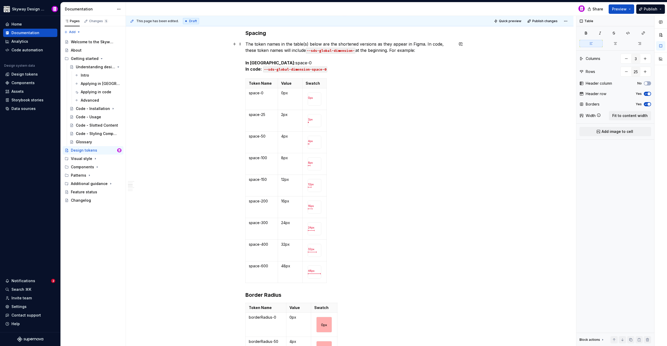
scroll to position [777, 0]
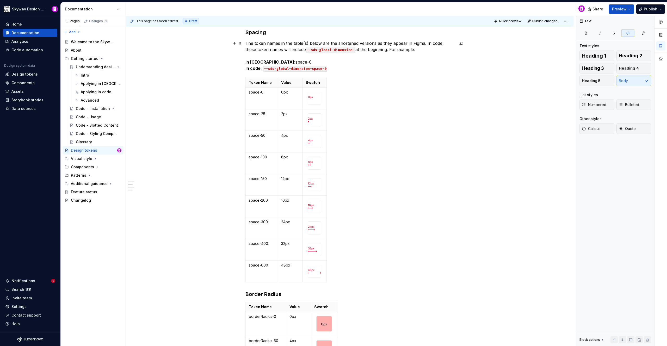
click at [339, 69] on p "The token names in the table(s) below are the shortened versions as they appear…" at bounding box center [349, 55] width 208 height 31
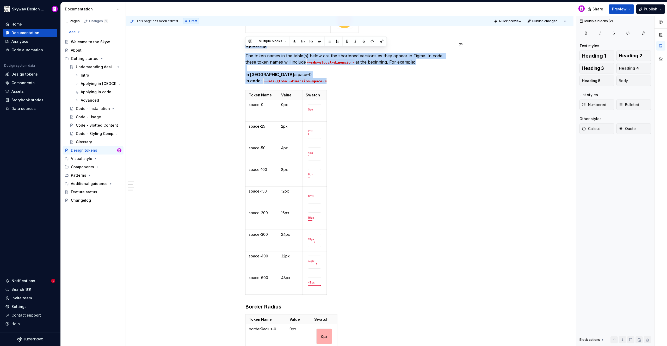
scroll to position [755, 0]
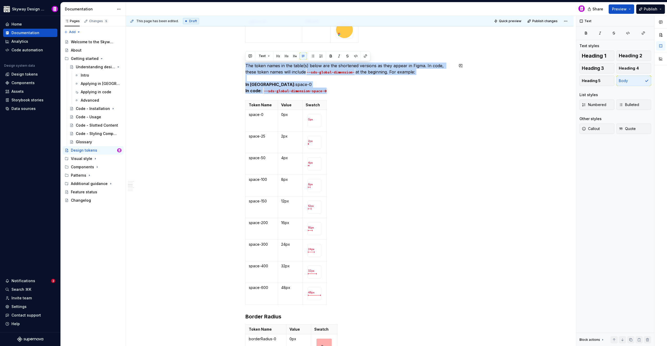
drag, startPoint x: 339, startPoint y: 69, endPoint x: 235, endPoint y: 62, distance: 104.6
click at [239, 67] on span at bounding box center [240, 65] width 4 height 7
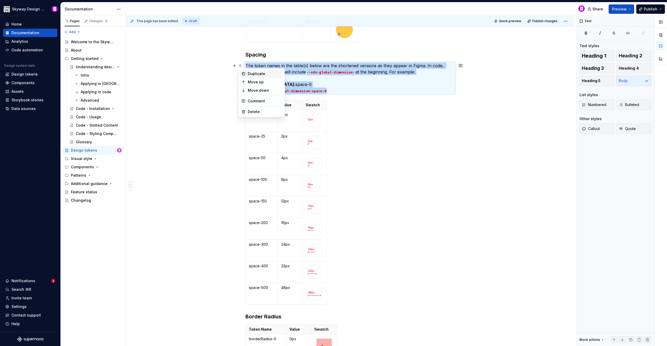
click at [248, 74] on div "Duplicate" at bounding box center [265, 73] width 34 height 5
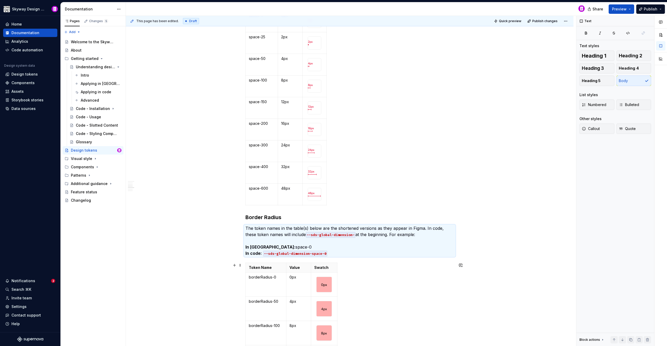
scroll to position [943, 0]
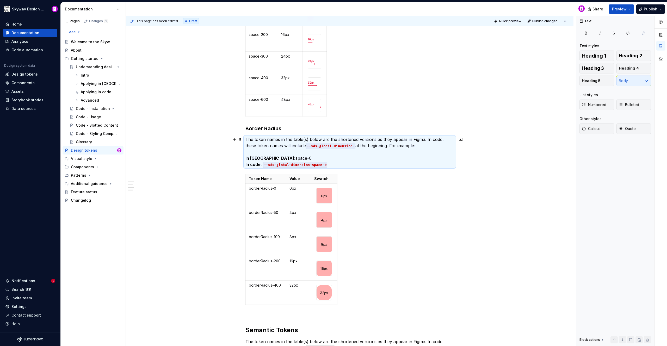
click at [201, 136] on div "This page has been edited. Draft Quick preview Publish changes Design tokens De…" at bounding box center [351, 181] width 450 height 330
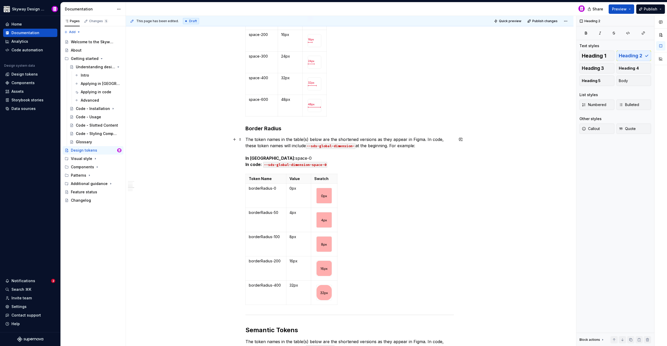
click at [306, 138] on p "The token names in the table(s) below are the shortened versions as they appear…" at bounding box center [349, 151] width 208 height 31
click at [341, 146] on code "--sds-global-dimension-" at bounding box center [318, 146] width 49 height 6
click at [276, 156] on p "The token names in the table below are the shortened versions as they appear in…" at bounding box center [349, 151] width 208 height 31
click at [320, 164] on code "--sds-global-dimension-space-0" at bounding box center [295, 165] width 64 height 6
click at [402, 146] on p "The token names in the table below are the shortened versions as they appear in…" at bounding box center [349, 151] width 208 height 31
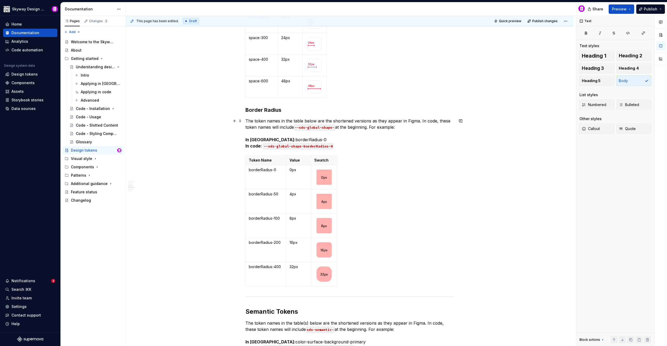
scroll to position [1014, 0]
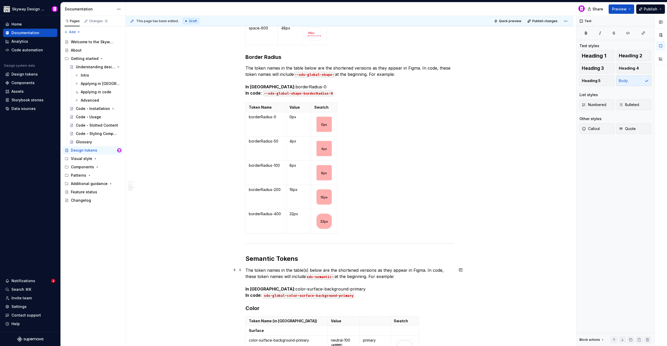
click at [307, 269] on p "The token names in the table(s) below are the shortened versions as they appear…" at bounding box center [349, 282] width 208 height 31
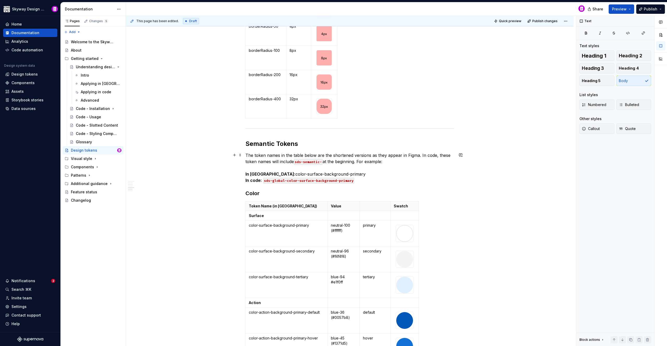
scroll to position [1129, 0]
click at [319, 161] on code "sds-semantic-" at bounding box center [308, 162] width 29 height 6
click at [277, 174] on p "The token names in the table below are the shortened versions as they appear in…" at bounding box center [349, 167] width 208 height 31
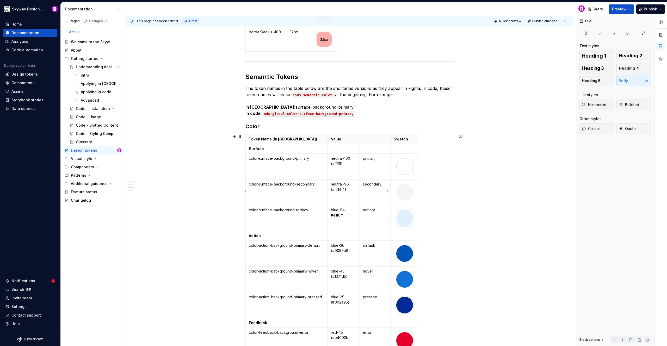
scroll to position [1197, 0]
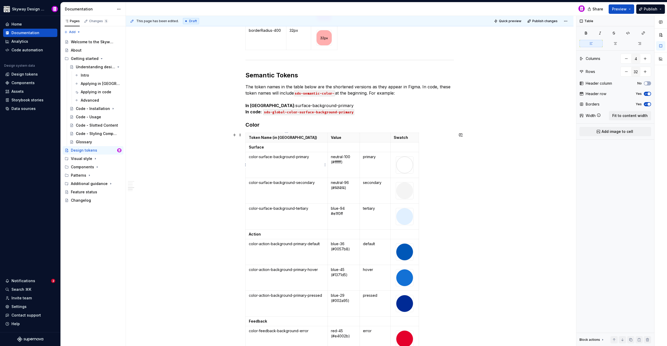
drag, startPoint x: 259, startPoint y: 157, endPoint x: 263, endPoint y: 165, distance: 9.0
click at [259, 157] on p "color-surface-background-primary" at bounding box center [287, 156] width 76 height 5
click at [259, 182] on p "color-surface-background-secondary" at bounding box center [287, 182] width 76 height 5
click at [259, 208] on p "color-surface-background-tertiary" at bounding box center [287, 208] width 76 height 5
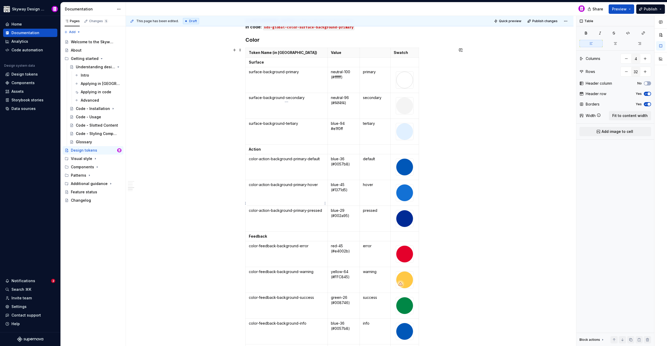
scroll to position [1323, 0]
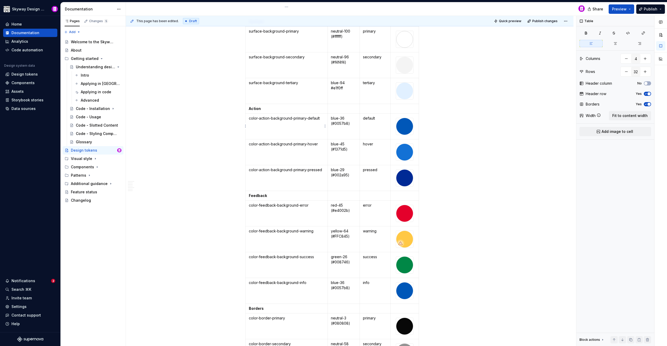
click at [259, 118] on p "color-action-background-primary-default" at bounding box center [287, 118] width 76 height 5
click at [259, 144] on p "color-action-background-primary-hover" at bounding box center [287, 143] width 76 height 5
click at [259, 170] on p "color-action-background-primary-pressed" at bounding box center [287, 169] width 76 height 5
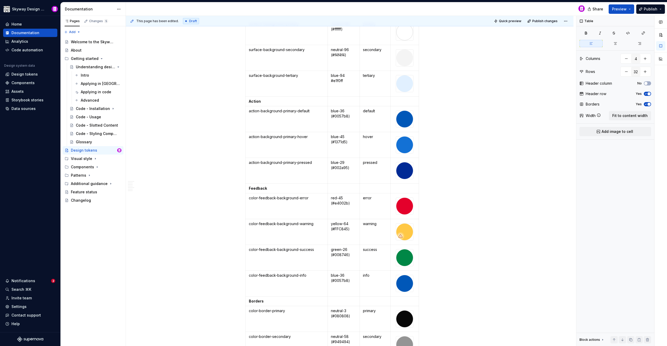
scroll to position [1410, 0]
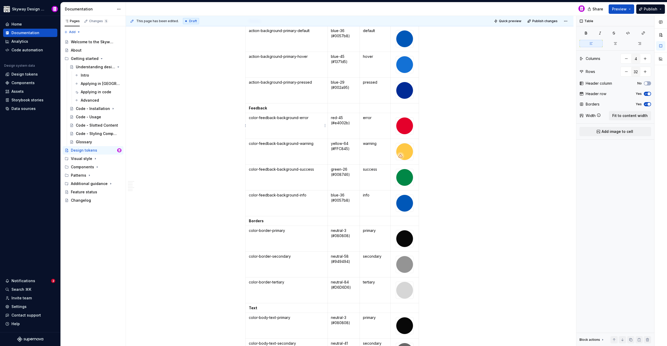
click at [259, 118] on p "color-feedback-background-error" at bounding box center [287, 117] width 76 height 5
drag, startPoint x: 259, startPoint y: 143, endPoint x: 260, endPoint y: 146, distance: 3.1
click at [259, 143] on p "color-feedback-background-warning" at bounding box center [287, 143] width 76 height 5
click at [259, 169] on p "color-feedback-background-success" at bounding box center [287, 169] width 76 height 5
click at [259, 195] on p "color-feedback-background-info" at bounding box center [287, 194] width 76 height 5
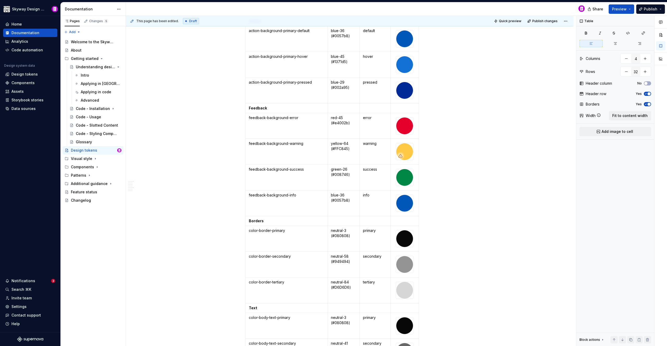
scroll to position [1488, 0]
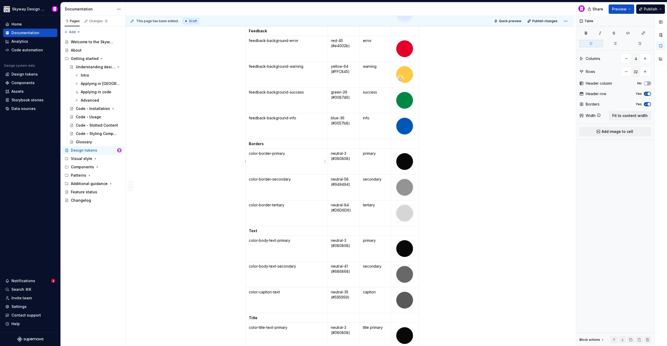
click at [259, 154] on p "color-border-primary" at bounding box center [287, 153] width 76 height 5
click at [259, 179] on p "color-border-secondary" at bounding box center [287, 179] width 76 height 5
click at [259, 205] on p "color-border-tertiary" at bounding box center [287, 204] width 76 height 5
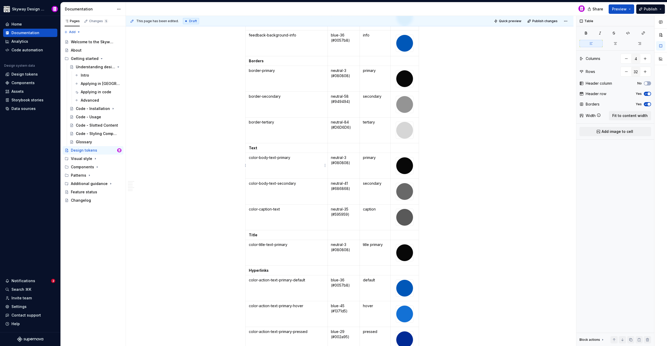
click at [260, 158] on p "color-body-text-primary" at bounding box center [287, 157] width 76 height 5
click at [259, 183] on p "color-body-text-secondary" at bounding box center [287, 183] width 76 height 5
click at [259, 209] on p "color-caption-text" at bounding box center [287, 209] width 76 height 5
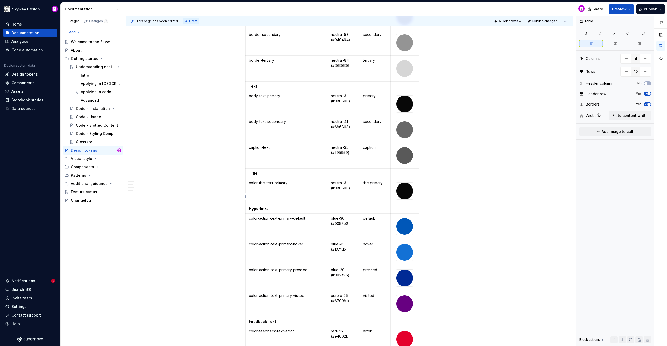
scroll to position [1662, 0]
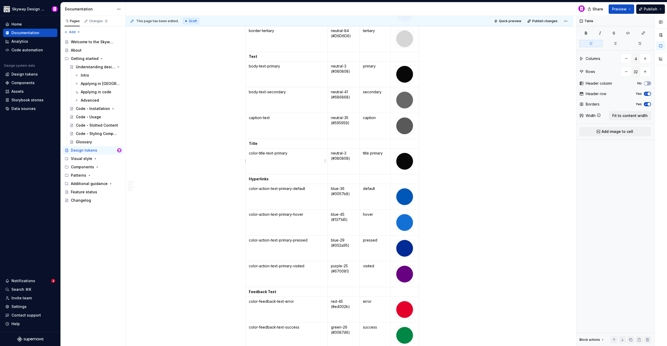
click at [259, 153] on p "color-title-text-primary" at bounding box center [287, 153] width 76 height 5
click at [259, 189] on p "color-action-text-primary-default" at bounding box center [287, 188] width 76 height 5
click at [259, 214] on p "color-action-text-primary-hover" at bounding box center [287, 214] width 76 height 5
click at [259, 240] on p "color-action-text-primary-pressed" at bounding box center [287, 240] width 76 height 5
click at [259, 266] on p "color-action-text-primary-visited" at bounding box center [287, 265] width 76 height 5
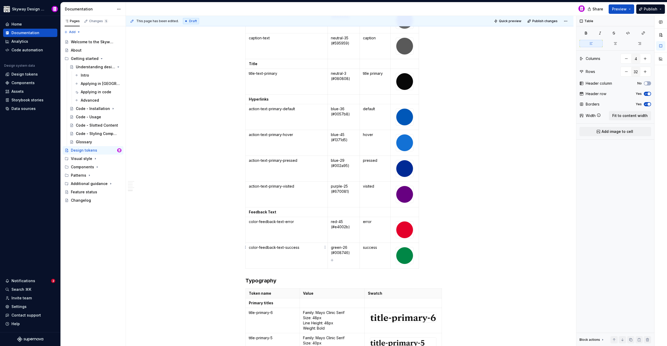
scroll to position [1750, 0]
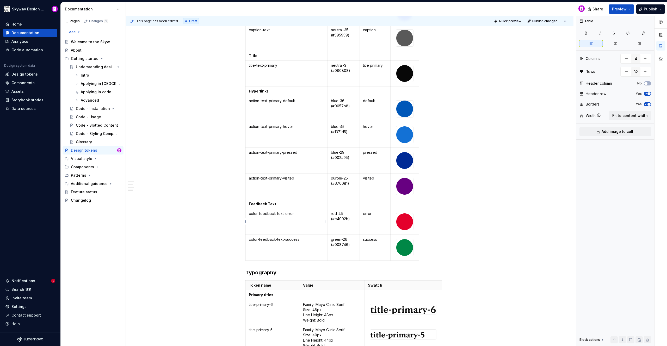
click at [258, 214] on p "color-feedback-text-error" at bounding box center [287, 213] width 76 height 5
click at [259, 238] on p "color-feedback-text-success" at bounding box center [287, 239] width 76 height 5
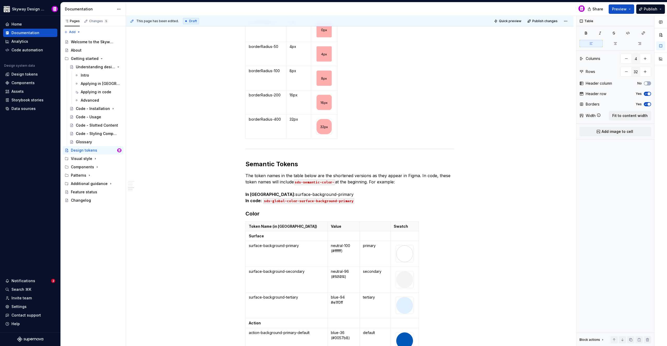
scroll to position [1108, 0]
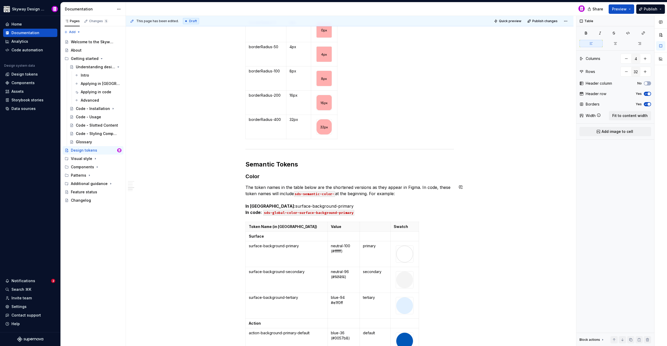
click at [437, 216] on div "Global tokens Color The token names in the table(s) below are the shortened ver…" at bounding box center [349, 167] width 208 height 2336
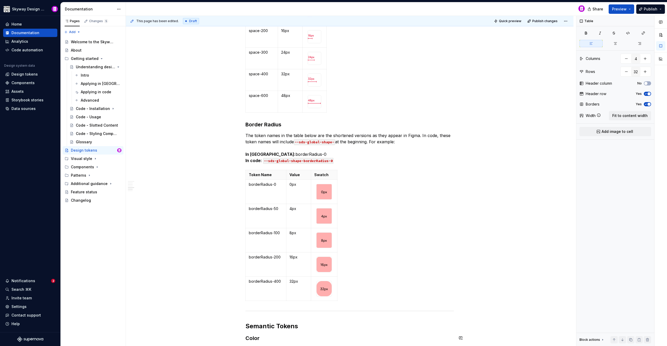
scroll to position [695, 0]
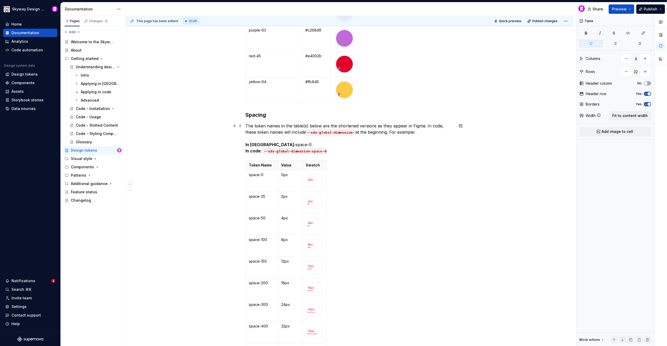
click at [307, 126] on p "The token names in the table(s) below are the shortened versions as they appear…" at bounding box center [349, 138] width 208 height 31
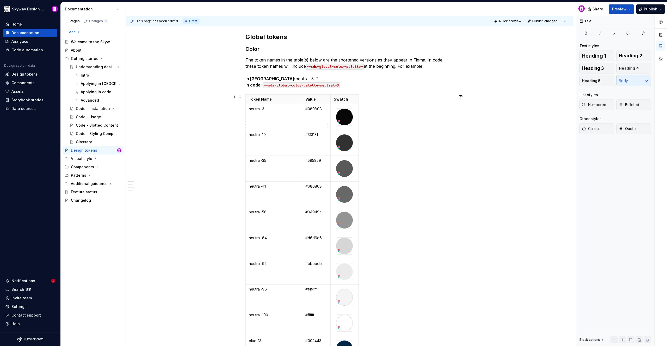
scroll to position [75, 0]
click at [307, 59] on p "The token names in the table(s) below are the shortened versions as they appear…" at bounding box center [349, 72] width 208 height 31
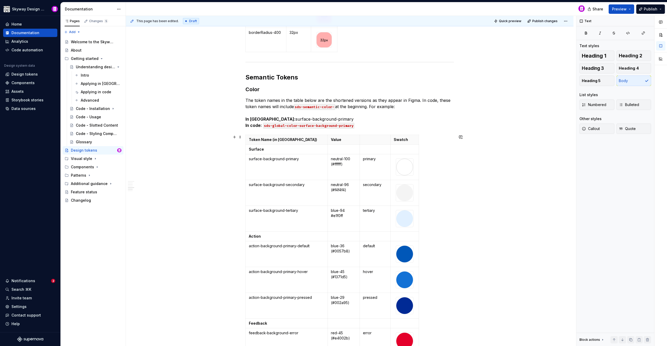
scroll to position [1194, 0]
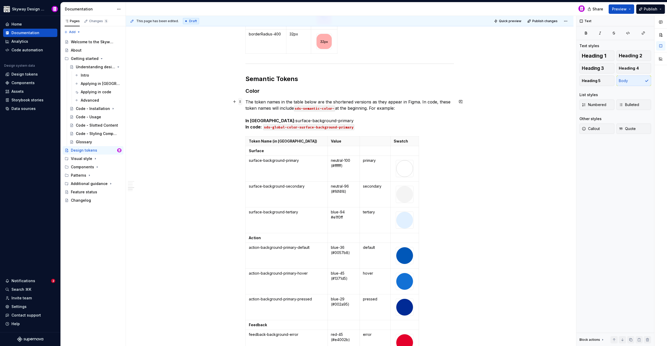
click at [239, 100] on span at bounding box center [240, 101] width 4 height 7
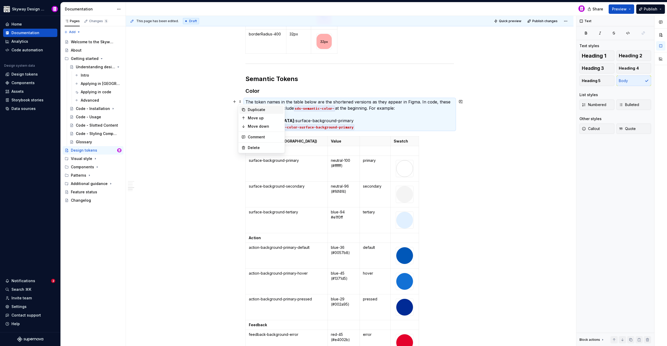
click at [260, 108] on div "Duplicate" at bounding box center [265, 109] width 34 height 5
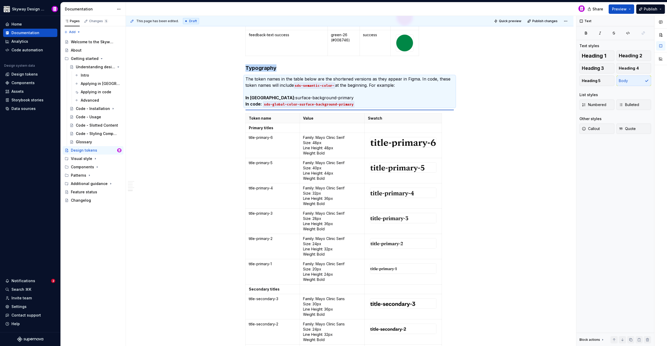
scroll to position [1920, 0]
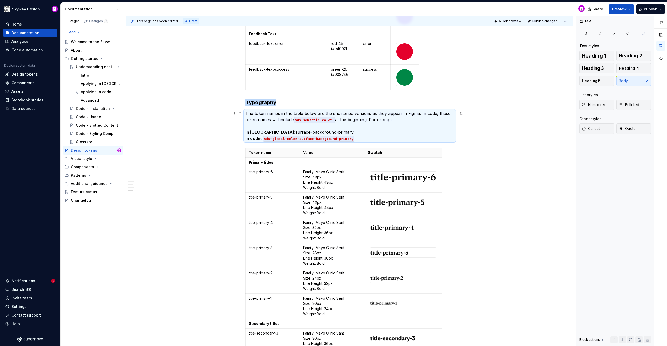
click at [357, 115] on p "The token names in the table below are the shortened versions as they appear in…" at bounding box center [349, 125] width 208 height 31
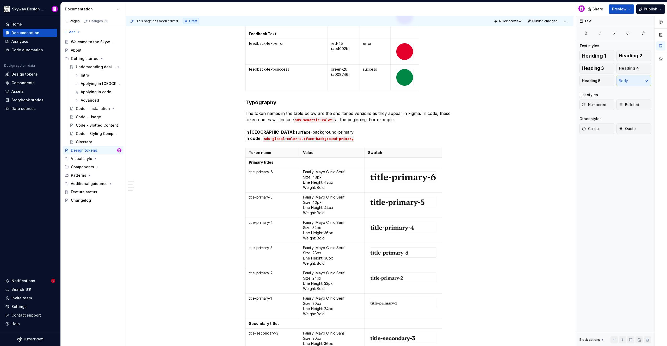
type textarea "*"
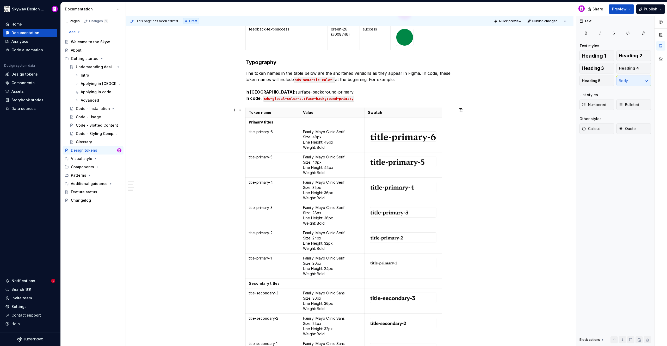
scroll to position [1959, 0]
click at [330, 79] on code "sds-semantic-color-" at bounding box center [314, 80] width 41 height 6
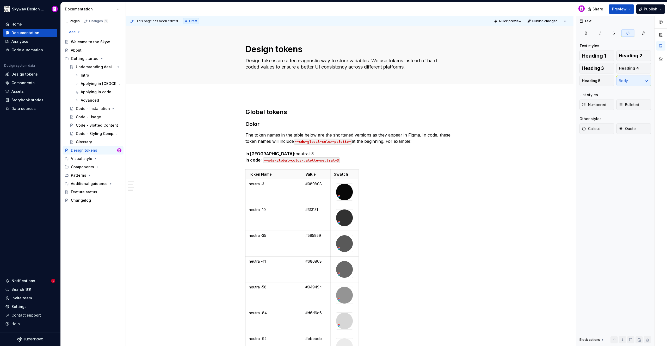
scroll to position [1959, 0]
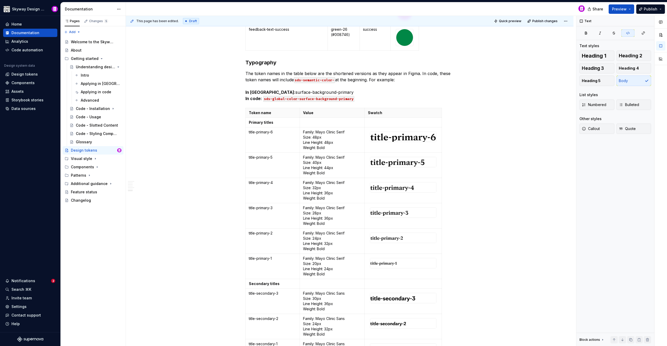
type textarea "*"
drag, startPoint x: 324, startPoint y: 91, endPoint x: 265, endPoint y: 92, distance: 58.9
click at [265, 92] on p "The token names in the table below are the shortened versions as they appear in…" at bounding box center [349, 85] width 208 height 31
click at [284, 98] on code "sds-global-color-surface-background-primary" at bounding box center [308, 99] width 91 height 6
click at [349, 98] on code "sds-semantic-typography-surface-background-primary" at bounding box center [316, 99] width 106 height 6
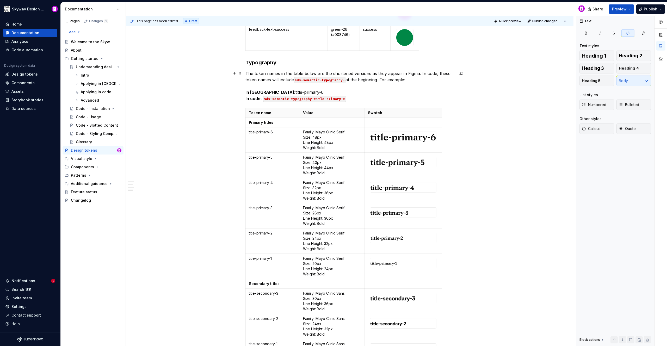
click at [383, 80] on p "The token names in the table below are the shortened versions as they appear in…" at bounding box center [349, 85] width 208 height 31
click at [414, 81] on p "The token names in the table below are the shortened versions as they appear in…" at bounding box center [349, 85] width 208 height 31
click at [297, 80] on code "sds-semantic-typography-" at bounding box center [320, 80] width 52 height 6
click at [265, 98] on code "sds-semantic-typography-title-primary-6" at bounding box center [304, 99] width 83 height 6
click at [384, 95] on p "The token names in the table below are the shortened versions as they appear in…" at bounding box center [349, 85] width 208 height 31
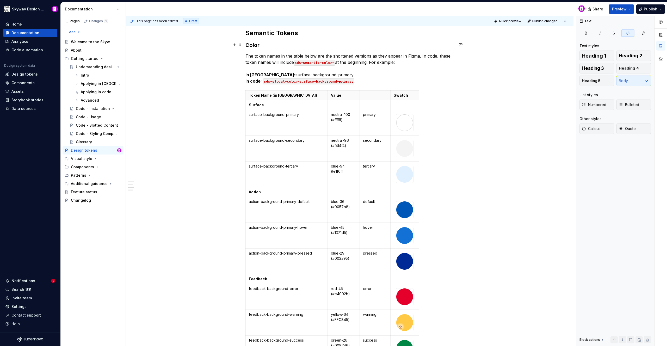
scroll to position [1228, 0]
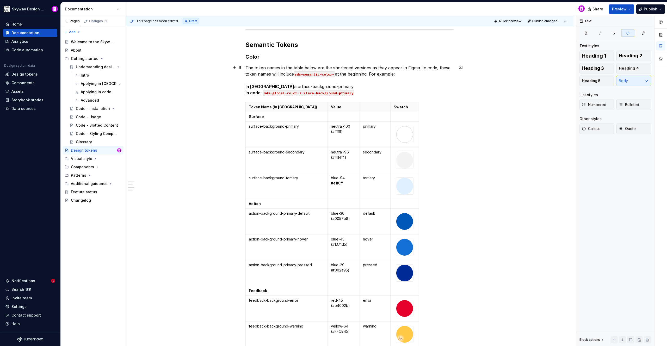
click at [297, 76] on code "sds-semantic-color-" at bounding box center [314, 74] width 41 height 6
click at [265, 92] on code "sds-global-color-surface-background-primary" at bounding box center [308, 93] width 91 height 6
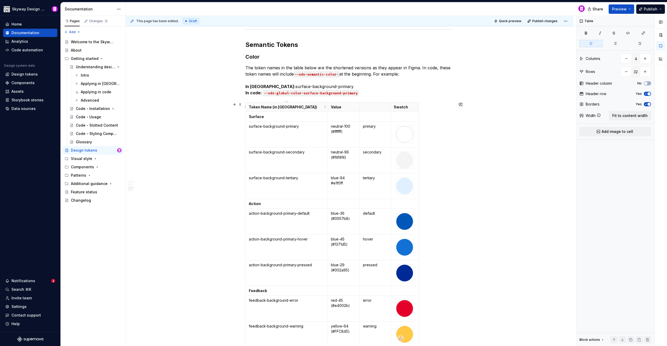
click at [316, 107] on p "Token Name (in [GEOGRAPHIC_DATA])" at bounding box center [287, 106] width 76 height 5
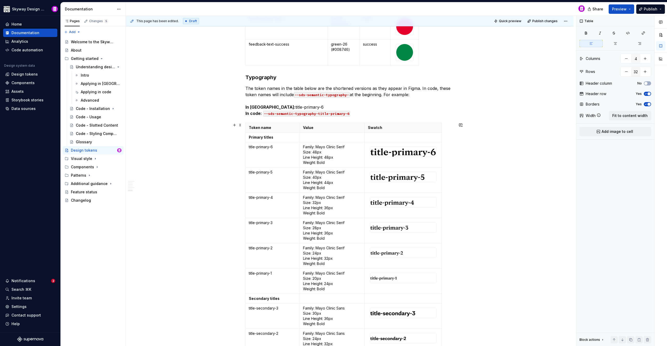
scroll to position [1880, 0]
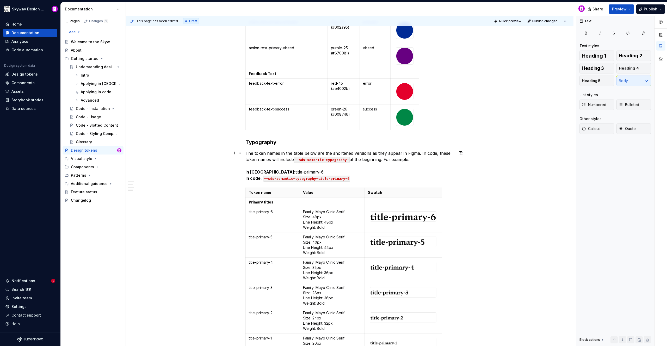
click at [304, 152] on p "The token names in the table below are the shortened versions as they appear in…" at bounding box center [349, 165] width 208 height 31
click at [438, 153] on p "The token names below are the shortened versions as they appear in Figma. In co…" at bounding box center [349, 165] width 208 height 31
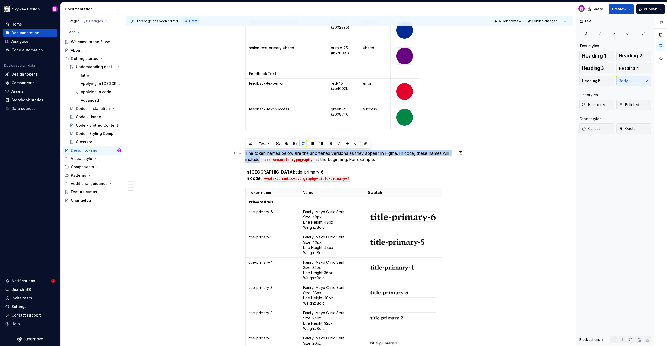
drag, startPoint x: 259, startPoint y: 159, endPoint x: 246, endPoint y: 153, distance: 14.8
click at [246, 153] on p "The token names below are the shortened versions as they appear in Figma. In co…" at bounding box center [349, 165] width 208 height 31
copy p "The token names below are the shortened versions as they appear in Figma. In co…"
click at [388, 158] on p "The token names below are the shortened versions as they appear in Figma. In co…" at bounding box center [349, 165] width 208 height 31
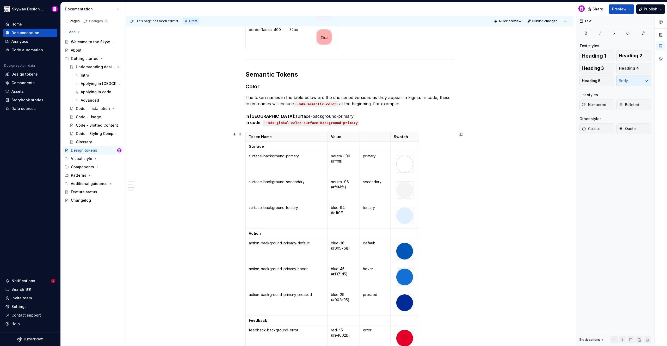
scroll to position [1197, 0]
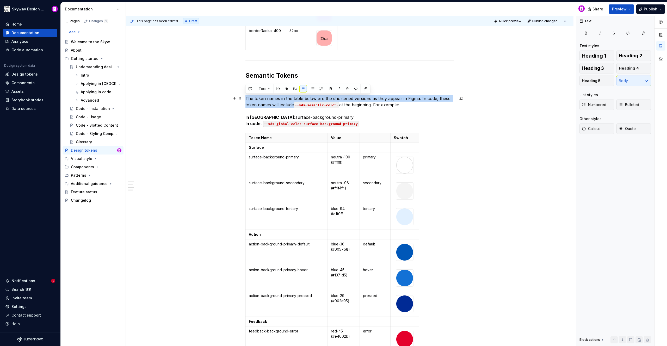
drag, startPoint x: 293, startPoint y: 104, endPoint x: 246, endPoint y: 98, distance: 47.2
click at [246, 98] on p "The token names in the table below are the shortened versions as they appear in…" at bounding box center [349, 110] width 208 height 31
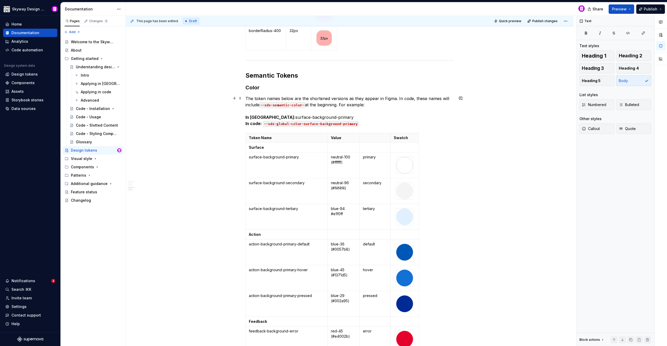
click at [397, 106] on p "The token names below are the shortened versions as they appear in Figma. In co…" at bounding box center [349, 110] width 208 height 31
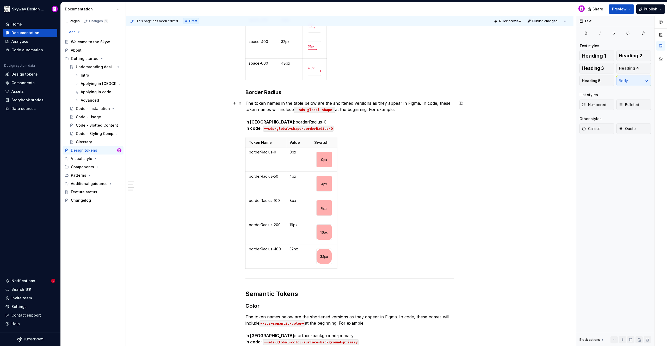
scroll to position [973, 0]
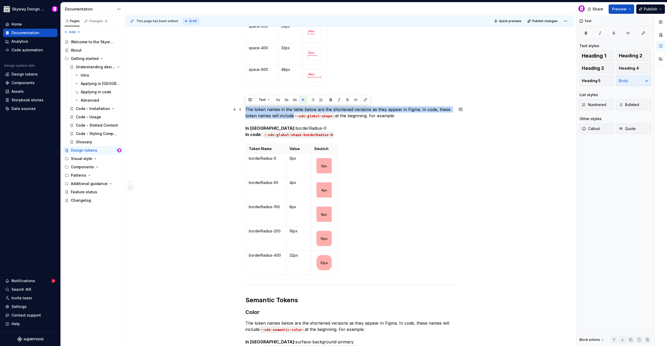
drag, startPoint x: 292, startPoint y: 115, endPoint x: 244, endPoint y: 108, distance: 48.7
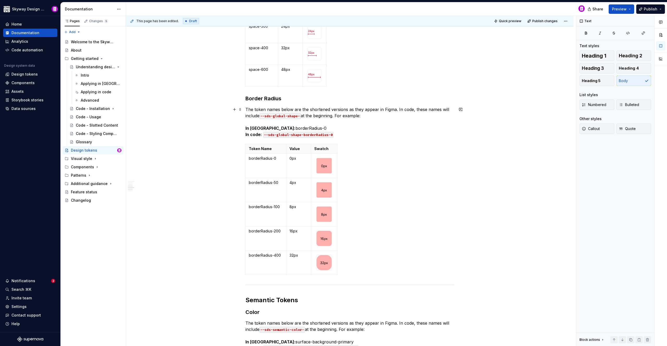
click at [379, 115] on p "The token names below are the shortened versions as they appear in Figma. In co…" at bounding box center [349, 121] width 208 height 31
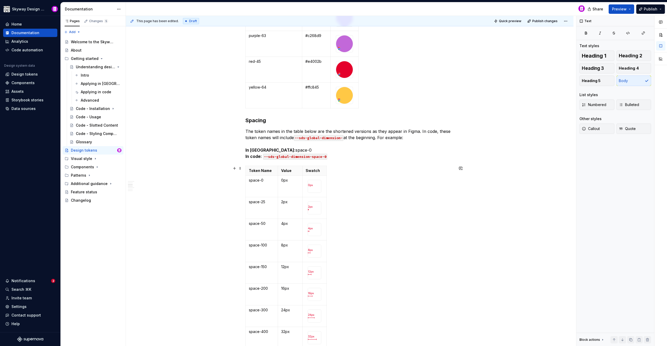
scroll to position [640, 0]
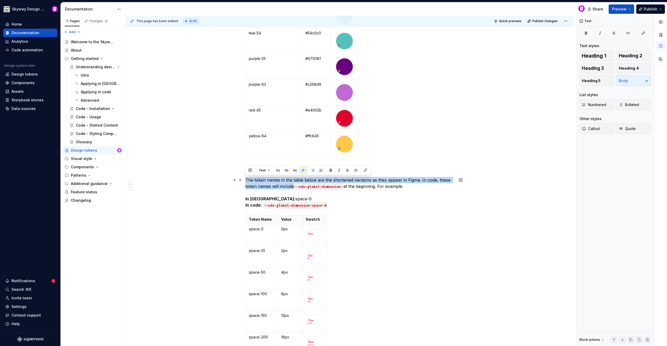
drag, startPoint x: 293, startPoint y: 185, endPoint x: 246, endPoint y: 180, distance: 47.7
click at [246, 180] on p "The token names in the table below are the shortened versions as they appear in…" at bounding box center [349, 192] width 208 height 31
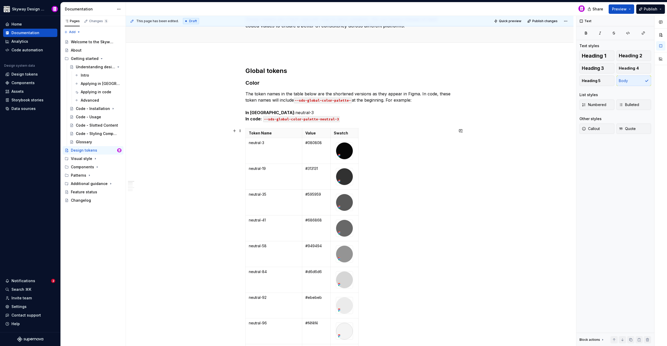
scroll to position [10, 0]
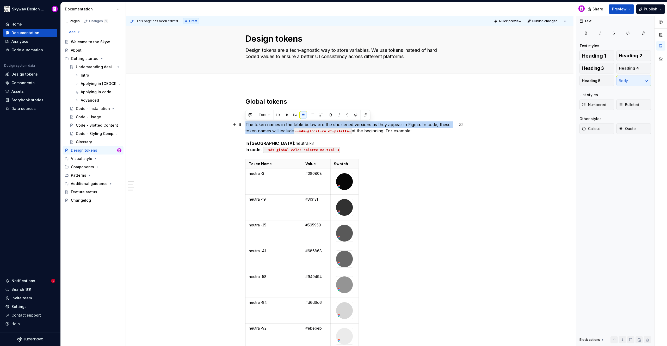
drag, startPoint x: 292, startPoint y: 131, endPoint x: 246, endPoint y: 124, distance: 47.4
click at [246, 124] on p "The token names in the table below are the shortened versions as they appear in…" at bounding box center [349, 136] width 208 height 31
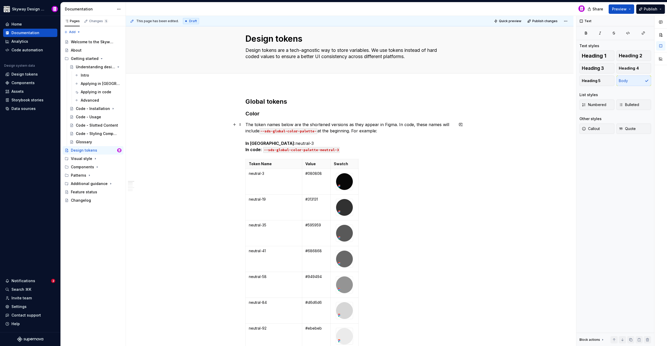
click at [394, 132] on p "The token names below are the shortened versions as they appear in Figma. In co…" at bounding box center [349, 136] width 208 height 31
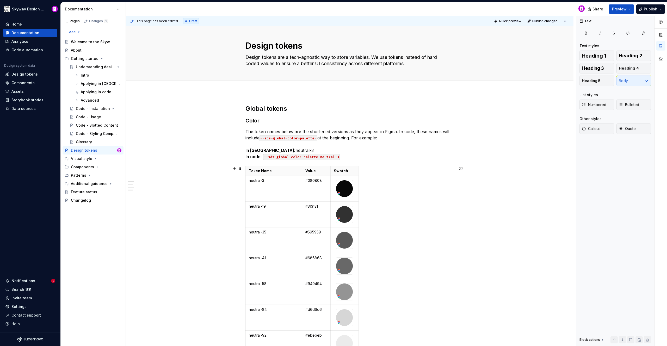
scroll to position [0, 0]
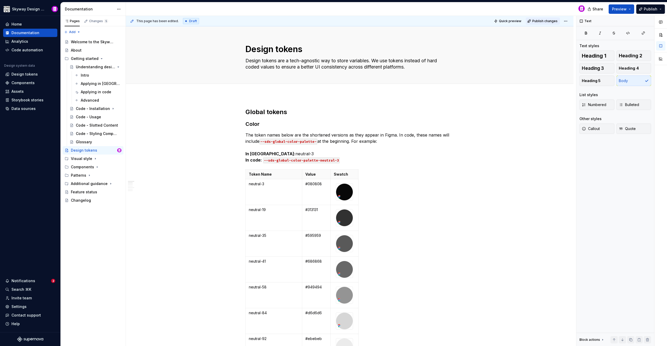
click at [538, 23] on span "Publish changes" at bounding box center [544, 21] width 25 height 4
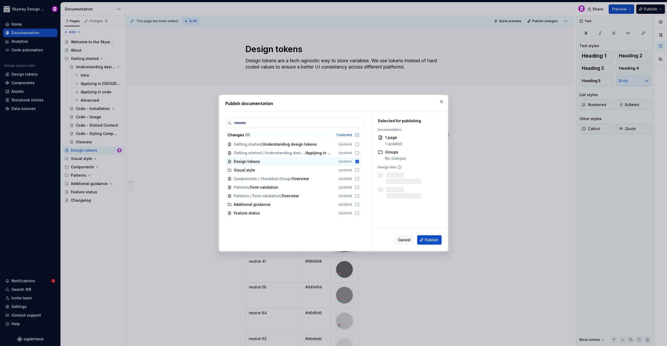
click at [432, 240] on span "Publish" at bounding box center [431, 239] width 14 height 5
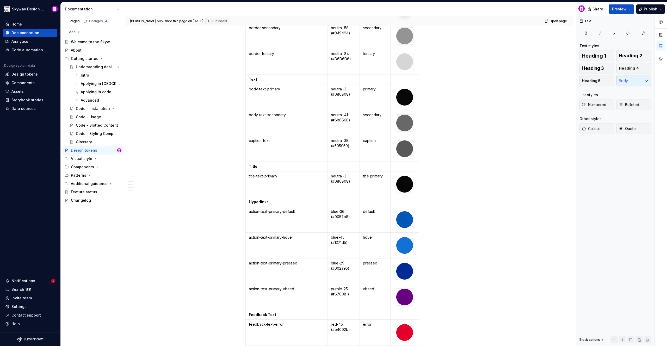
scroll to position [1718, 0]
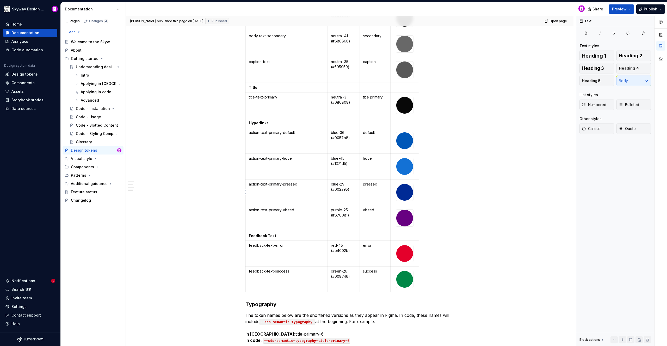
click at [297, 184] on p "action-text-primary-pressed" at bounding box center [287, 184] width 76 height 5
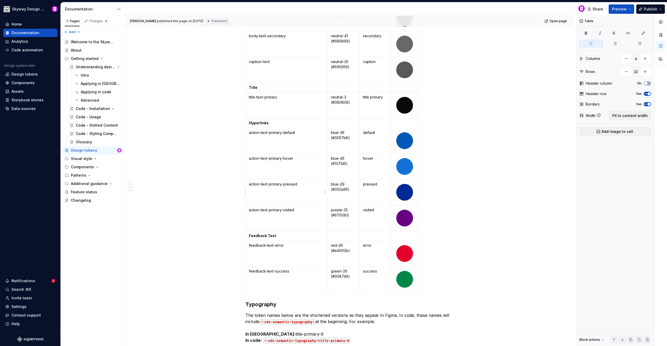
click at [300, 185] on p "action-text-primary-pressed" at bounding box center [287, 184] width 76 height 5
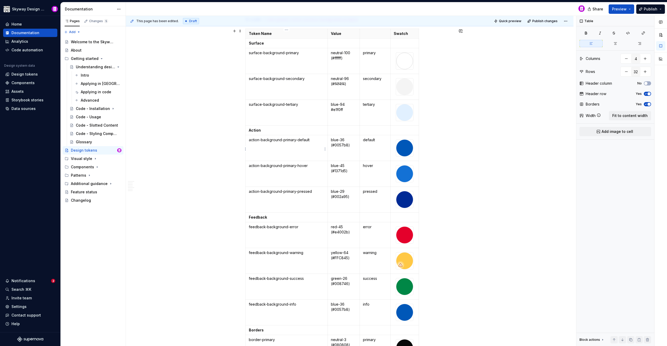
scroll to position [1300, 0]
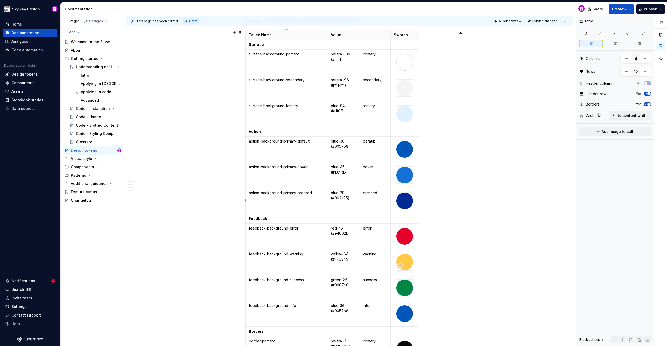
click at [311, 191] on p "action-background-primary-pressed" at bounding box center [287, 192] width 76 height 5
drag, startPoint x: 380, startPoint y: 190, endPoint x: 402, endPoint y: 204, distance: 26.4
click at [380, 190] on p "pressed" at bounding box center [375, 192] width 24 height 5
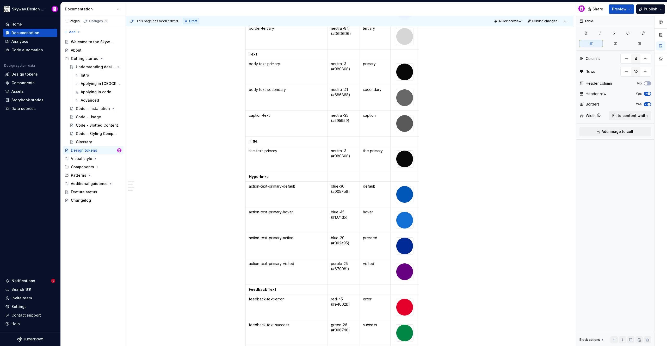
scroll to position [1685, 0]
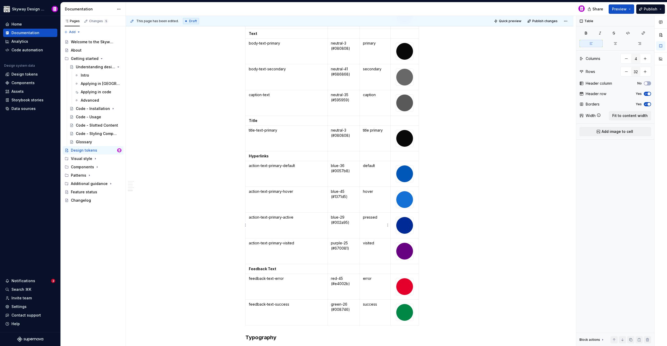
click at [377, 217] on p "pressed" at bounding box center [375, 217] width 24 height 5
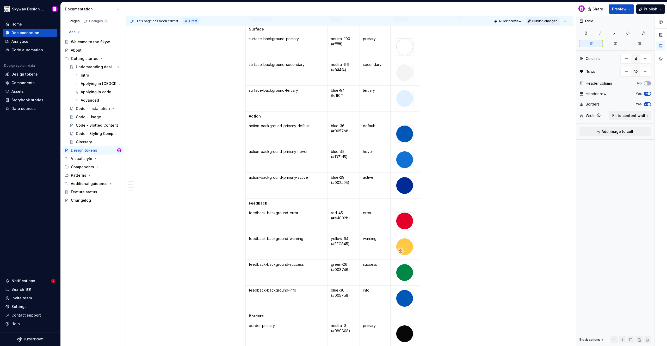
click at [542, 21] on span "Publish changes" at bounding box center [544, 21] width 25 height 4
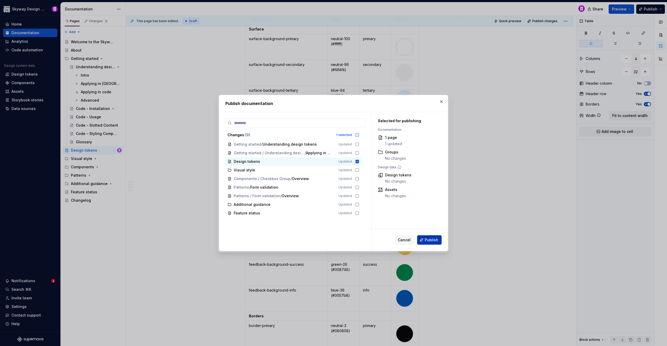
click at [433, 237] on button "Publish" at bounding box center [429, 239] width 24 height 9
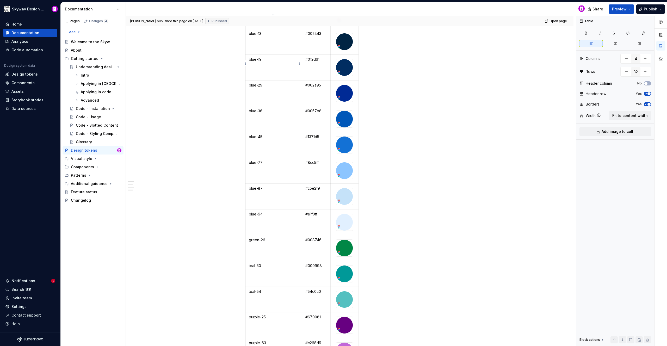
scroll to position [72, 0]
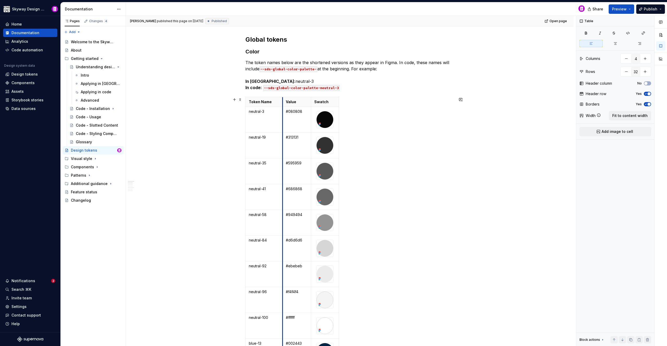
drag, startPoint x: 302, startPoint y: 101, endPoint x: 322, endPoint y: 117, distance: 26.0
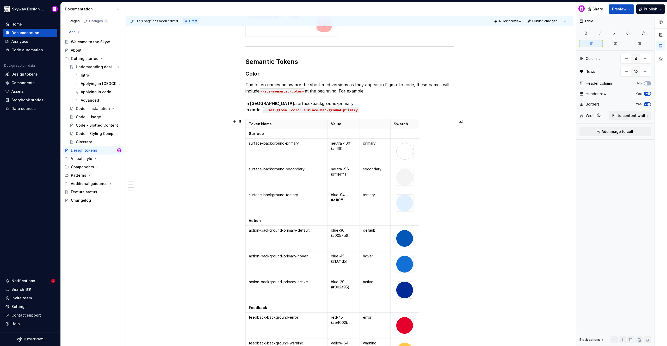
scroll to position [1184, 0]
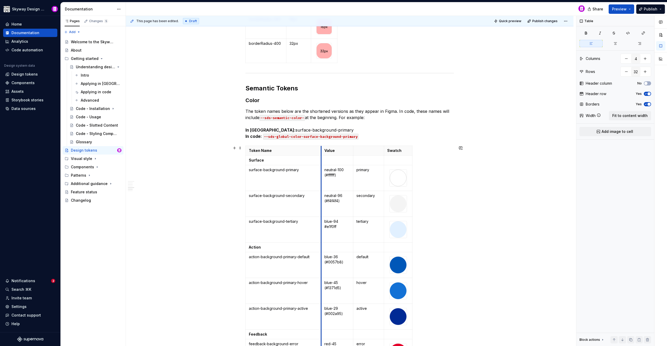
drag, startPoint x: 328, startPoint y: 149, endPoint x: 322, endPoint y: 150, distance: 6.3
click at [322, 150] on th "Value" at bounding box center [337, 151] width 32 height 10
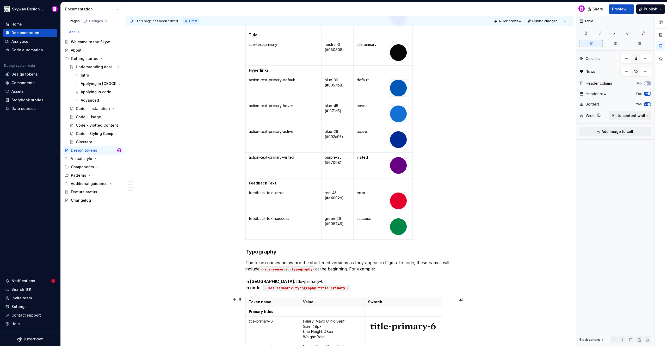
scroll to position [1513, 0]
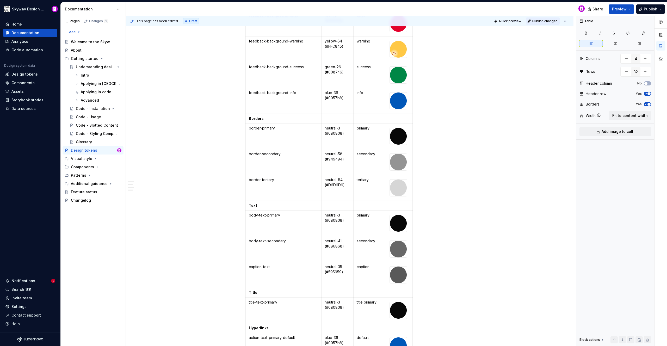
click at [538, 18] on button "Publish changes" at bounding box center [543, 20] width 34 height 7
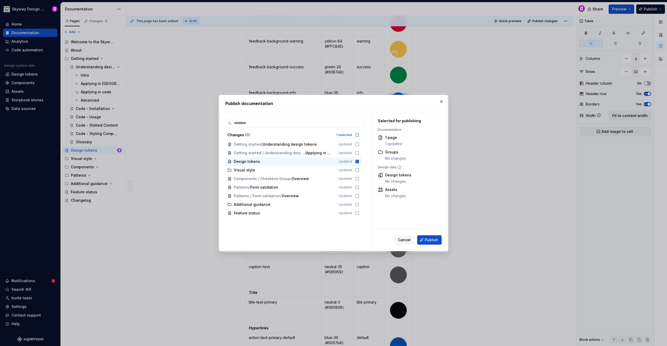
click at [433, 240] on span "Publish" at bounding box center [431, 239] width 14 height 5
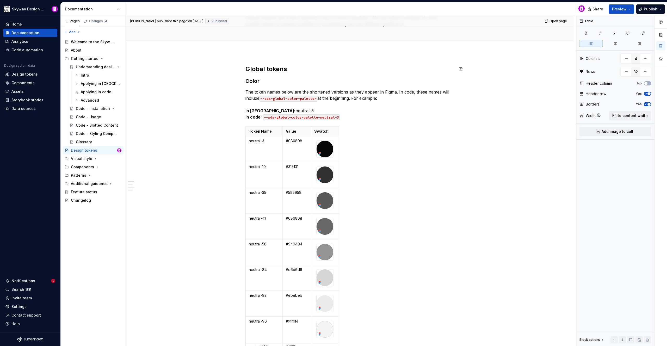
scroll to position [0, 0]
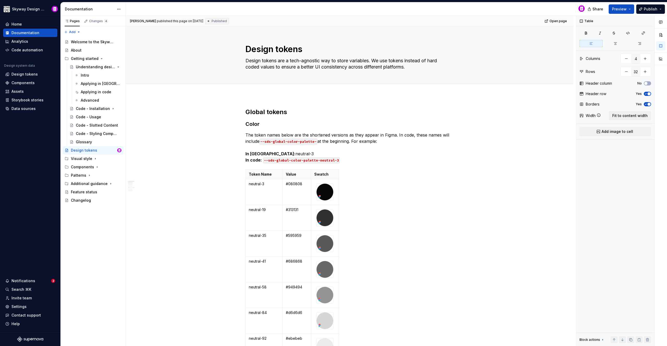
type textarea "*"
